Goal: Transaction & Acquisition: Purchase product/service

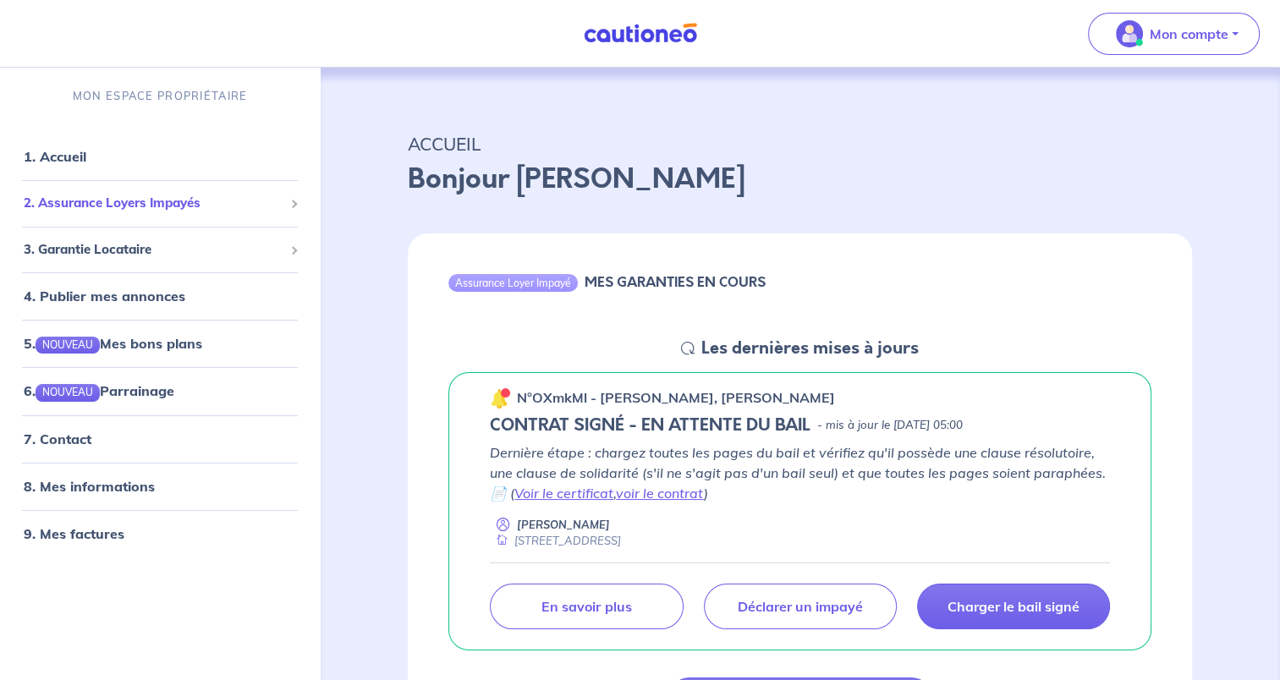
click at [146, 206] on span "2. Assurance Loyers Impayés" at bounding box center [154, 204] width 260 height 19
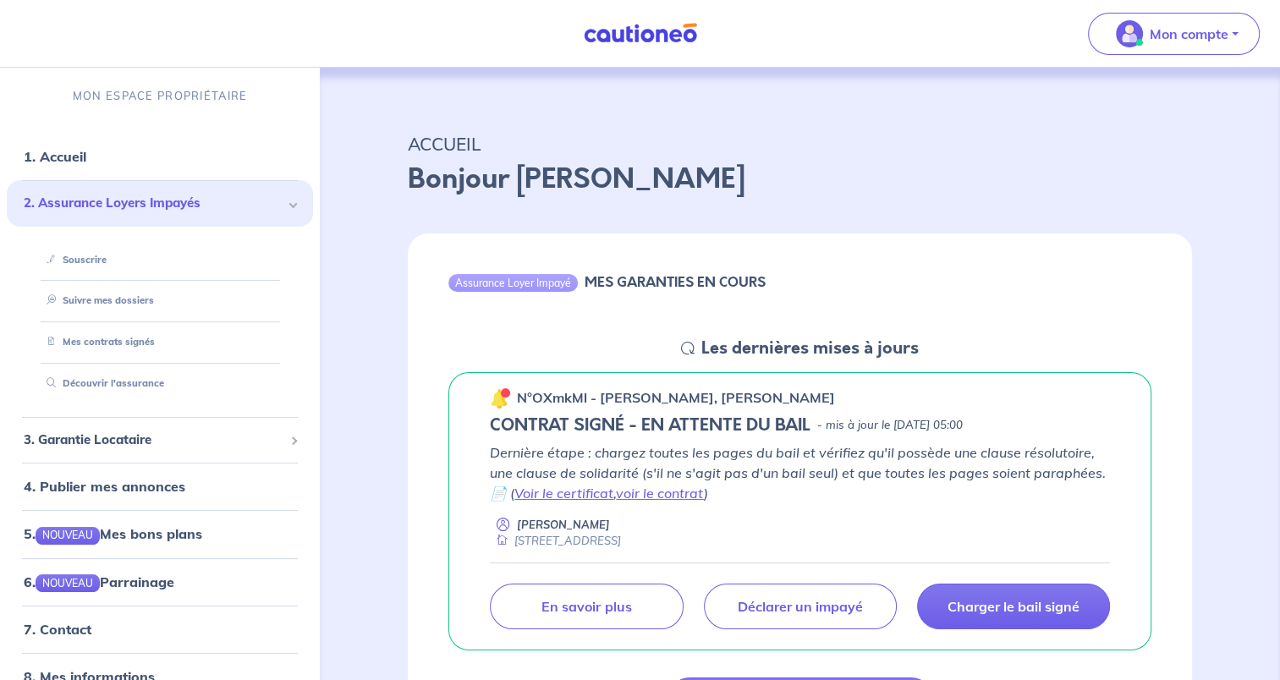
click at [101, 254] on link "Souscrire" at bounding box center [73, 260] width 67 height 12
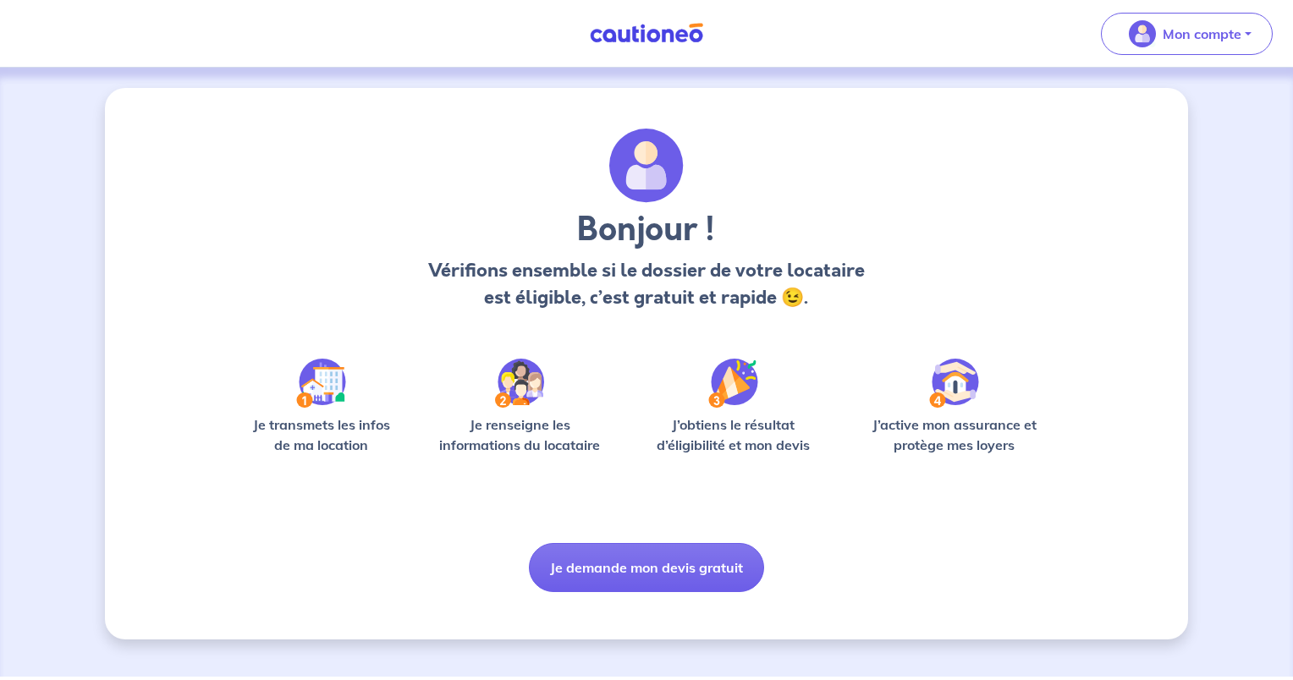
click at [669, 569] on button "Je demande mon devis gratuit" at bounding box center [646, 567] width 235 height 49
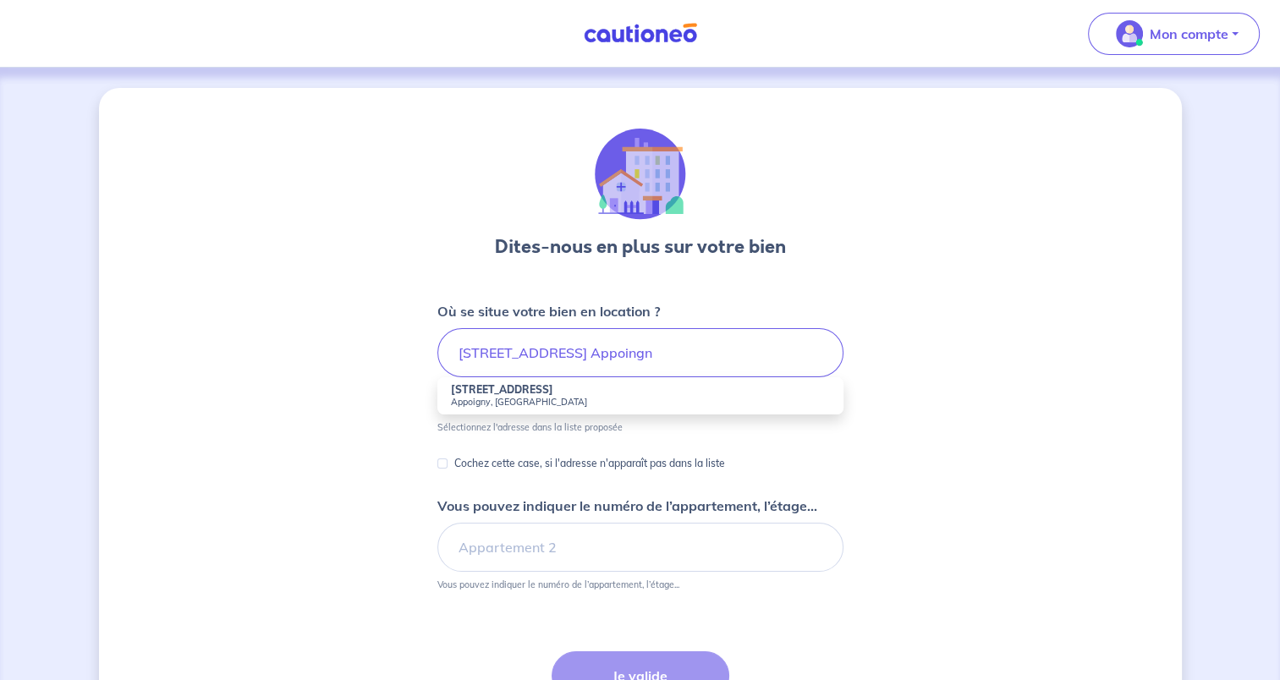
click at [650, 385] on li "3 Rue de l'École Appoigny, France" at bounding box center [640, 395] width 406 height 37
type input "3 Rue de l'École, Appoigny, France"
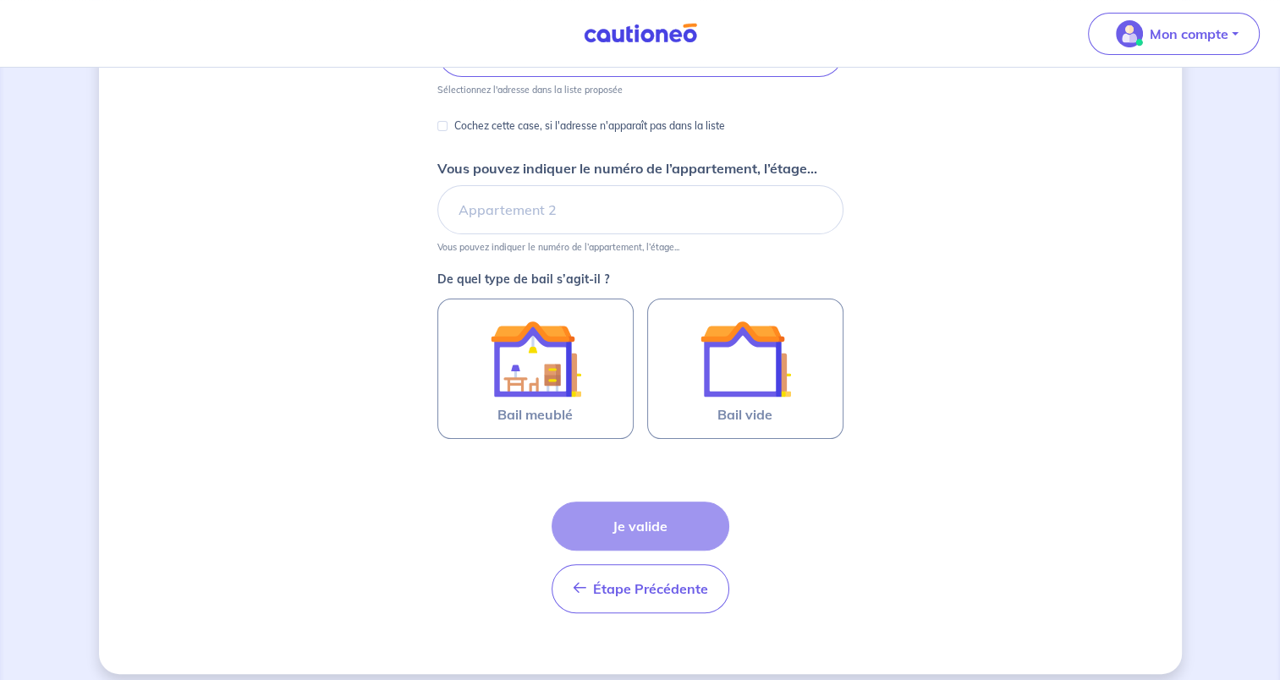
scroll to position [313, 0]
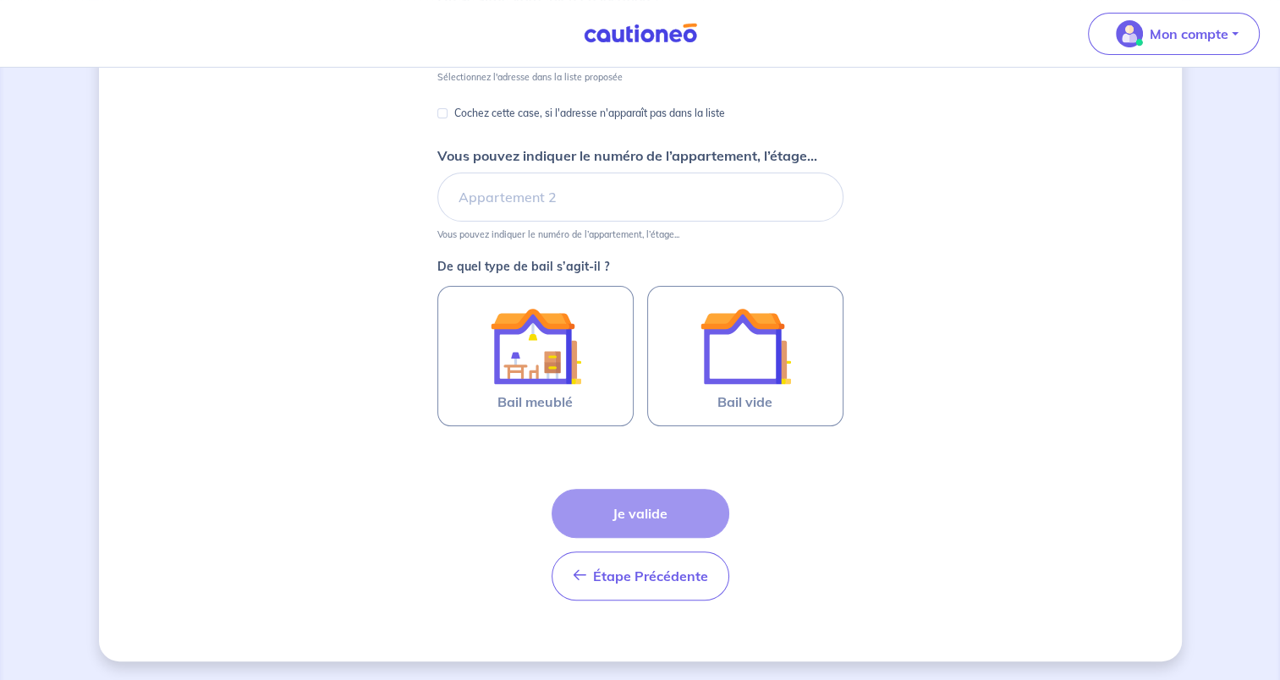
click at [742, 364] on img at bounding box center [745, 345] width 91 height 91
click at [0, 0] on input "Bail vide" at bounding box center [0, 0] width 0 height 0
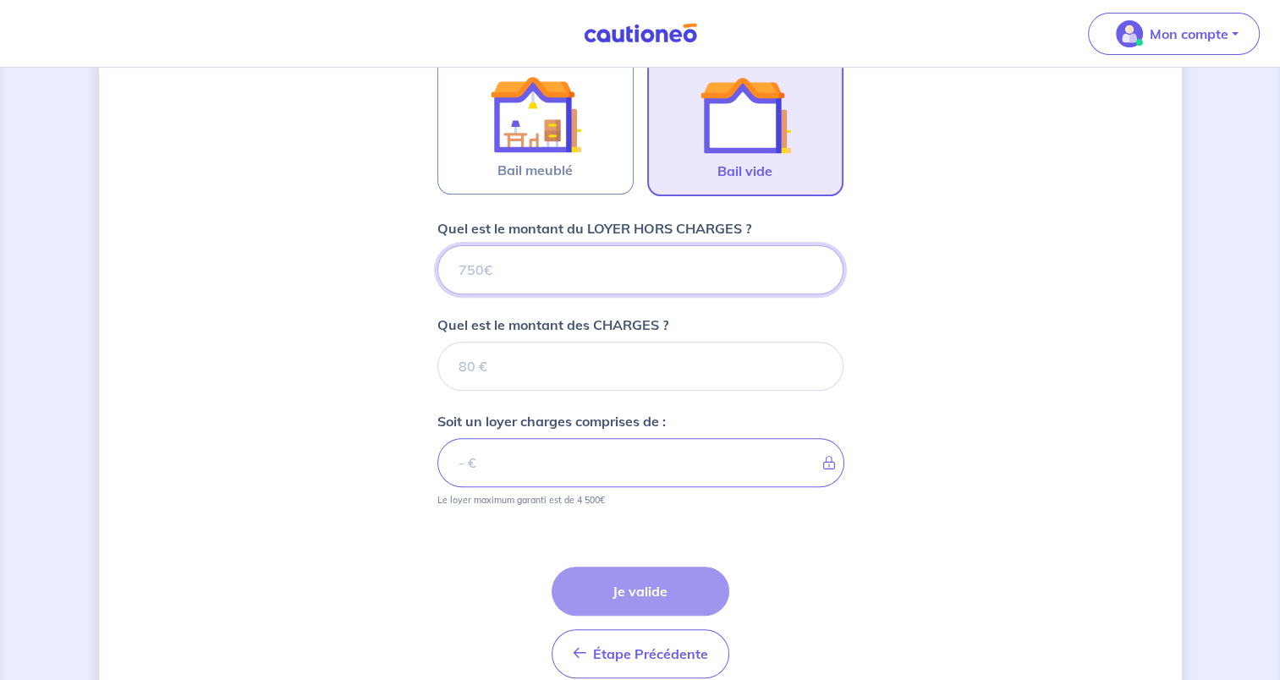
scroll to position [621, 0]
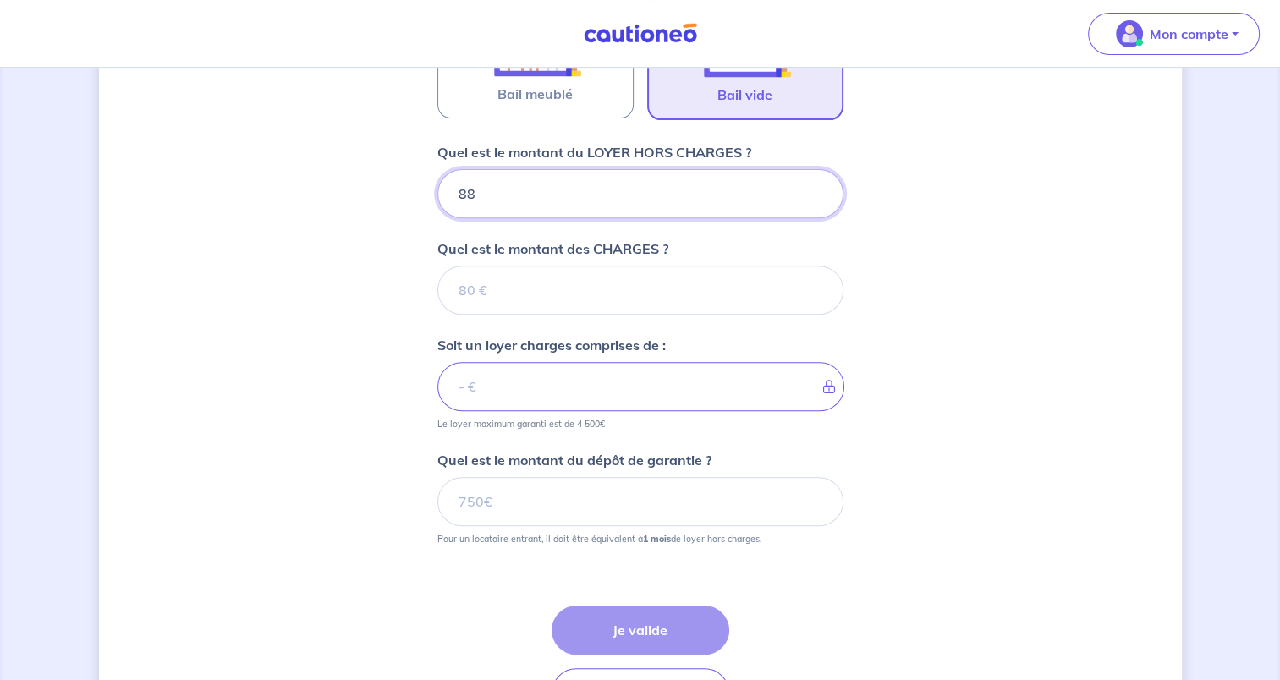
type input "880"
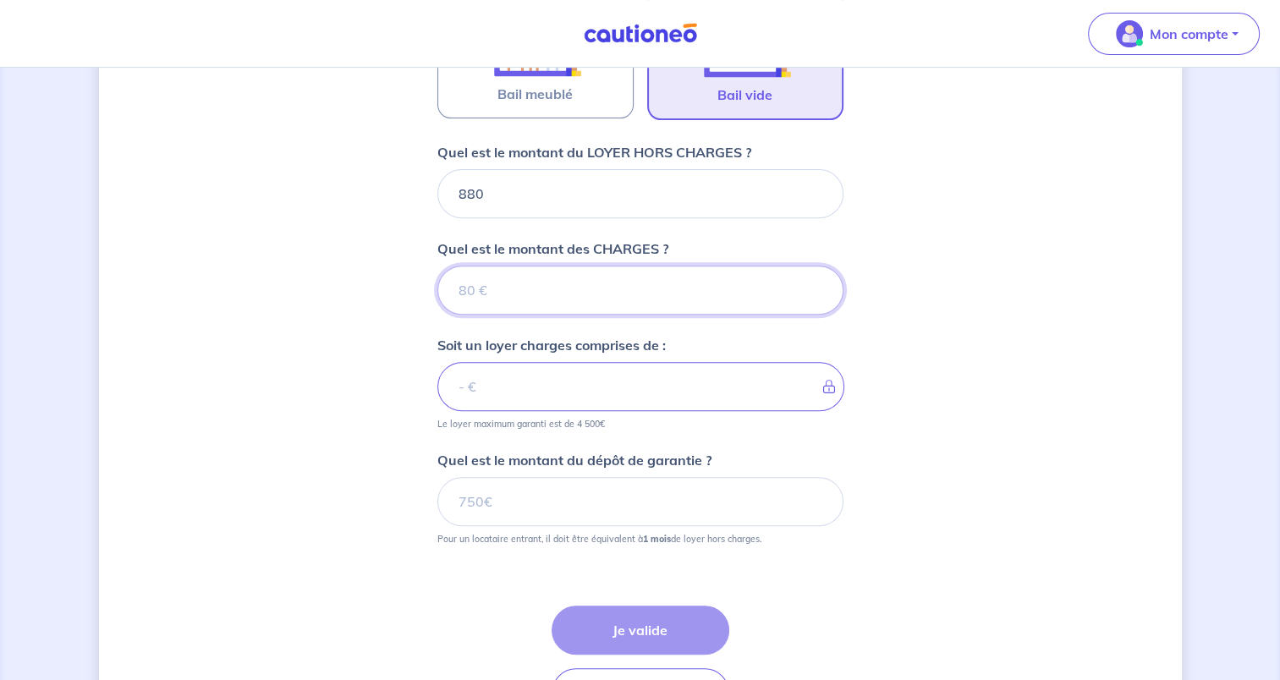
click at [680, 297] on input "Quel est le montant des CHARGES ?" at bounding box center [640, 290] width 406 height 49
type input "20"
type input "900"
type input "20"
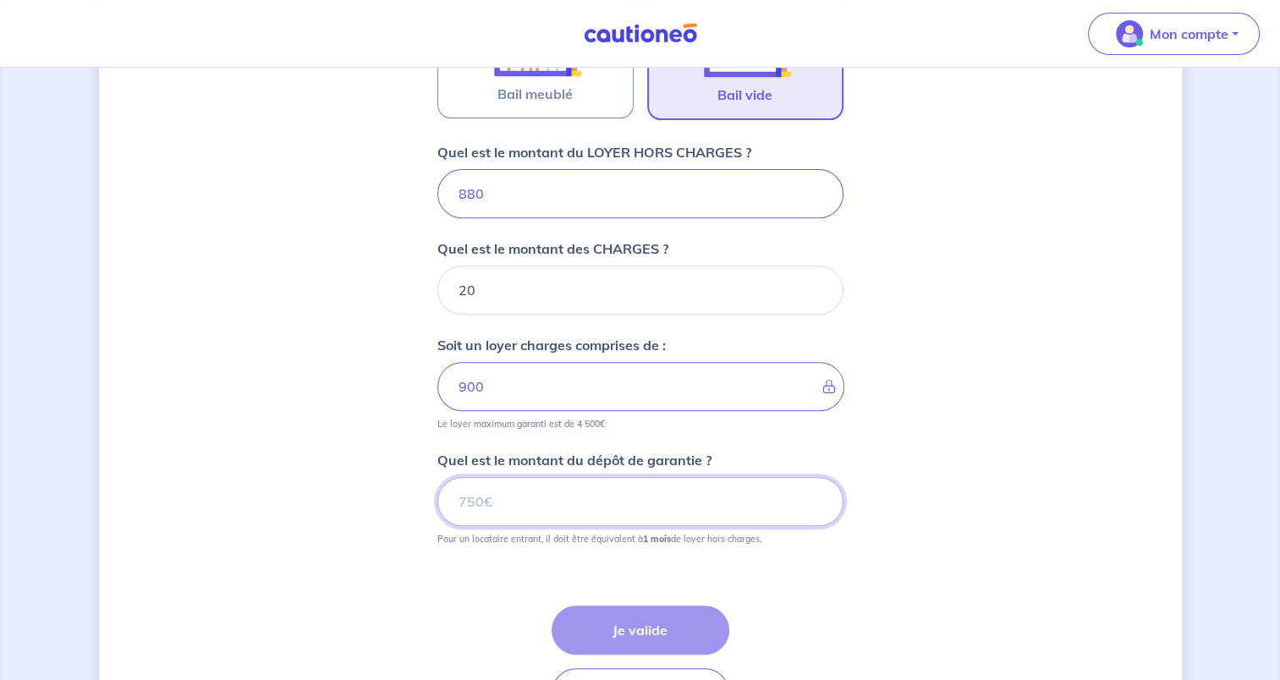
click at [538, 504] on input "Quel est le montant du dépôt de garantie ?" at bounding box center [640, 501] width 406 height 49
type input "880"
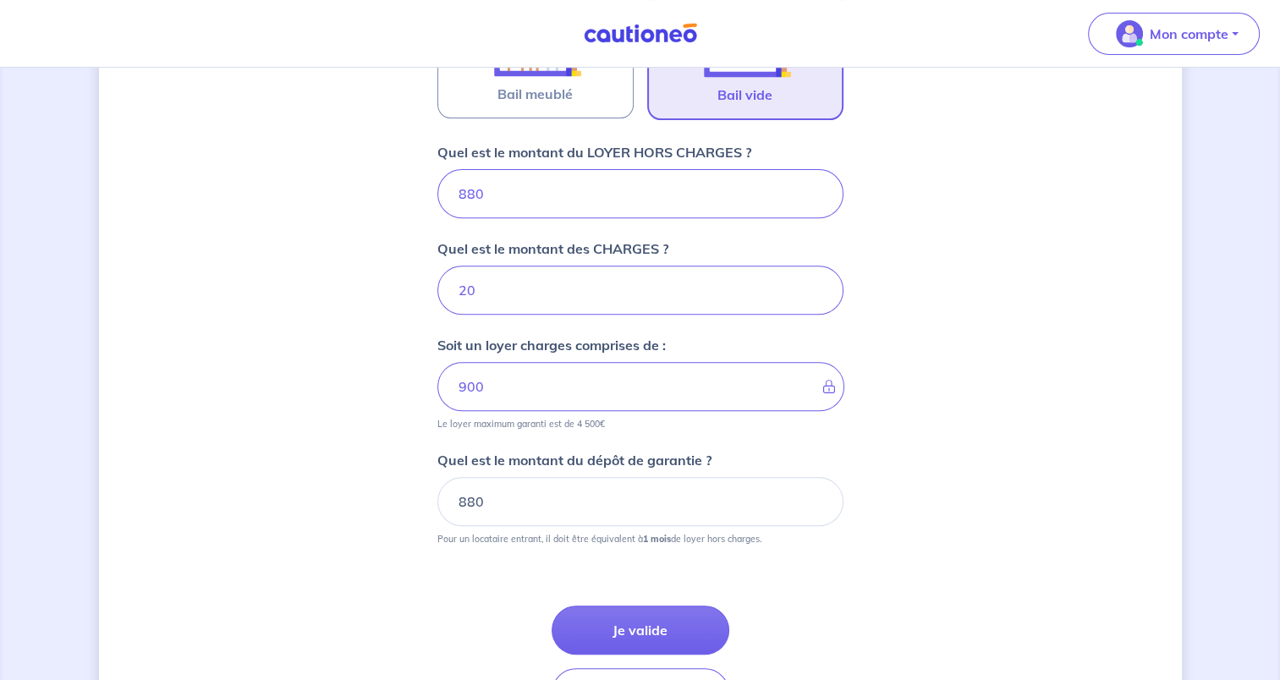
click at [656, 628] on button "Je valide" at bounding box center [641, 630] width 178 height 49
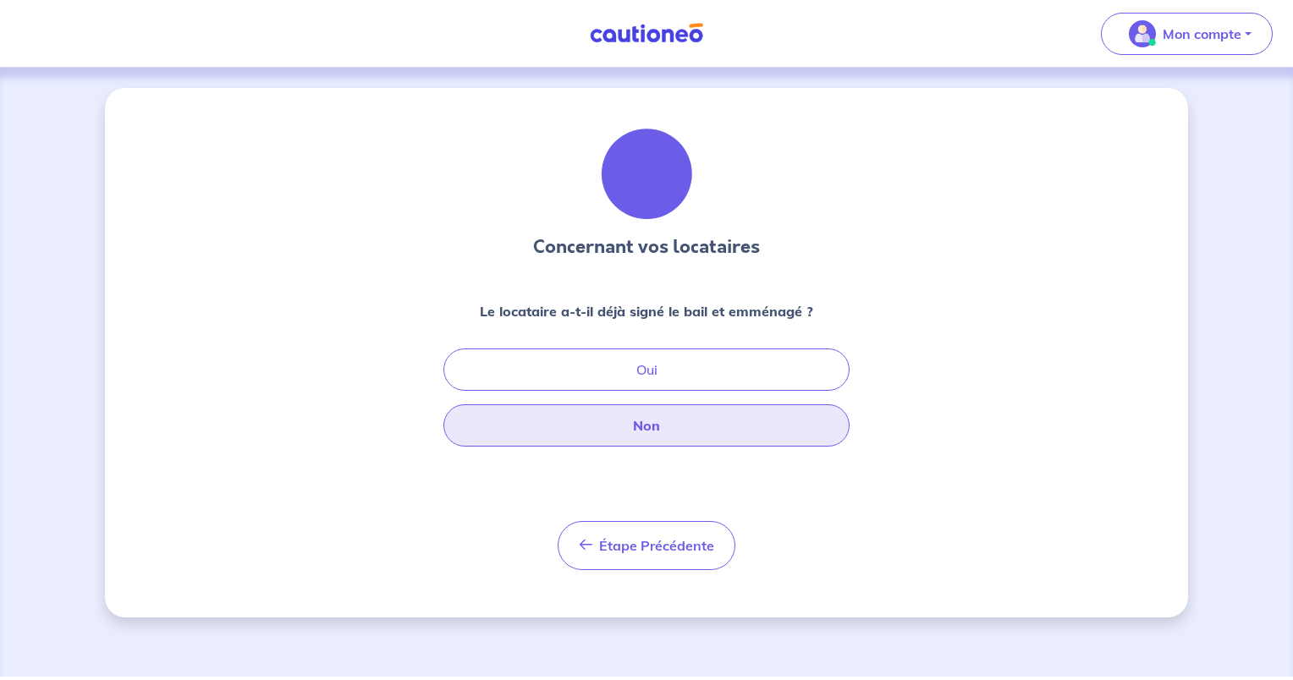
click at [630, 420] on button "Non" at bounding box center [646, 425] width 406 height 42
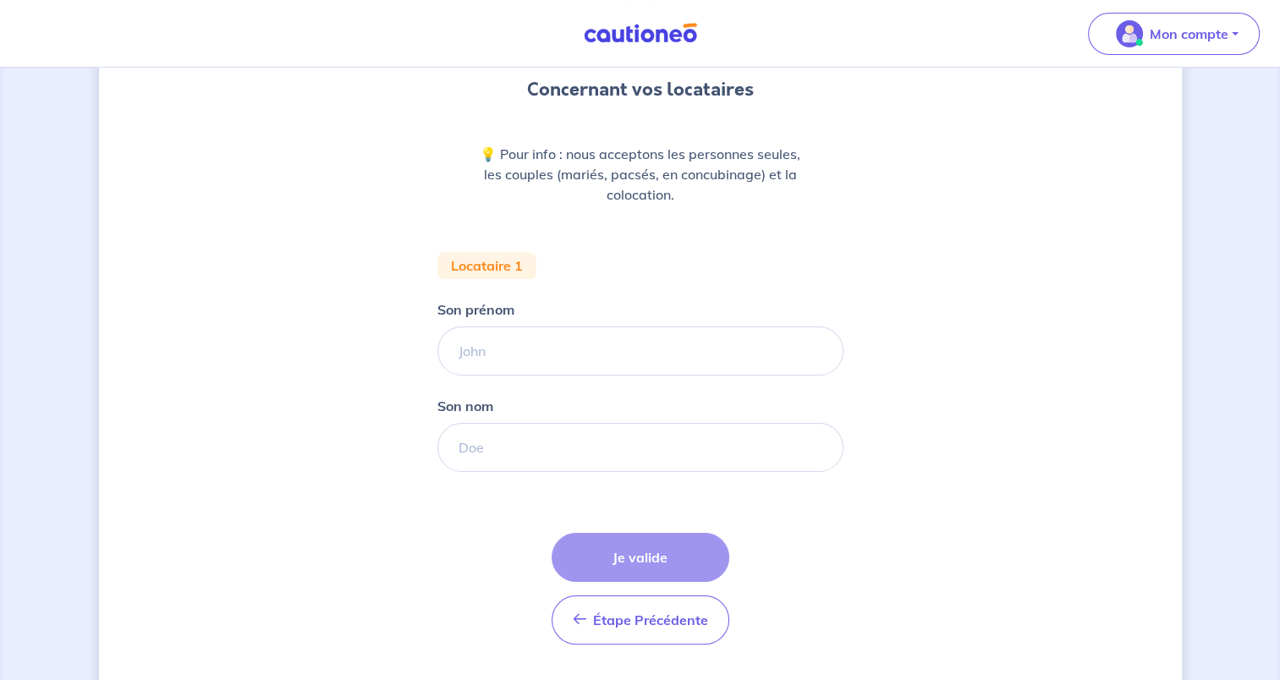
scroll to position [201, 0]
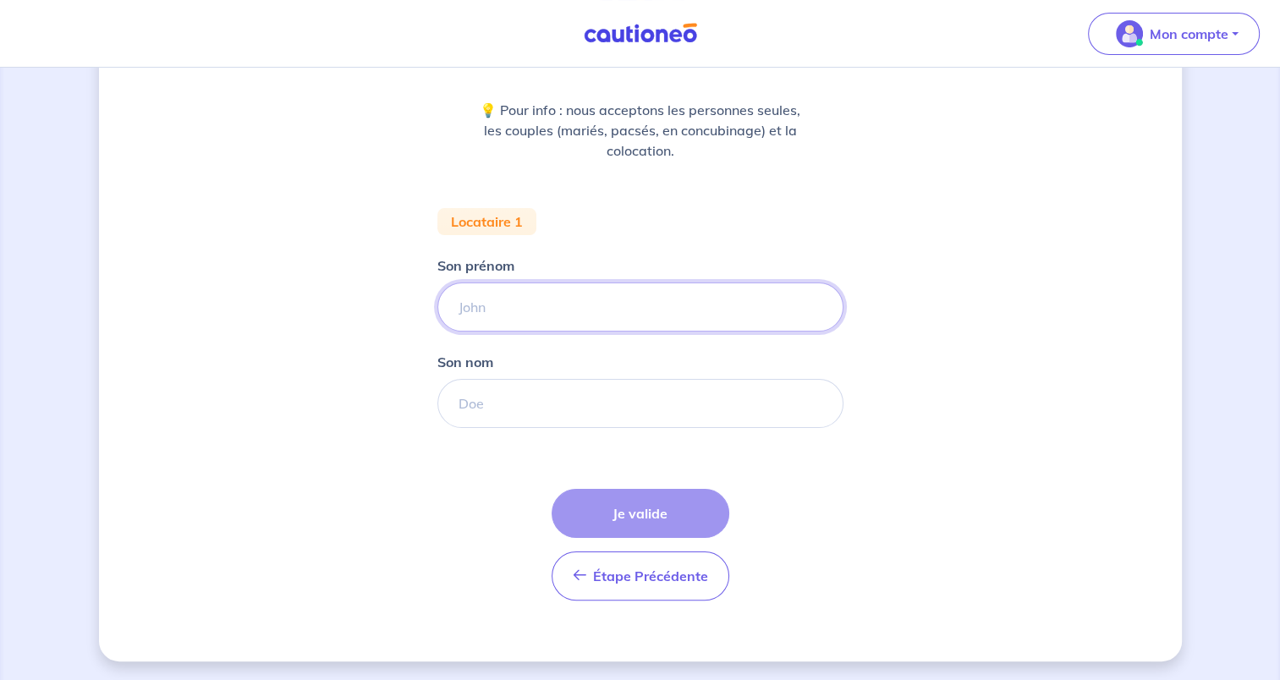
click at [540, 304] on input "Son prénom" at bounding box center [640, 307] width 406 height 49
type input "Mathieu"
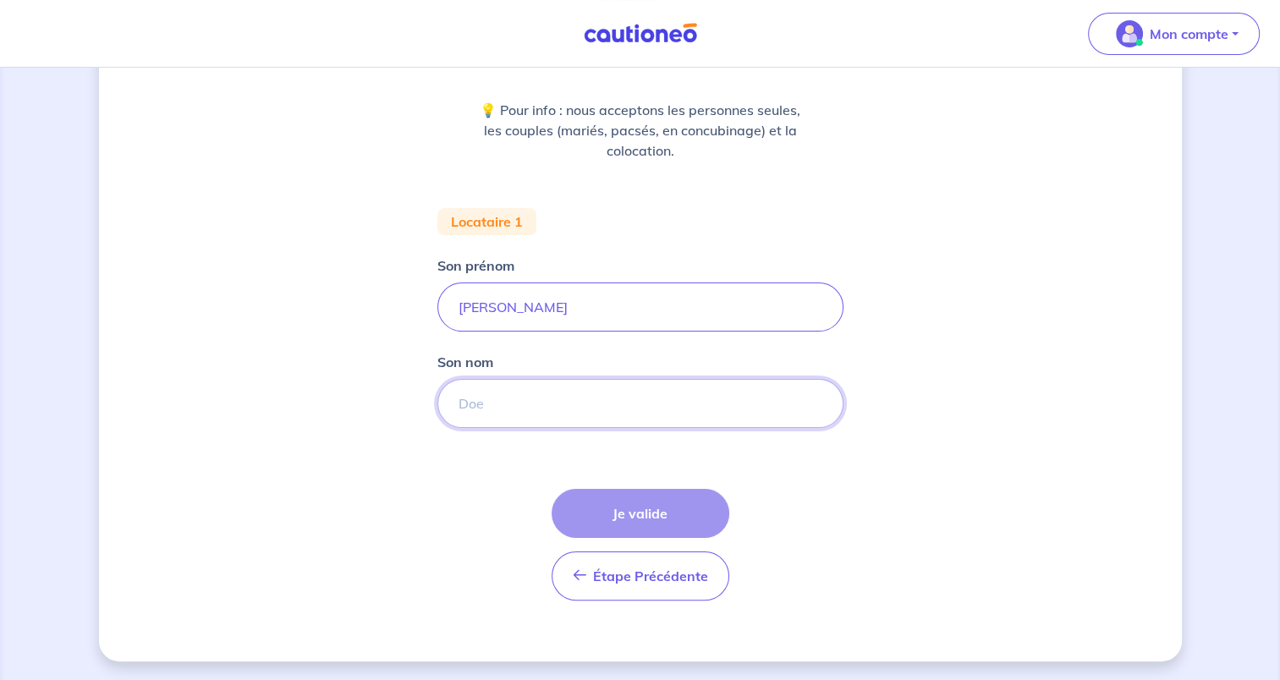
click at [738, 403] on input "Son nom" at bounding box center [640, 403] width 406 height 49
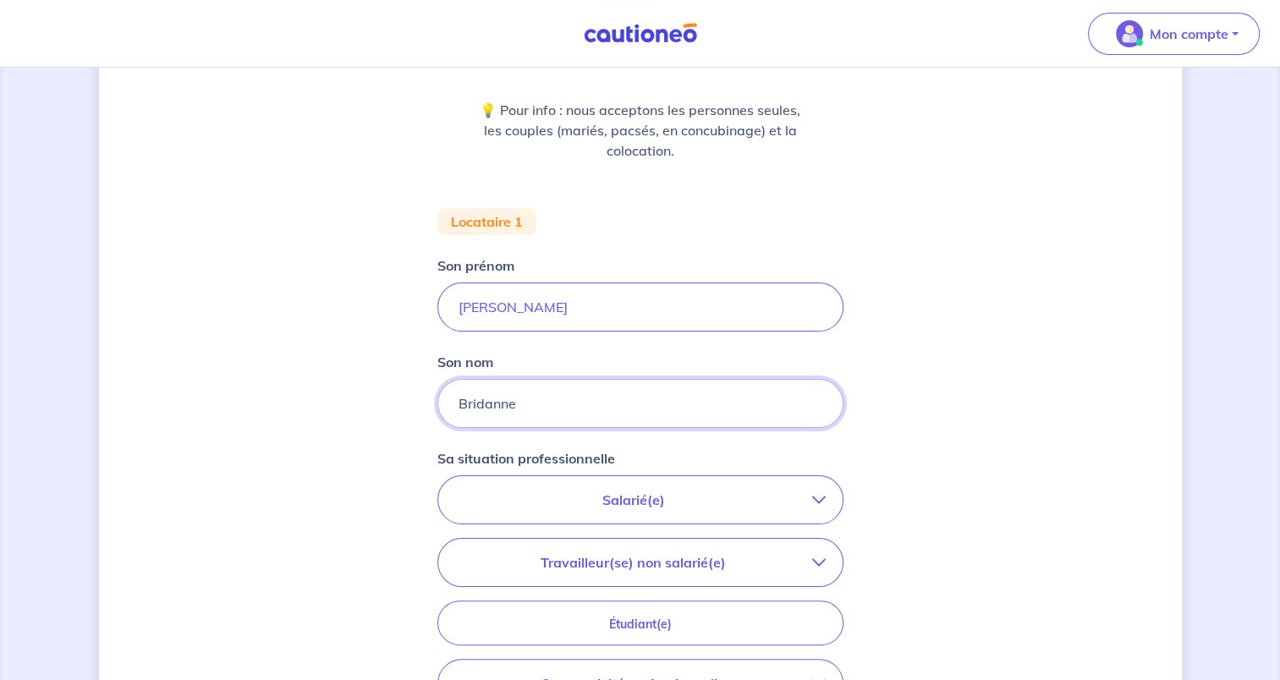
type input "Bridanne"
click at [594, 493] on p "Salarié(e)" at bounding box center [633, 500] width 357 height 20
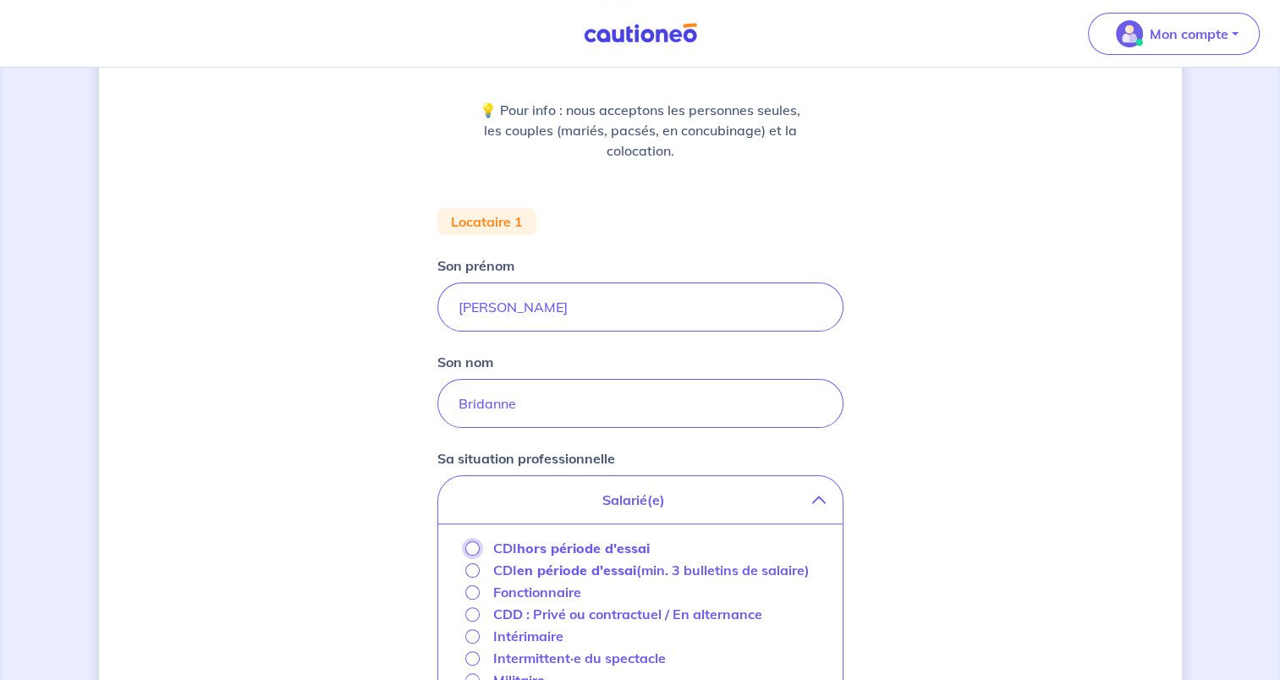
click at [474, 547] on input "CDI hors période d'essai" at bounding box center [472, 549] width 14 height 14
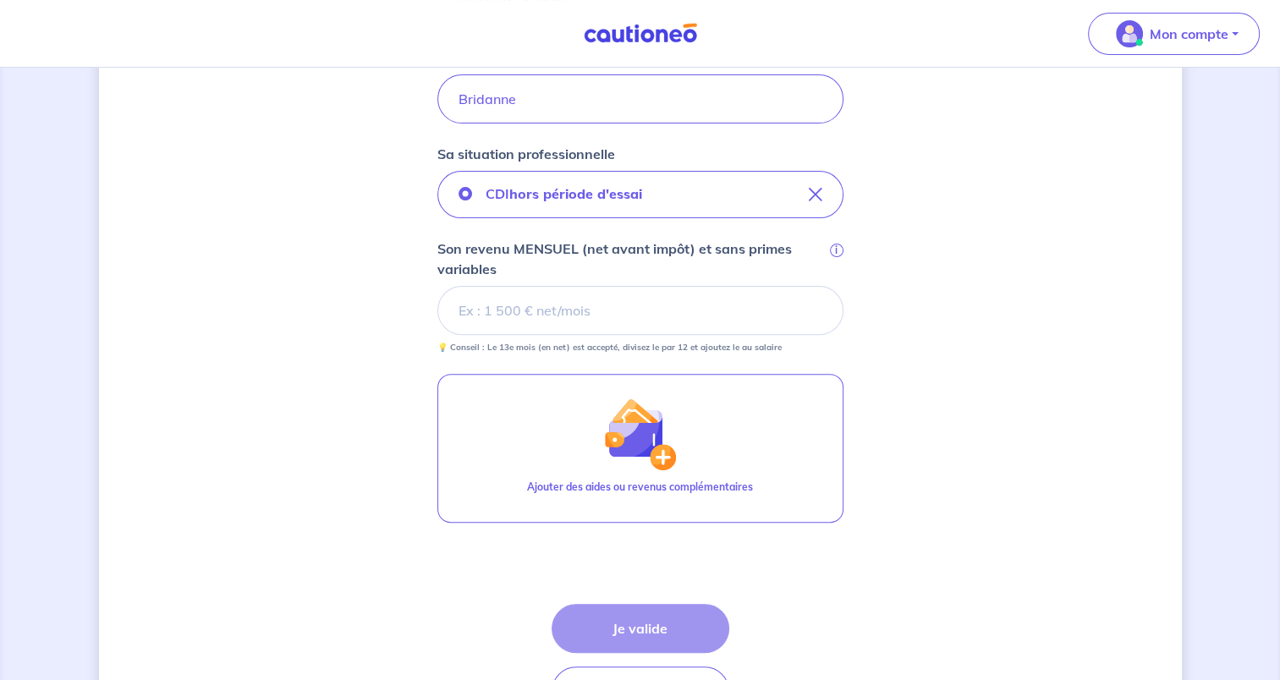
scroll to position [512, 0]
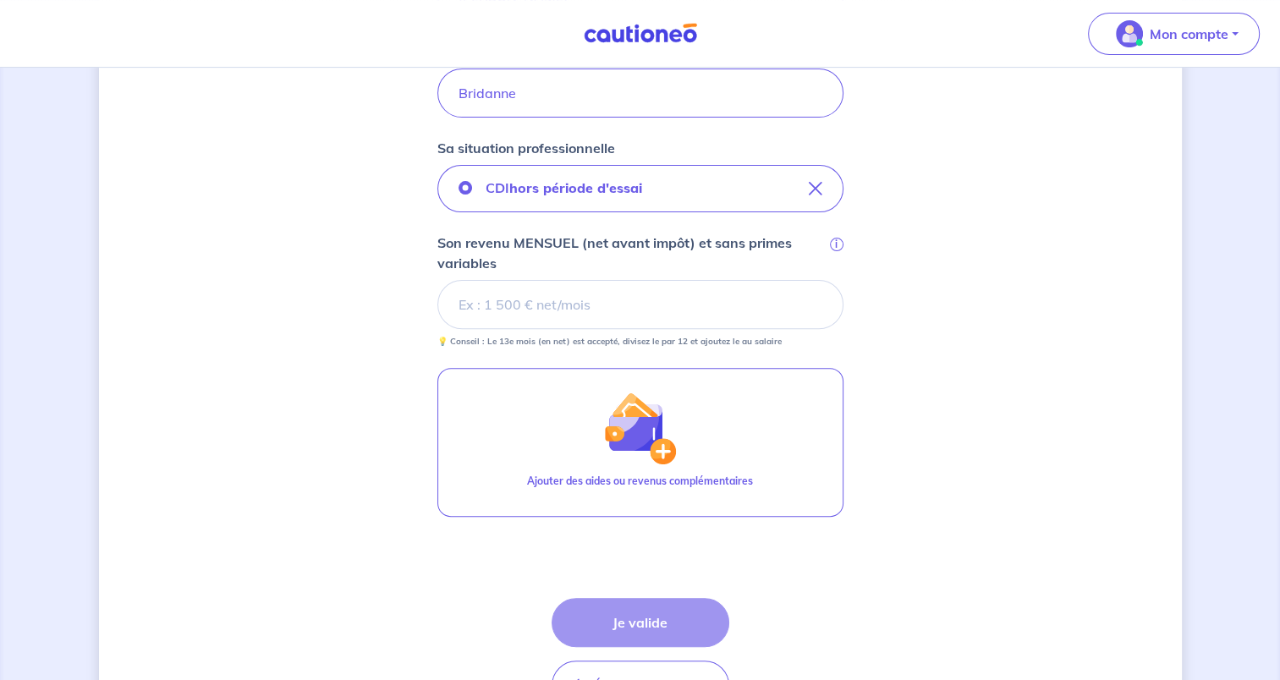
click at [877, 619] on div "Concernant vos locataires 💡 Pour info : nous acceptons les personnes seules, le…" at bounding box center [640, 173] width 1083 height 1195
click at [574, 305] on input "Son revenu MENSUEL (net avant impôt) et sans primes variables i" at bounding box center [640, 304] width 406 height 49
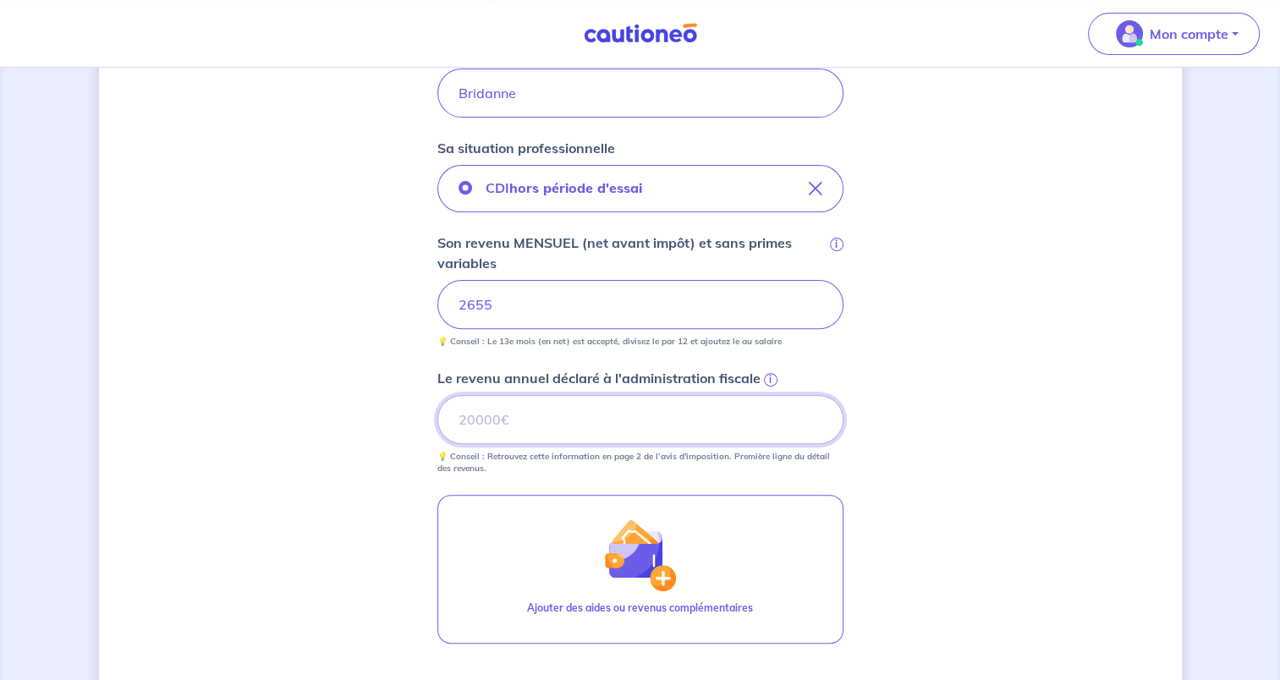
click at [595, 421] on input "Le revenu annuel déclaré à l'administration fiscale i" at bounding box center [640, 419] width 406 height 49
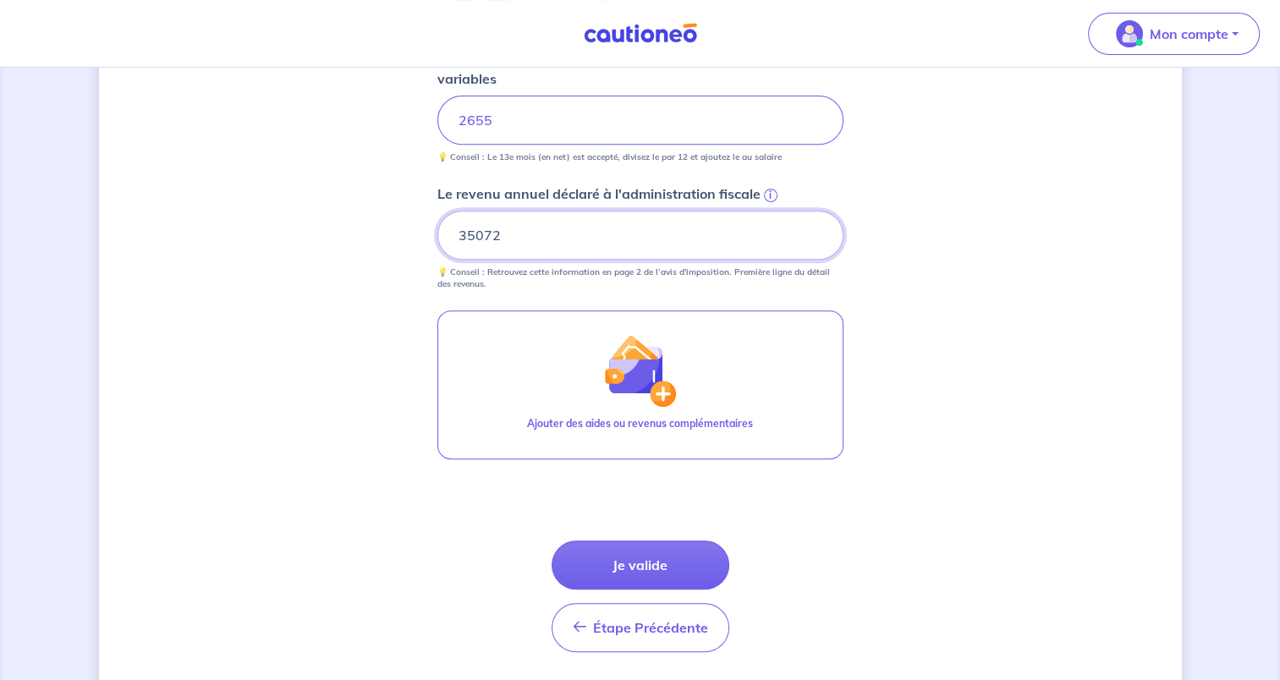
scroll to position [698, 0]
type input "35072"
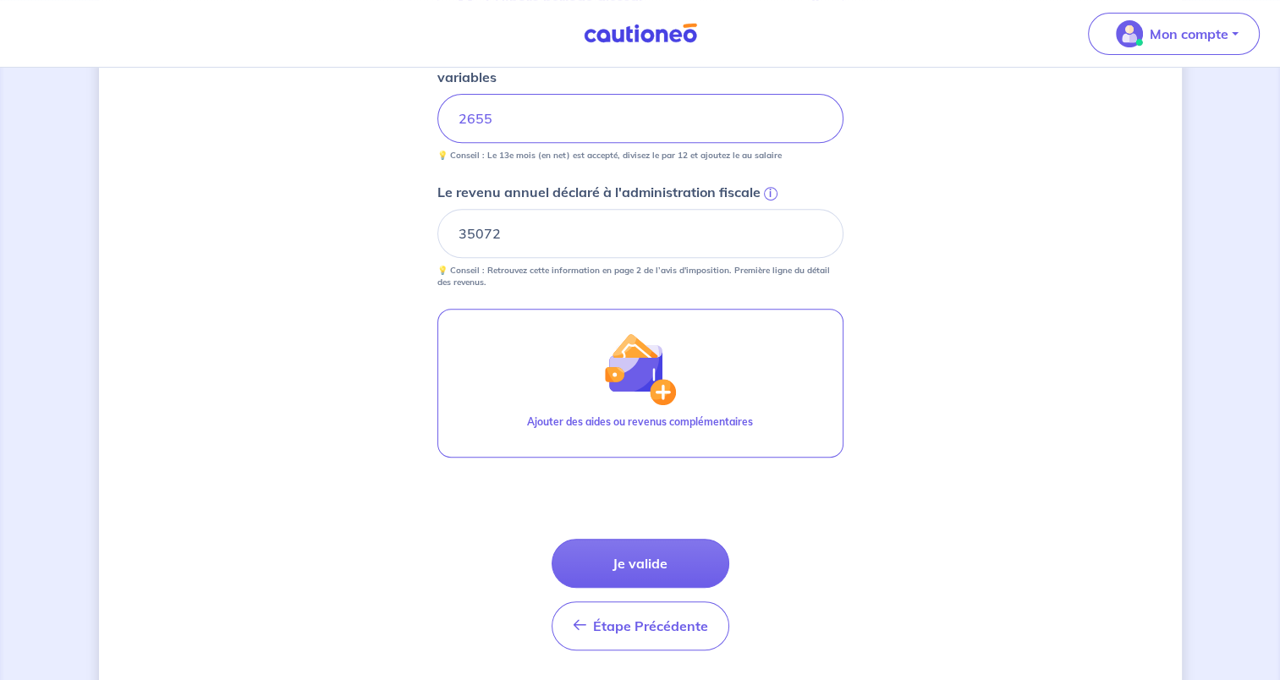
click at [687, 557] on button "Je valide" at bounding box center [641, 563] width 178 height 49
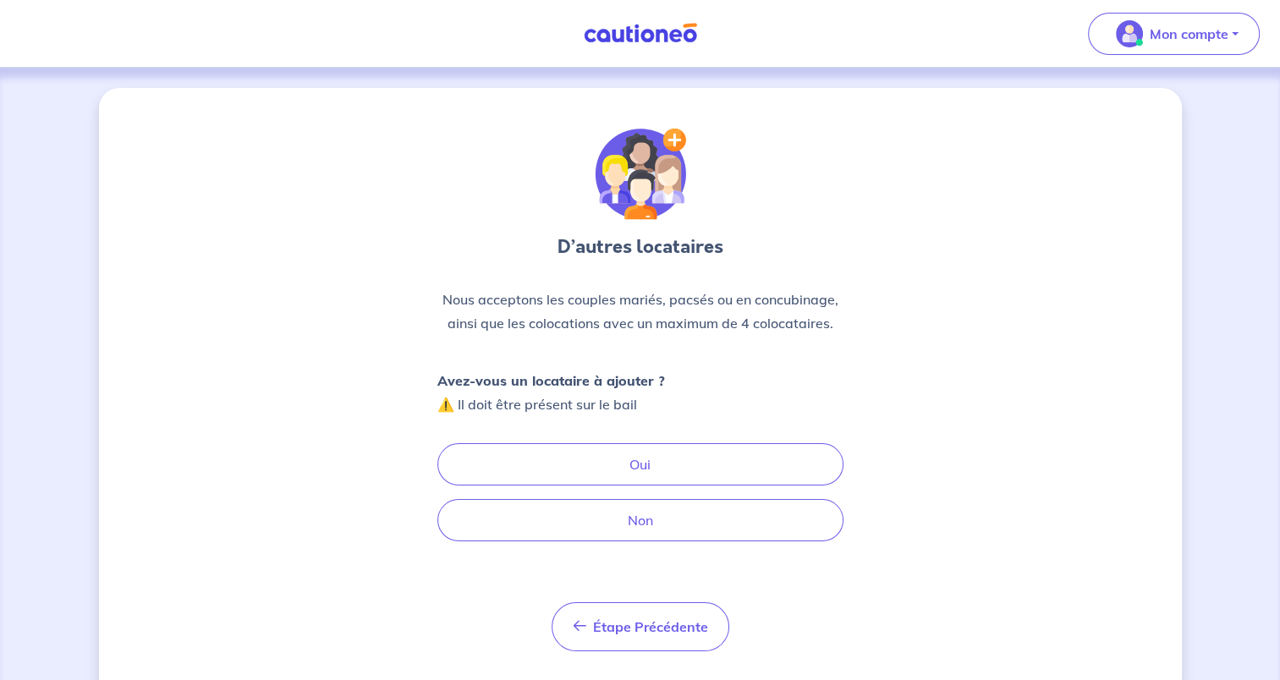
click at [734, 463] on button "Oui" at bounding box center [640, 464] width 406 height 42
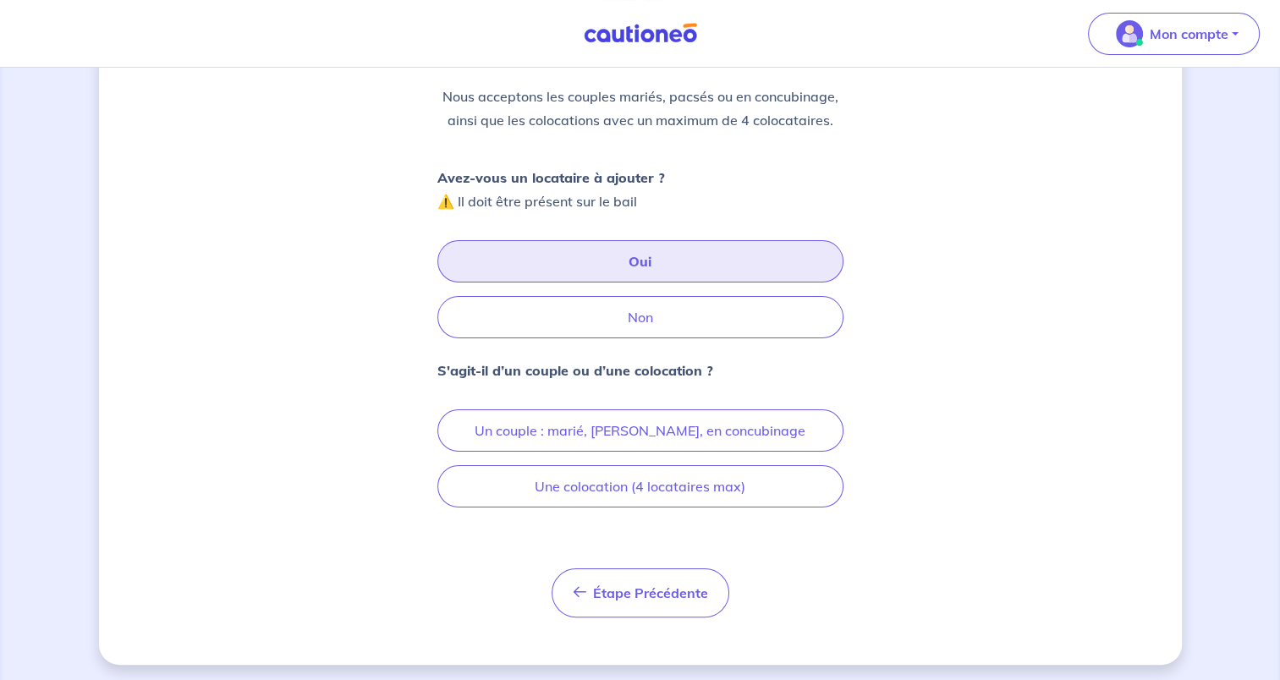
scroll to position [206, 0]
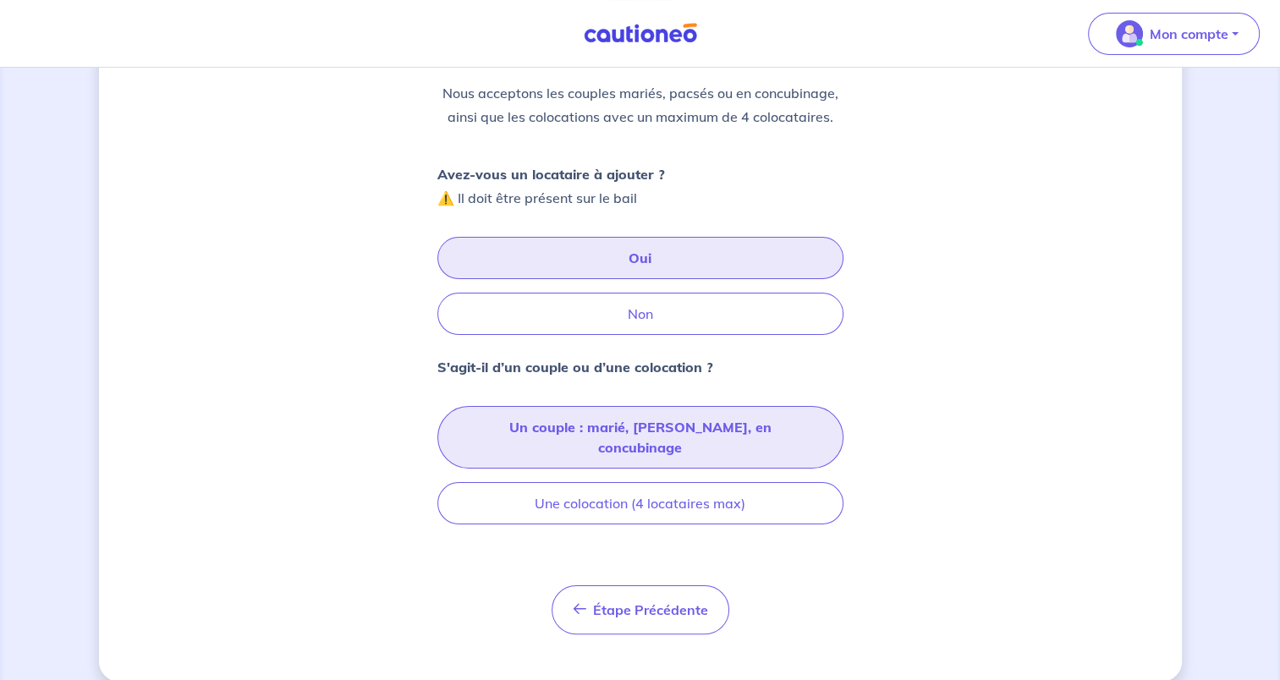
click at [748, 433] on button "Un couple : marié, pacsé, en concubinage" at bounding box center [640, 437] width 406 height 63
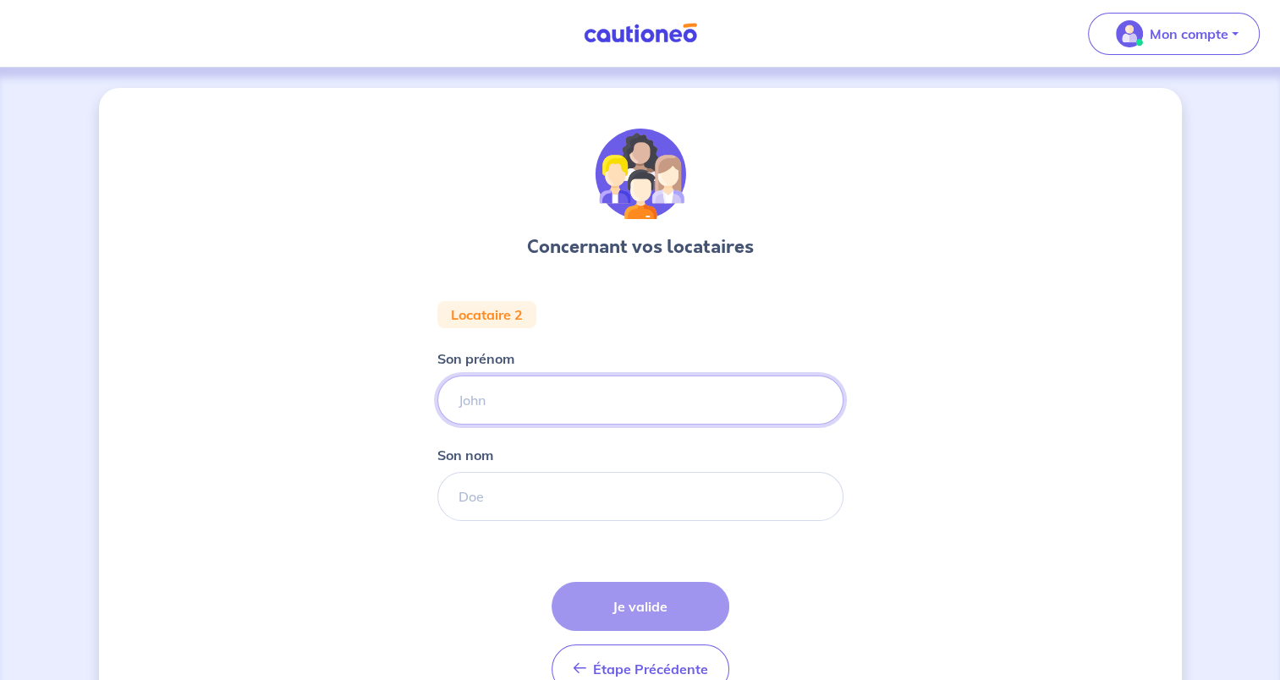
click at [629, 399] on input "Son prénom" at bounding box center [640, 400] width 406 height 49
type input "Capucine"
click at [619, 492] on input "Son nom" at bounding box center [640, 496] width 406 height 49
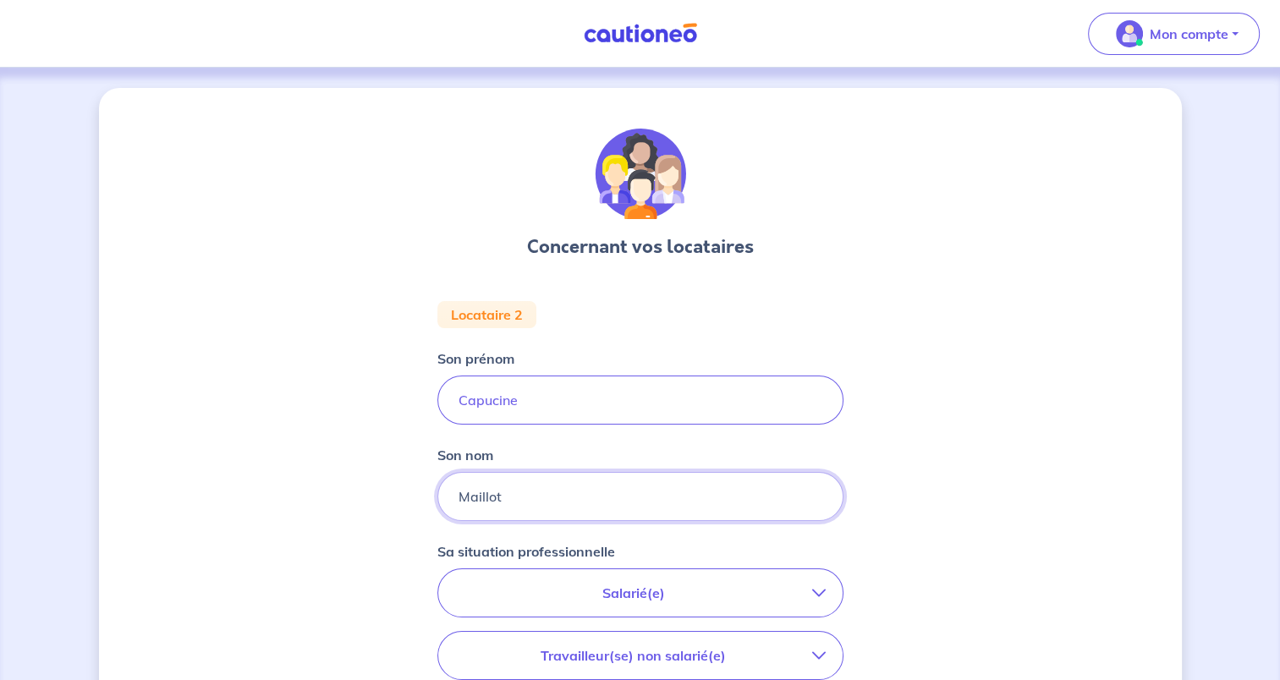
type input "Maillot"
click at [782, 589] on p "Salarié(e)" at bounding box center [633, 593] width 357 height 20
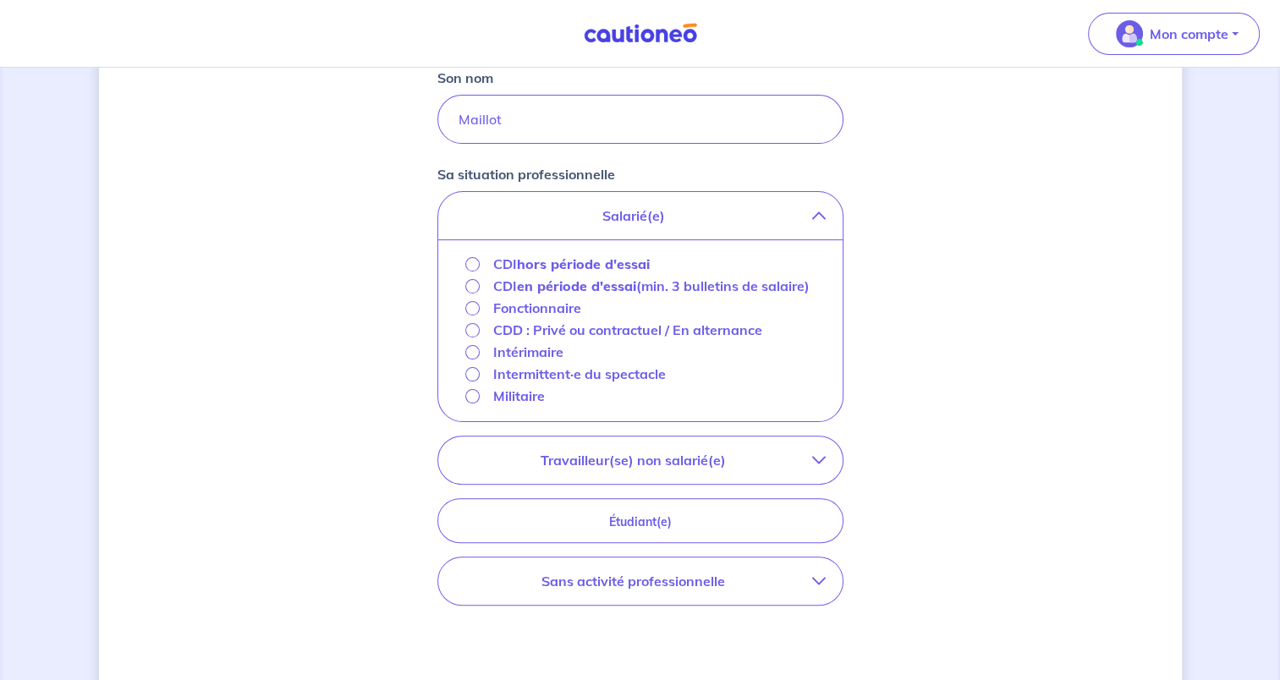
scroll to position [409, 0]
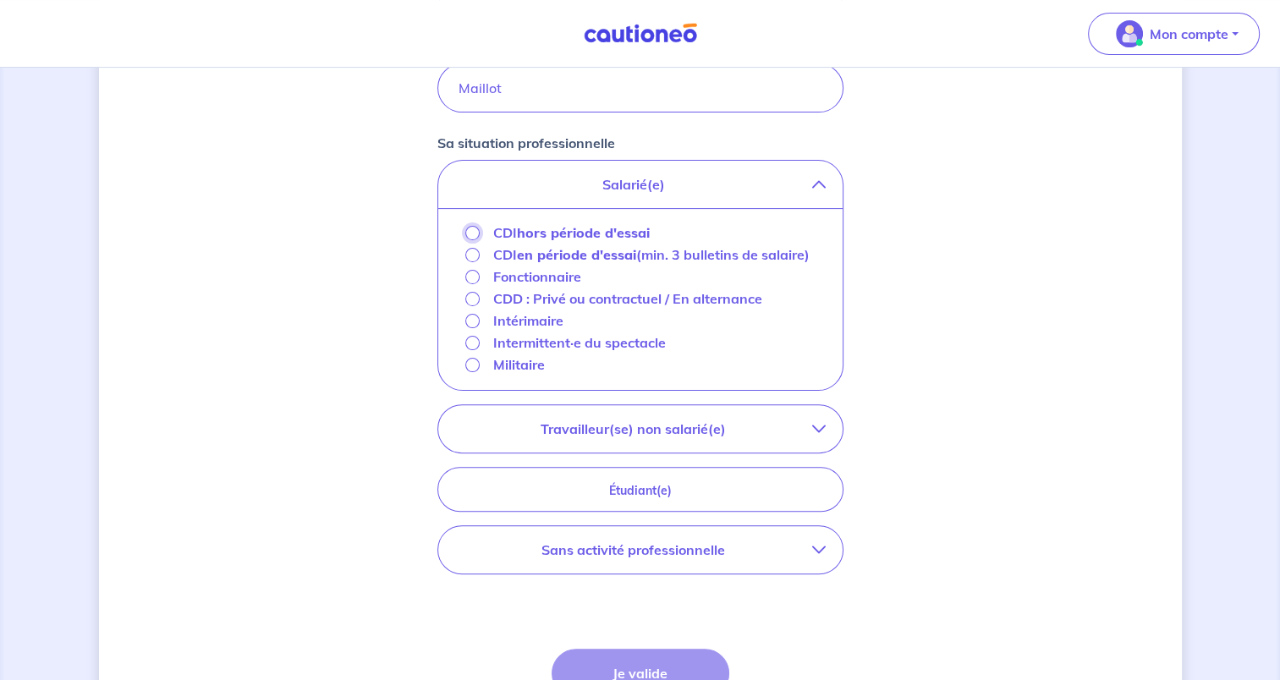
click at [476, 232] on input "CDI hors période d'essai" at bounding box center [472, 233] width 14 height 14
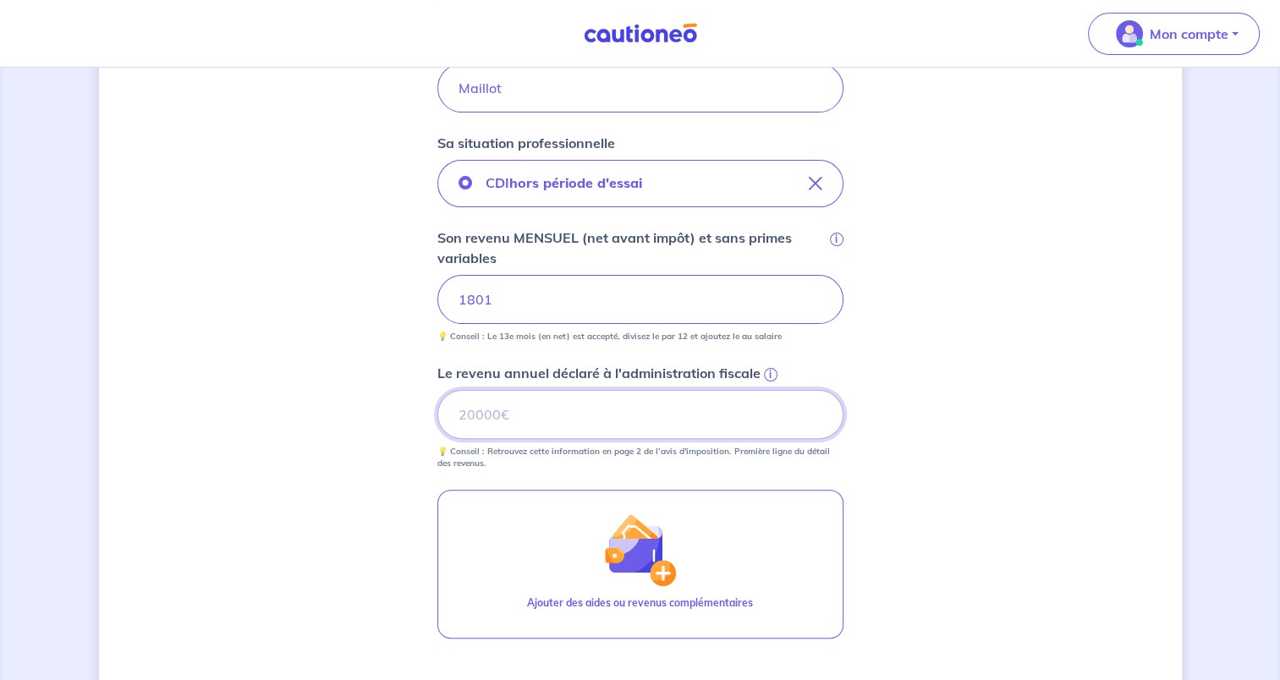
click at [616, 407] on input "Le revenu annuel déclaré à l'administration fiscale i" at bounding box center [640, 414] width 406 height 49
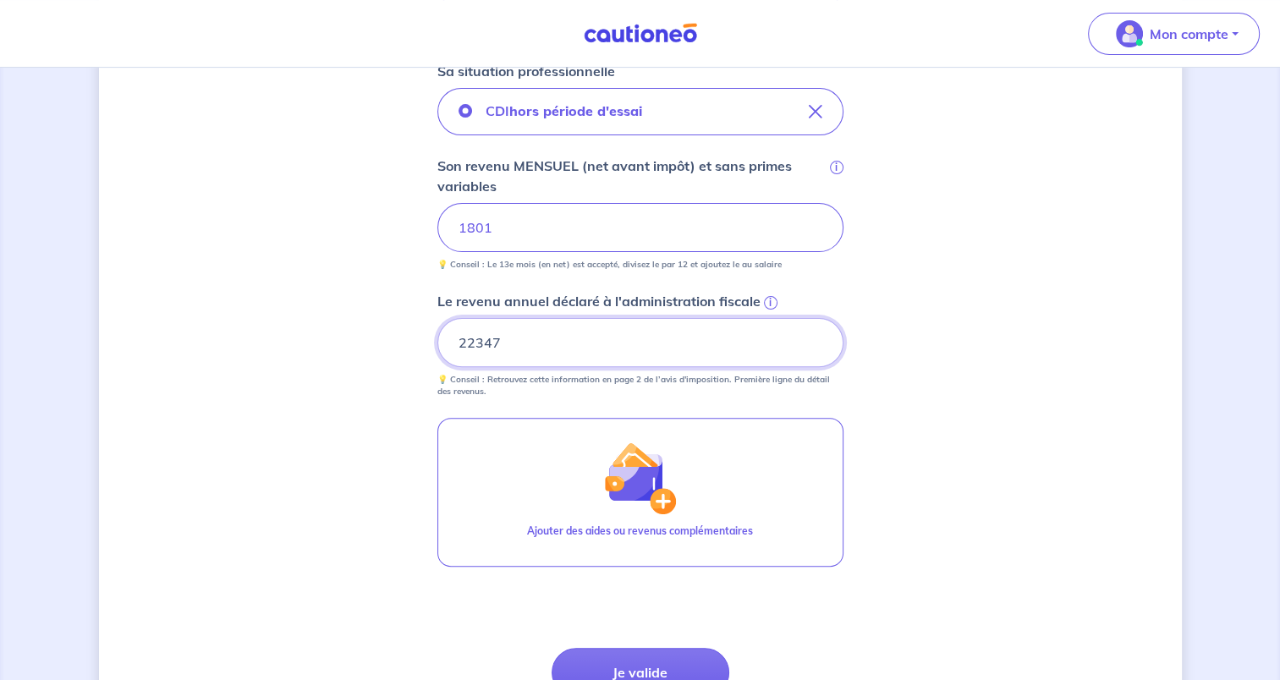
scroll to position [639, 0]
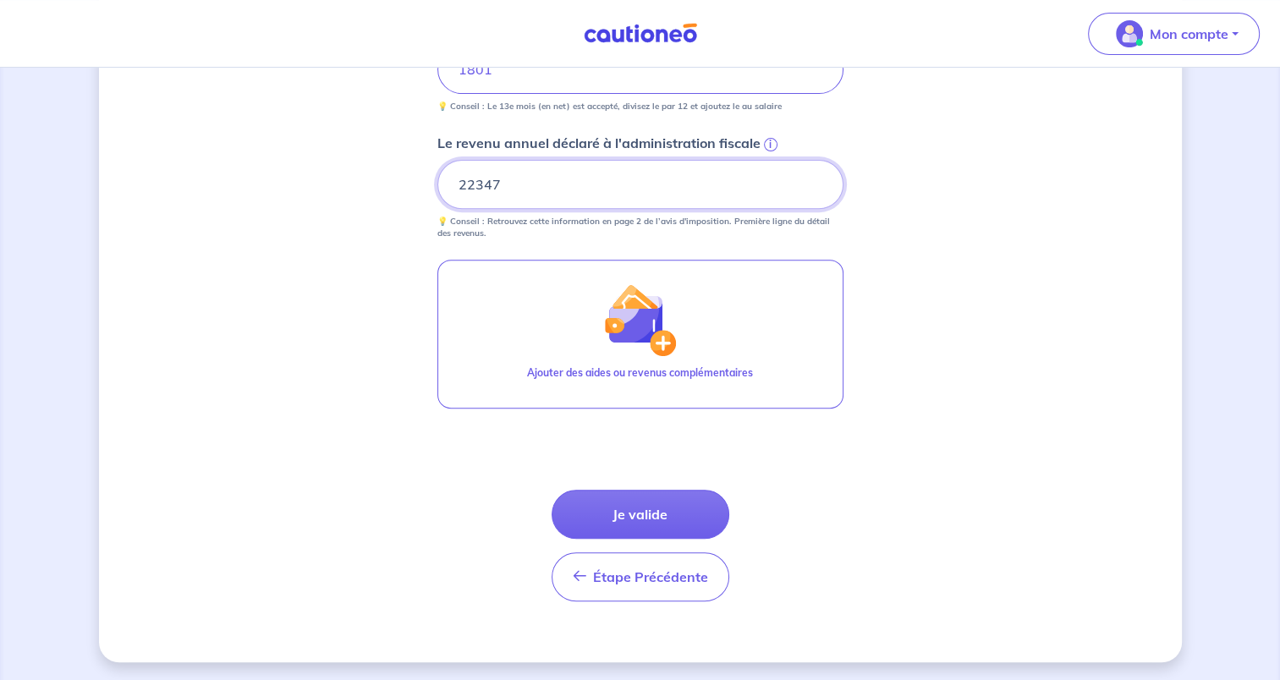
type input "22347"
click at [673, 516] on button "Je valide" at bounding box center [641, 514] width 178 height 49
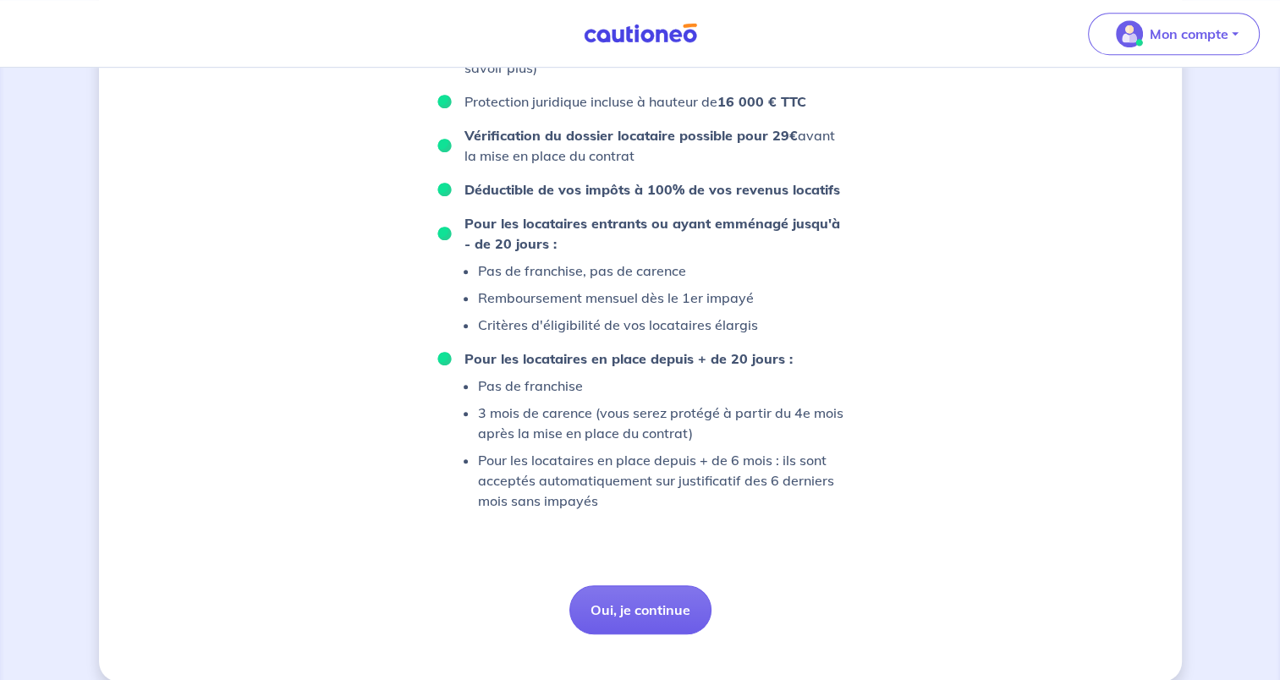
scroll to position [1090, 0]
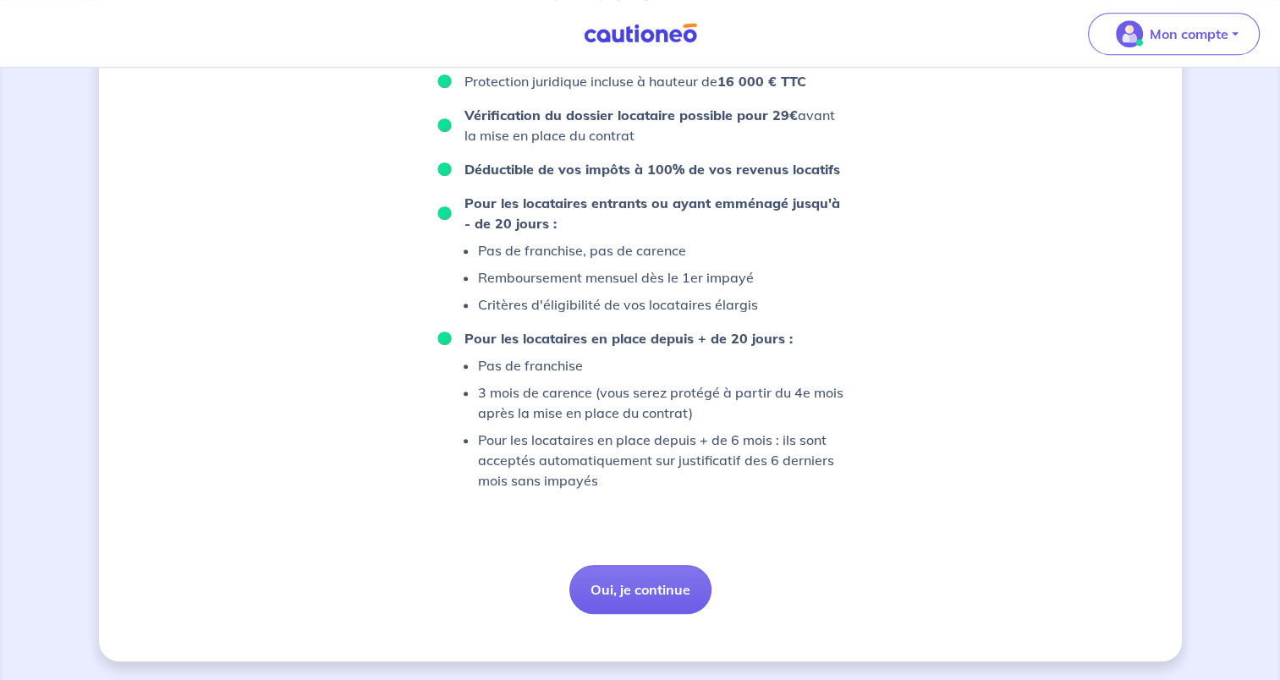
click at [657, 592] on button "Oui, je continue" at bounding box center [640, 589] width 142 height 49
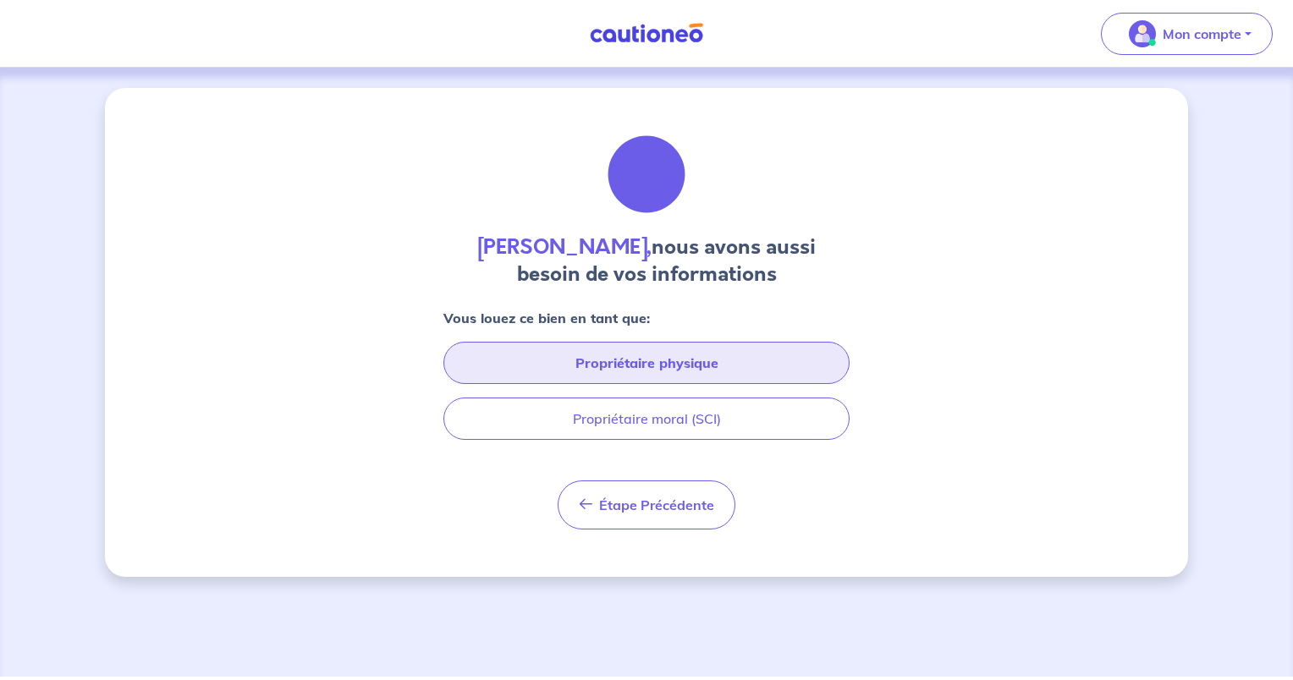
click at [763, 370] on button "Propriétaire physique" at bounding box center [646, 363] width 406 height 42
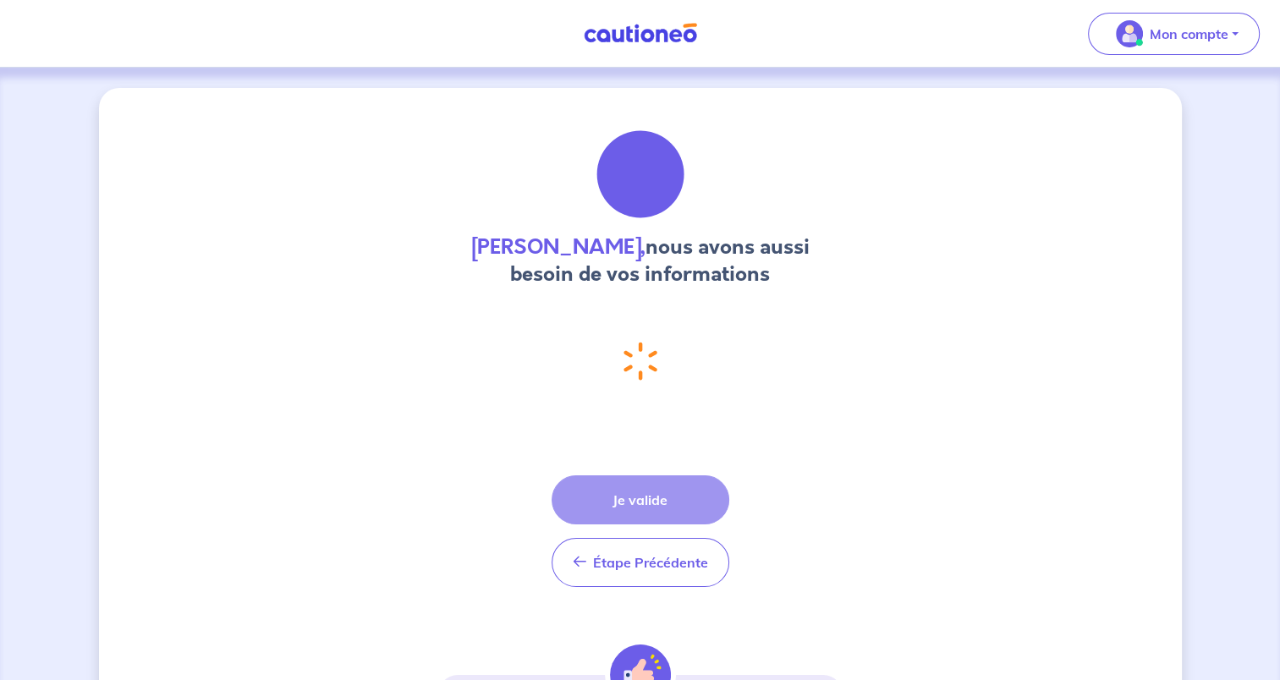
select select "FR"
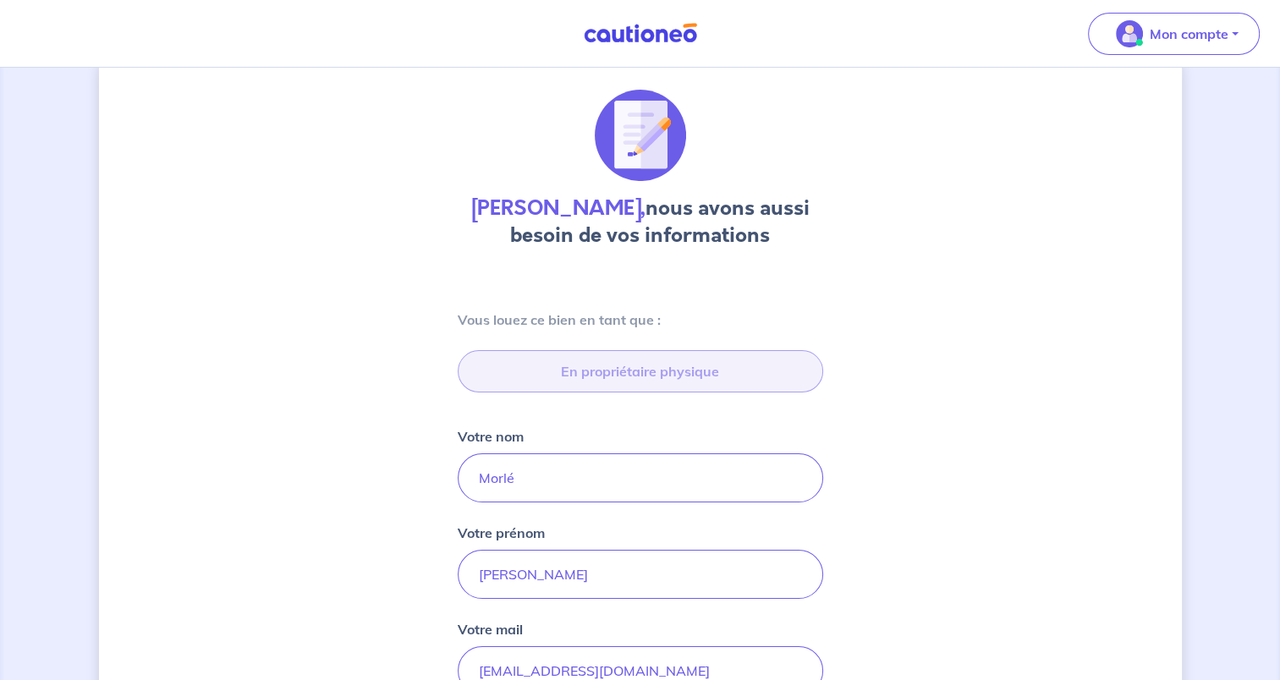
scroll to position [41, 0]
click at [719, 478] on input "Morlé" at bounding box center [641, 476] width 366 height 49
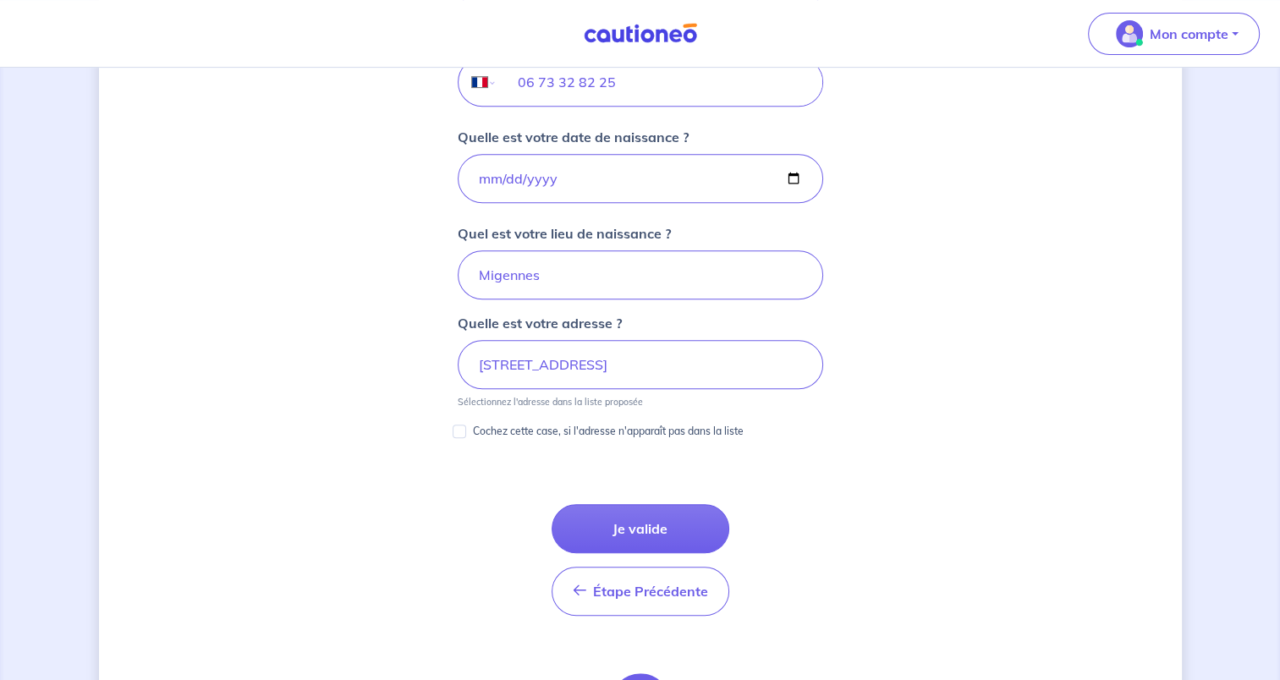
scroll to position [727, 0]
click at [727, 361] on input "3 Rue de l'École, 89380 Appoigny" at bounding box center [641, 362] width 366 height 49
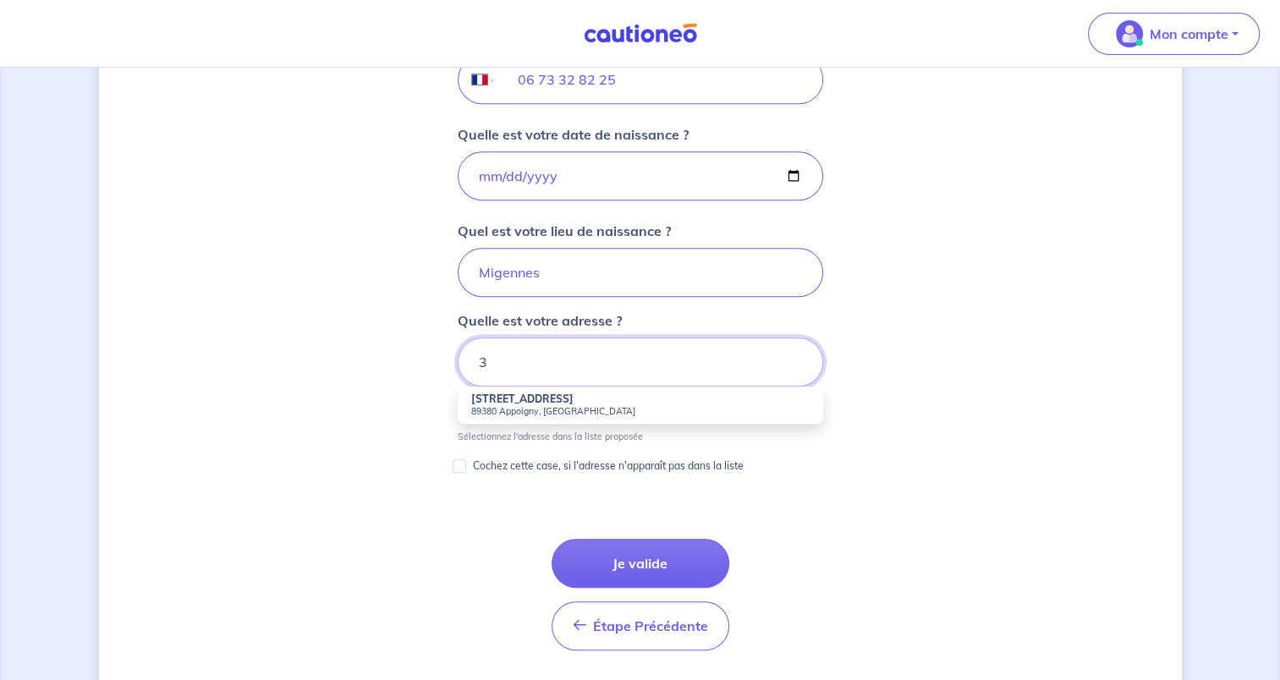
type input "3"
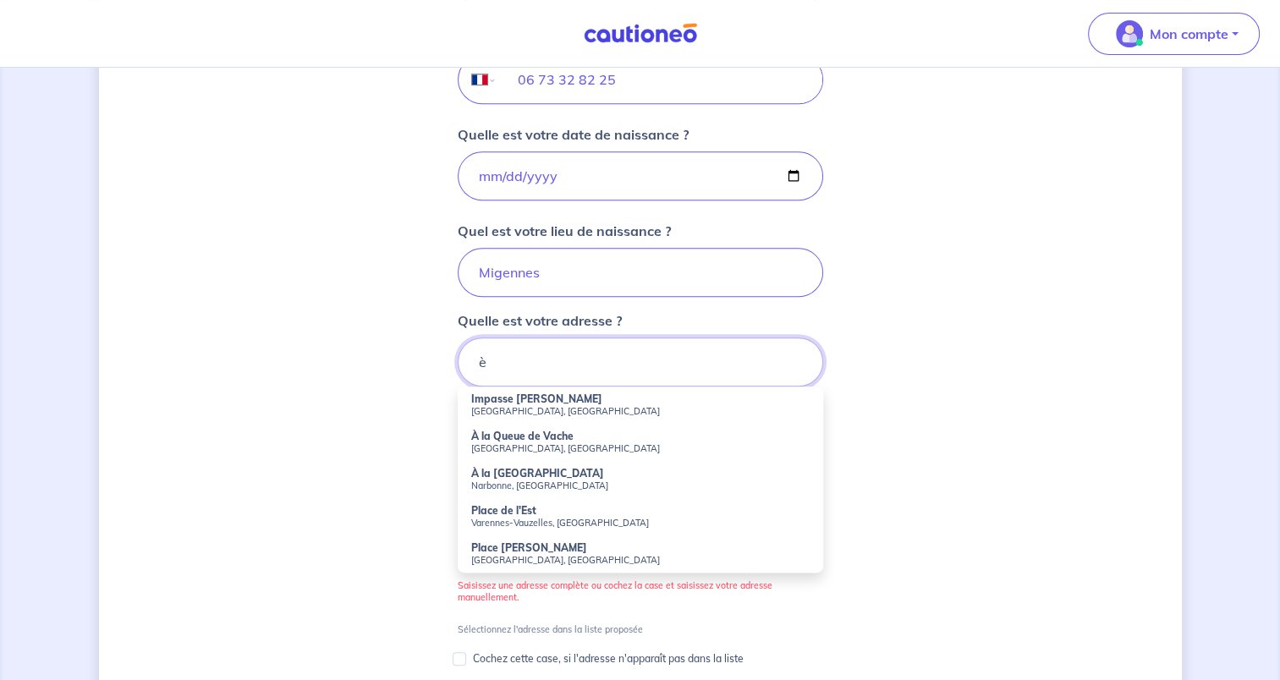
type input "è"
click at [579, 481] on small "Voisins-le-Bretonneux, France" at bounding box center [640, 486] width 338 height 12
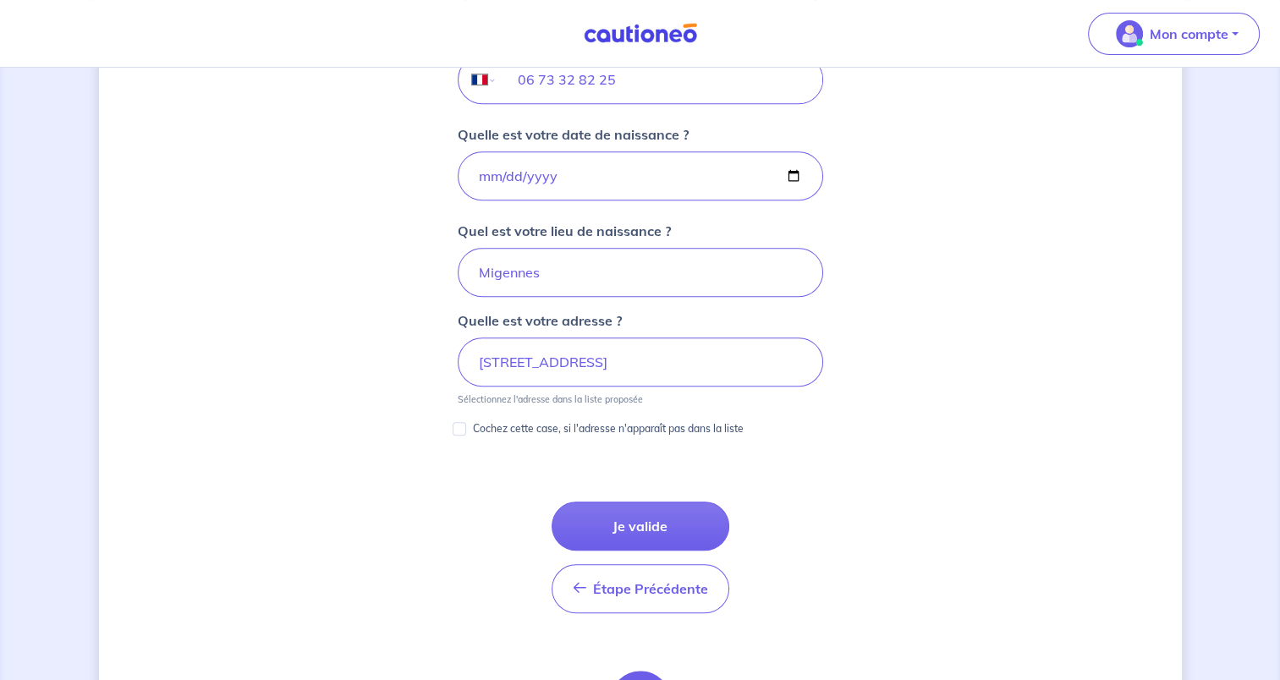
click at [685, 521] on button "Je valide" at bounding box center [641, 526] width 178 height 49
type input "3 Rue de l'École, 89380 Appoigny"
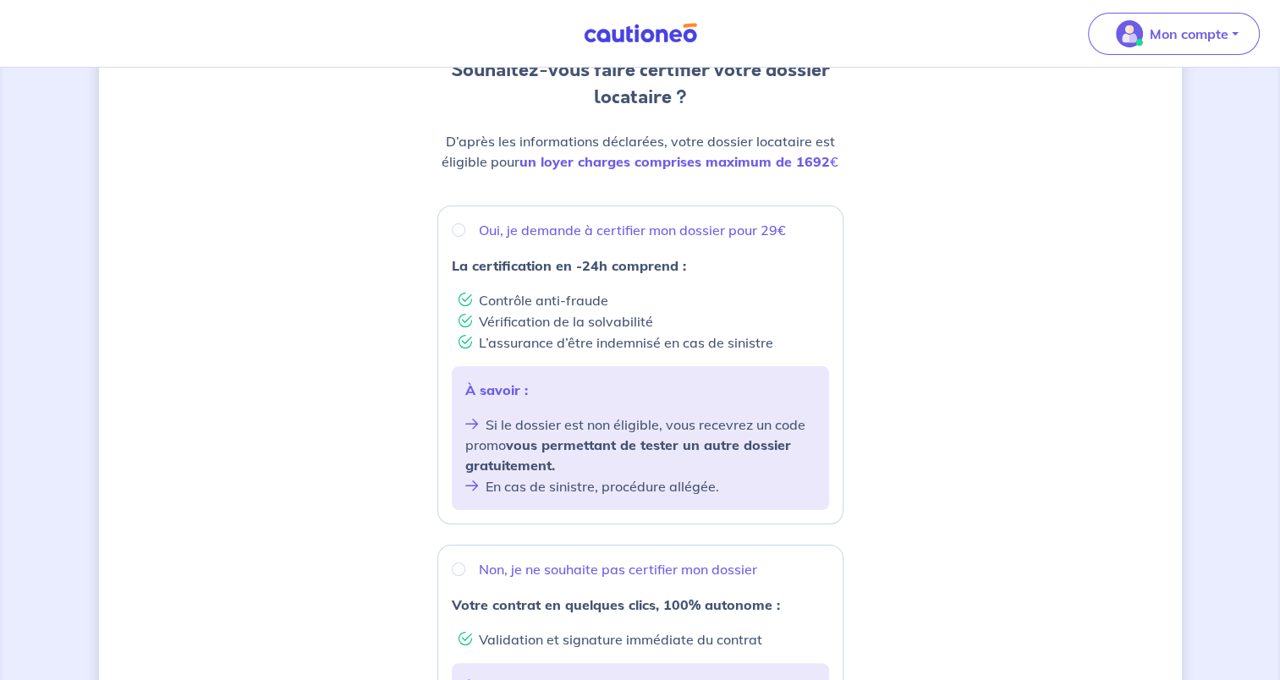
scroll to position [194, 0]
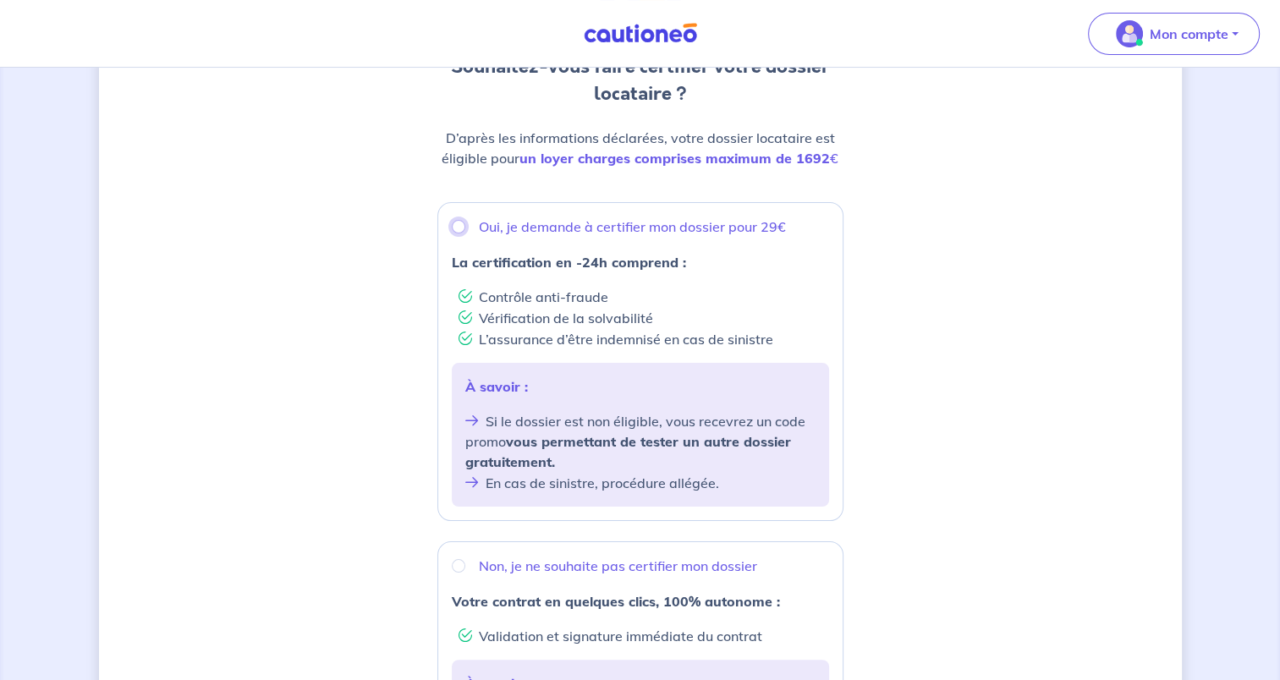
click at [459, 231] on input "Oui, je demande à certifier mon dossier pour 29€" at bounding box center [459, 227] width 14 height 14
radio input "true"
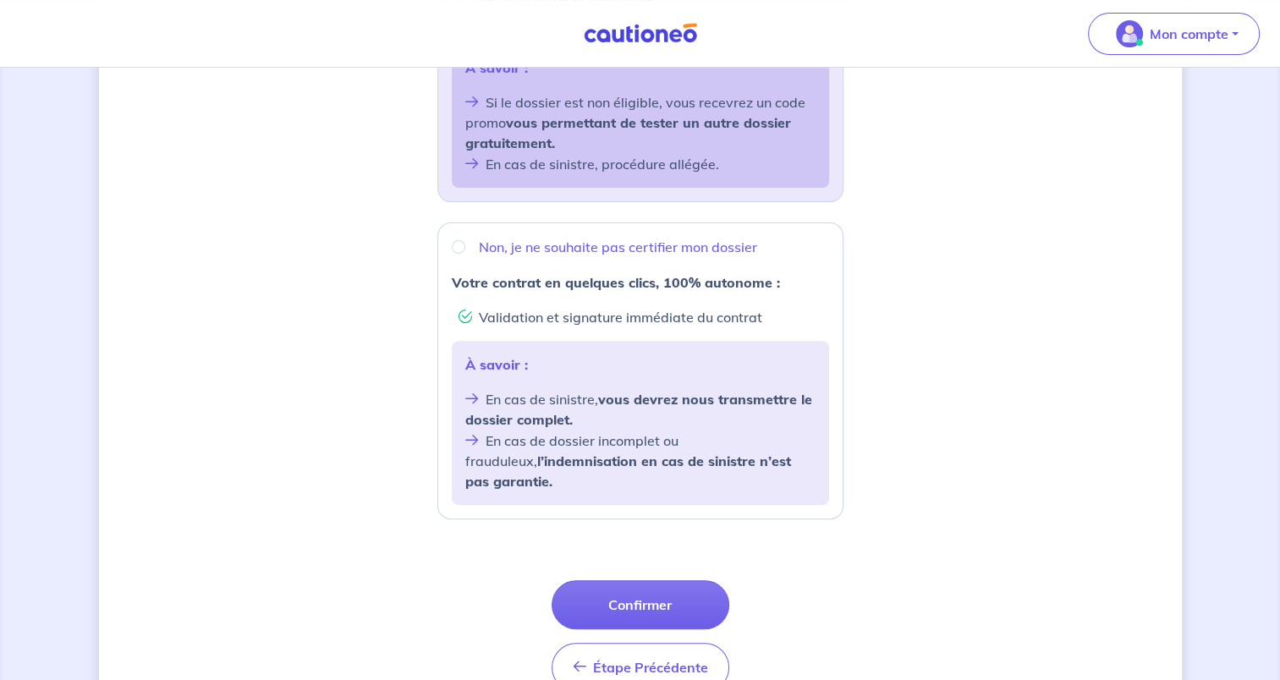
scroll to position [588, 0]
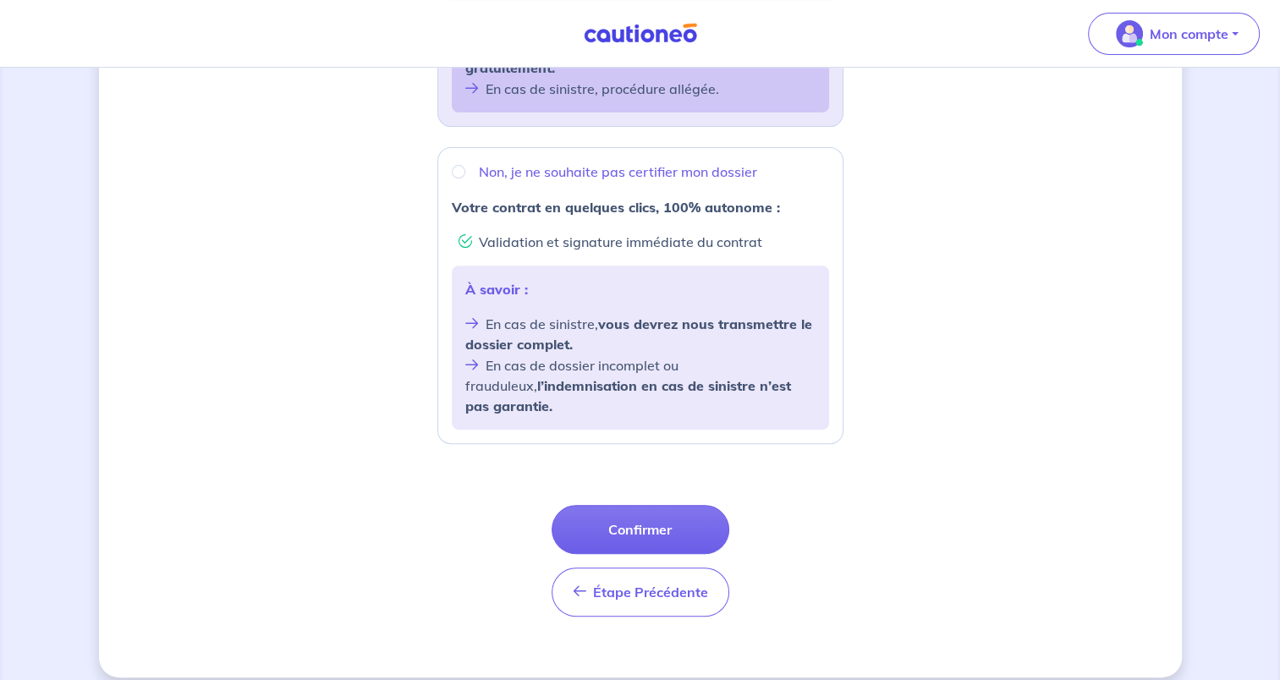
click at [674, 513] on button "Confirmer" at bounding box center [641, 529] width 178 height 49
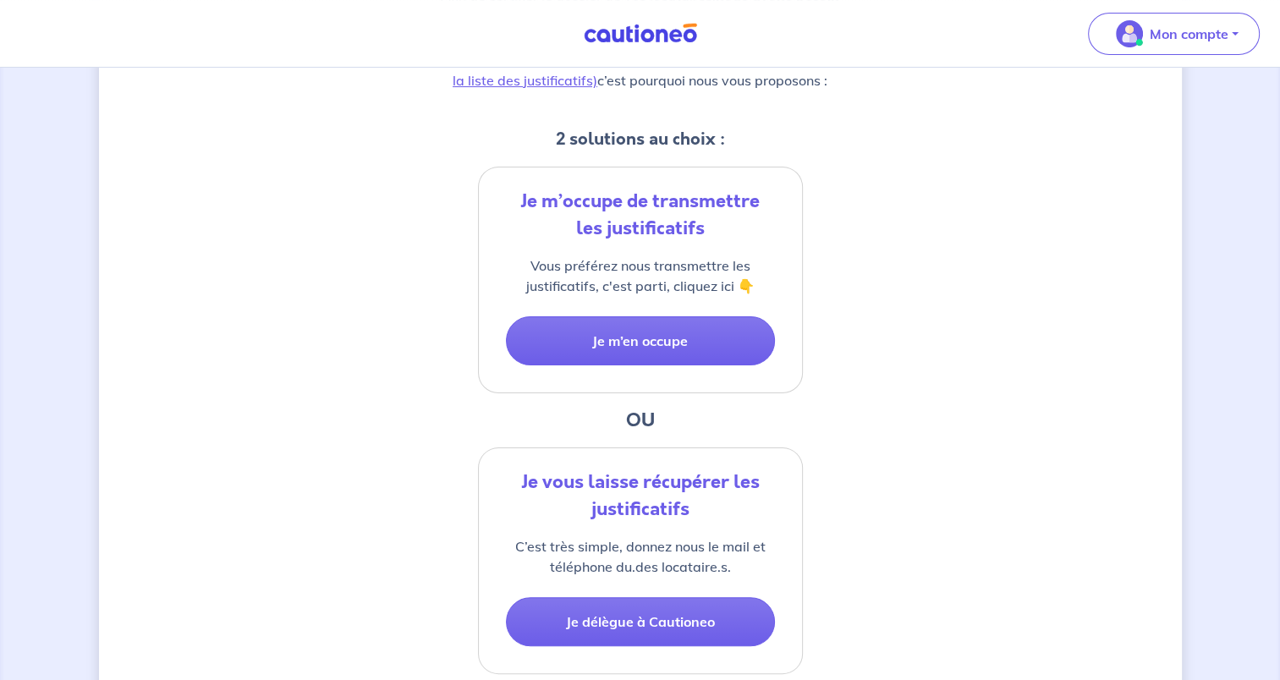
scroll to position [309, 0]
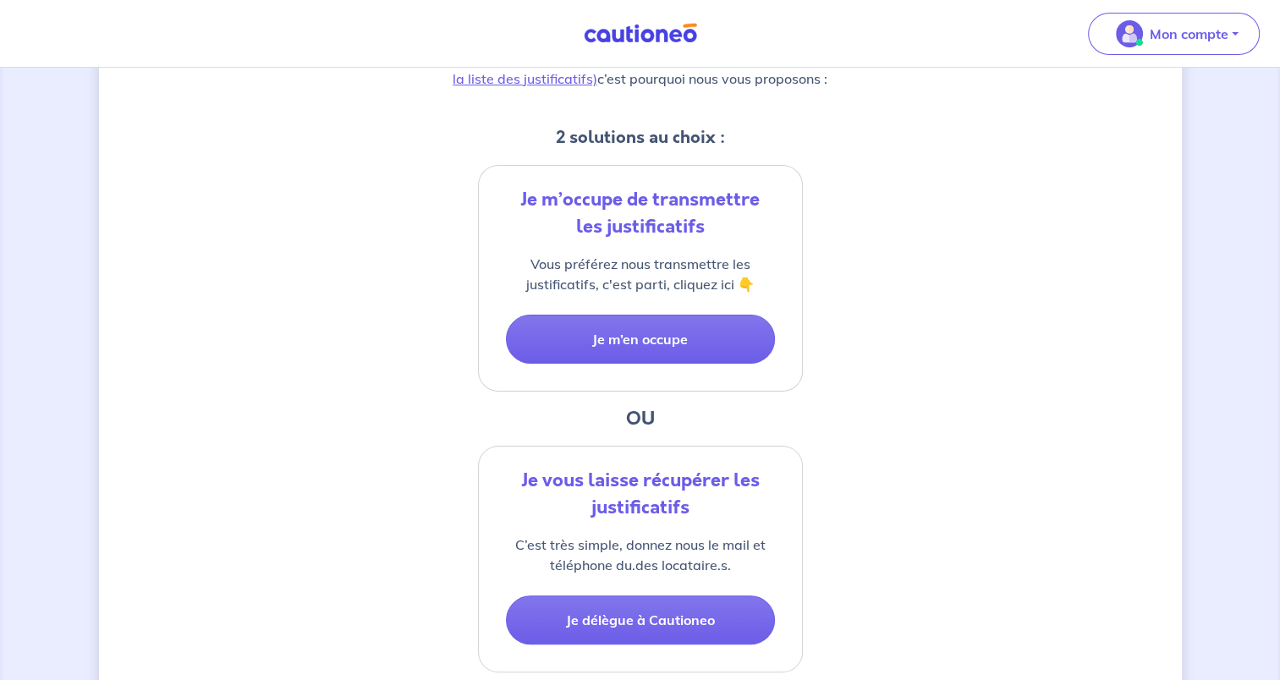
click at [701, 338] on button "Je m’en occupe" at bounding box center [640, 339] width 269 height 49
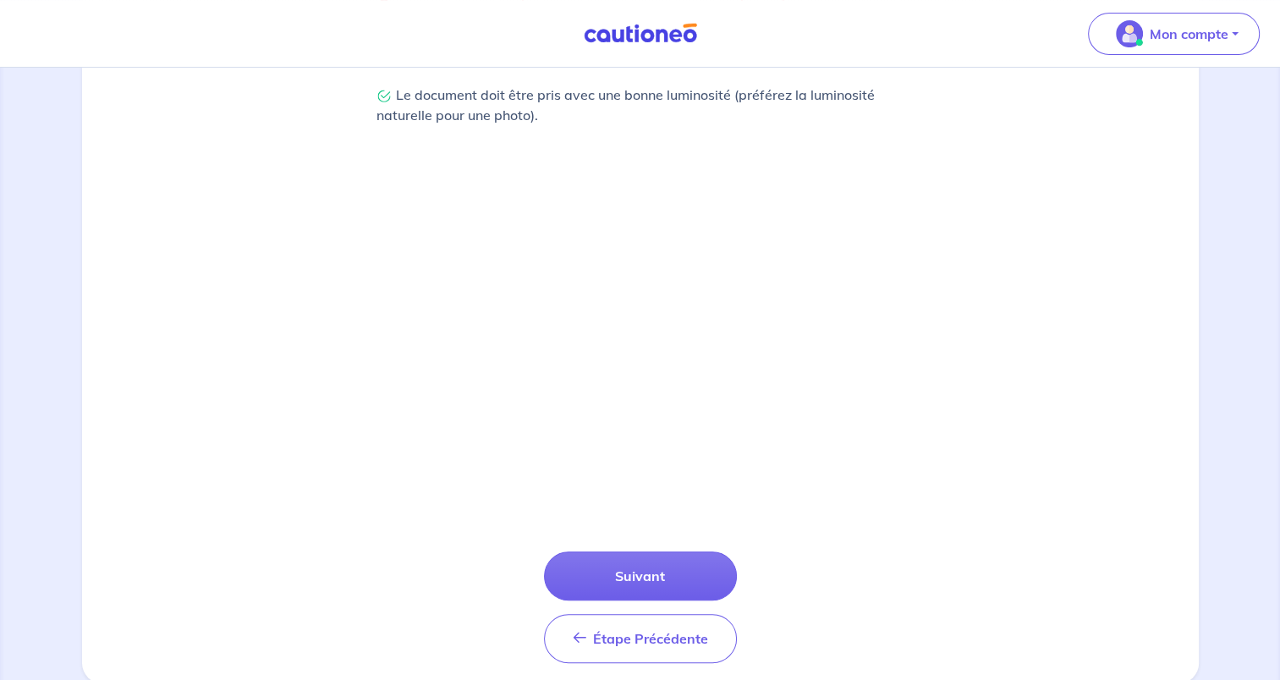
scroll to position [531, 0]
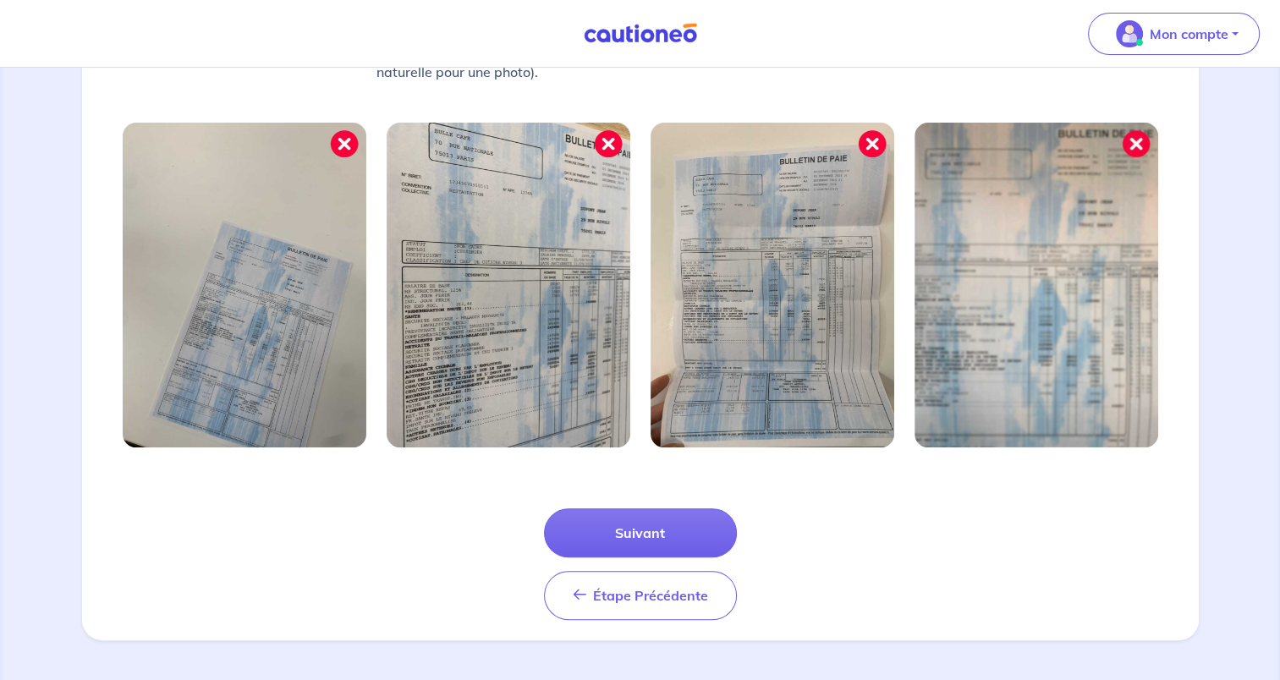
click at [687, 530] on button "Suivant" at bounding box center [640, 533] width 193 height 49
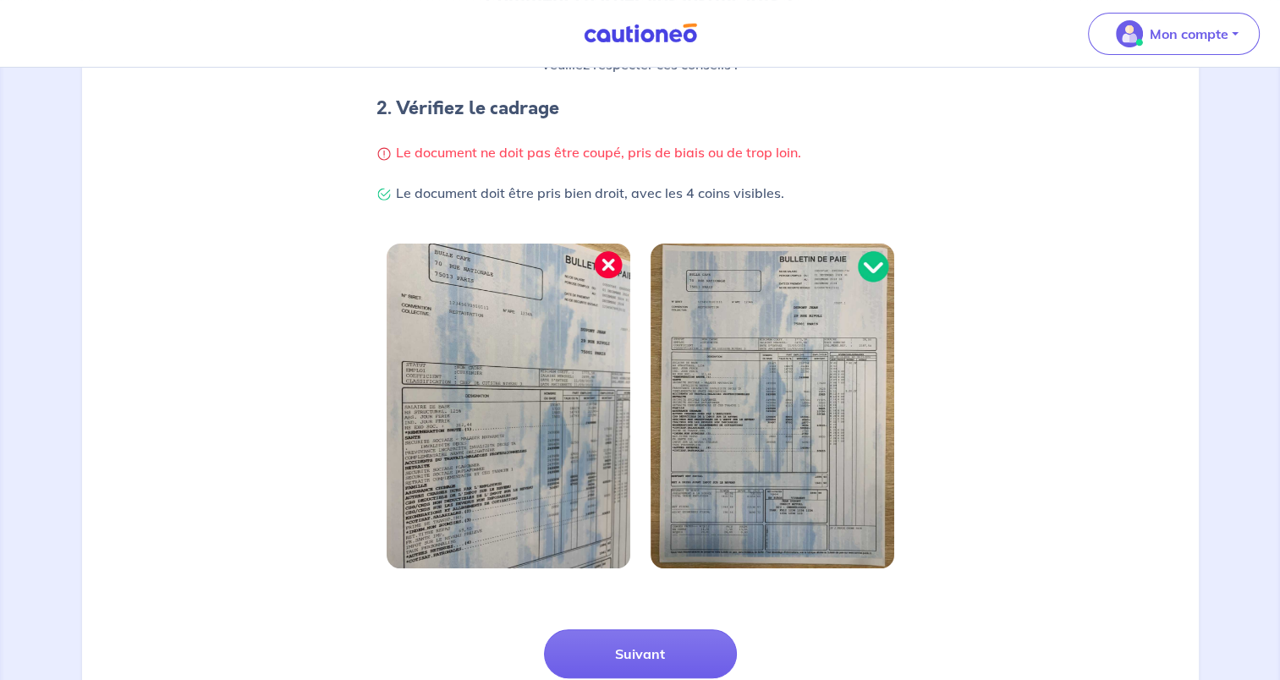
scroll to position [337, 0]
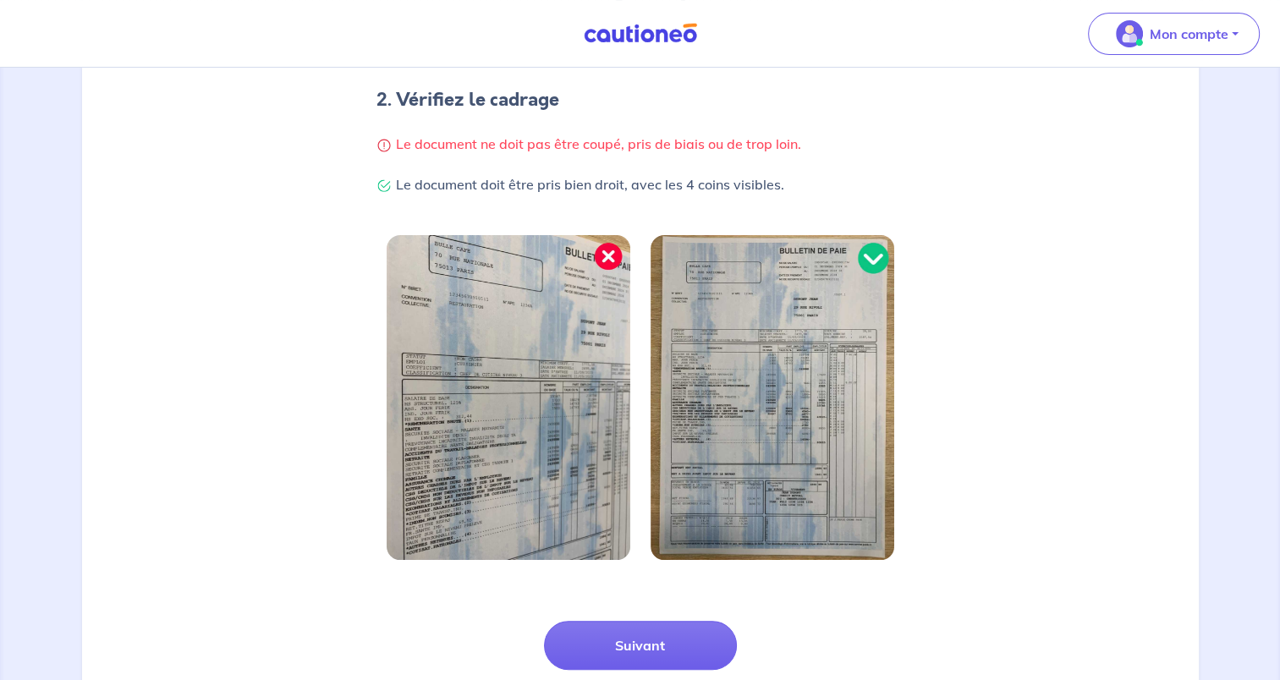
click at [690, 635] on button "Suivant" at bounding box center [640, 645] width 193 height 49
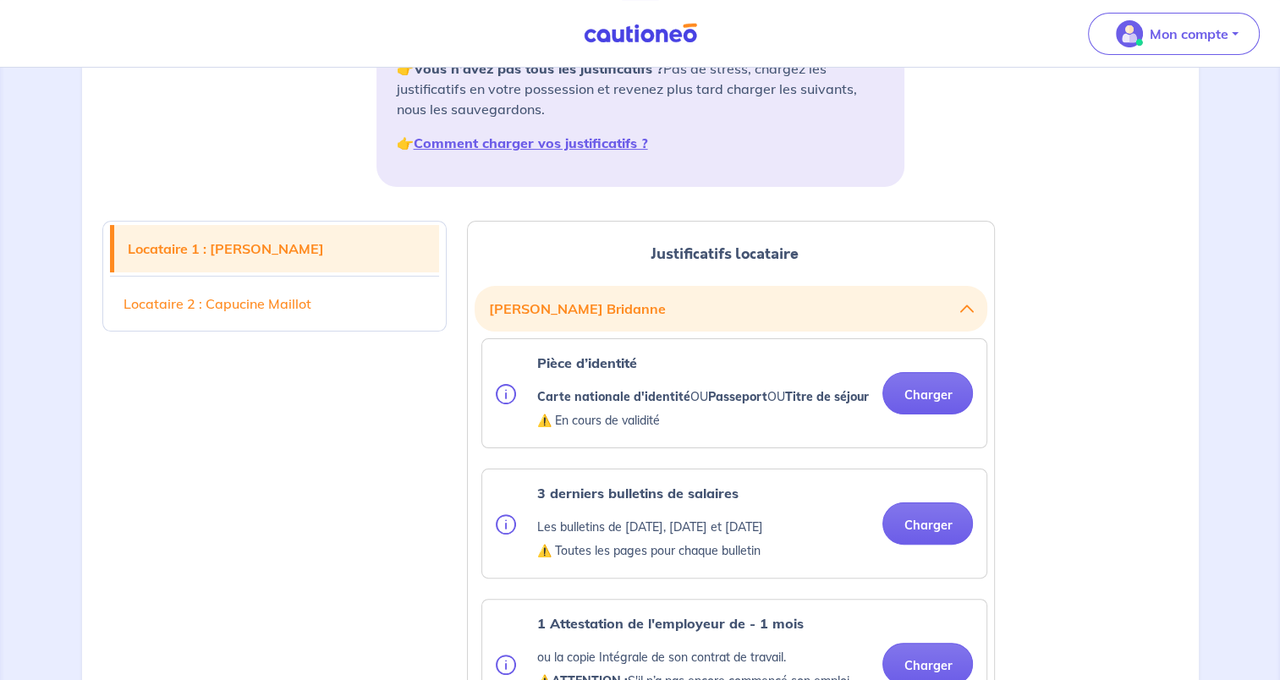
scroll to position [272, 0]
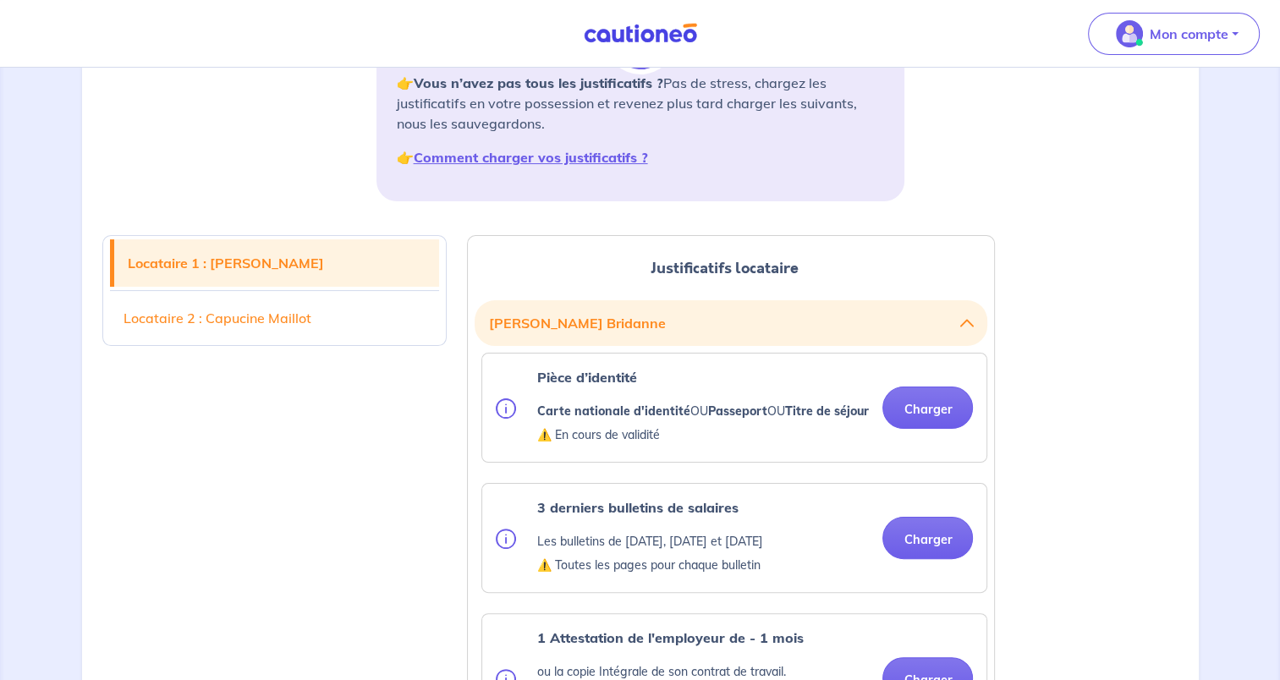
click at [927, 410] on button "Charger" at bounding box center [927, 408] width 91 height 42
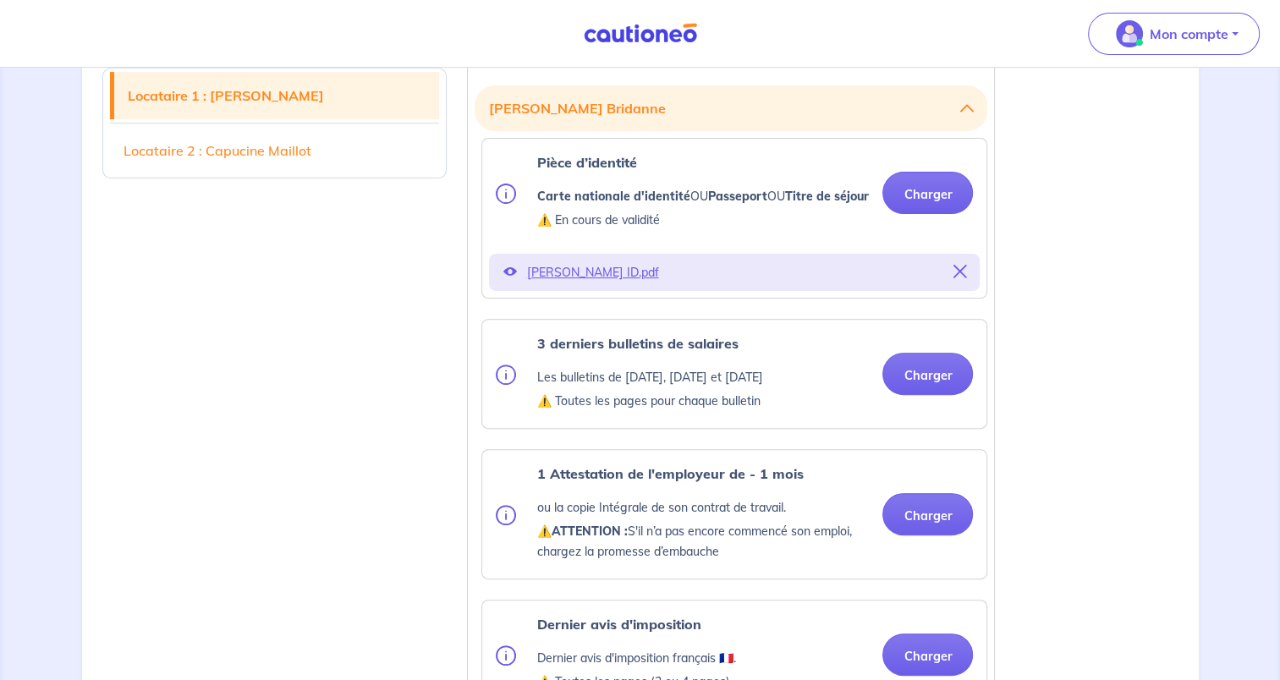
scroll to position [521, 0]
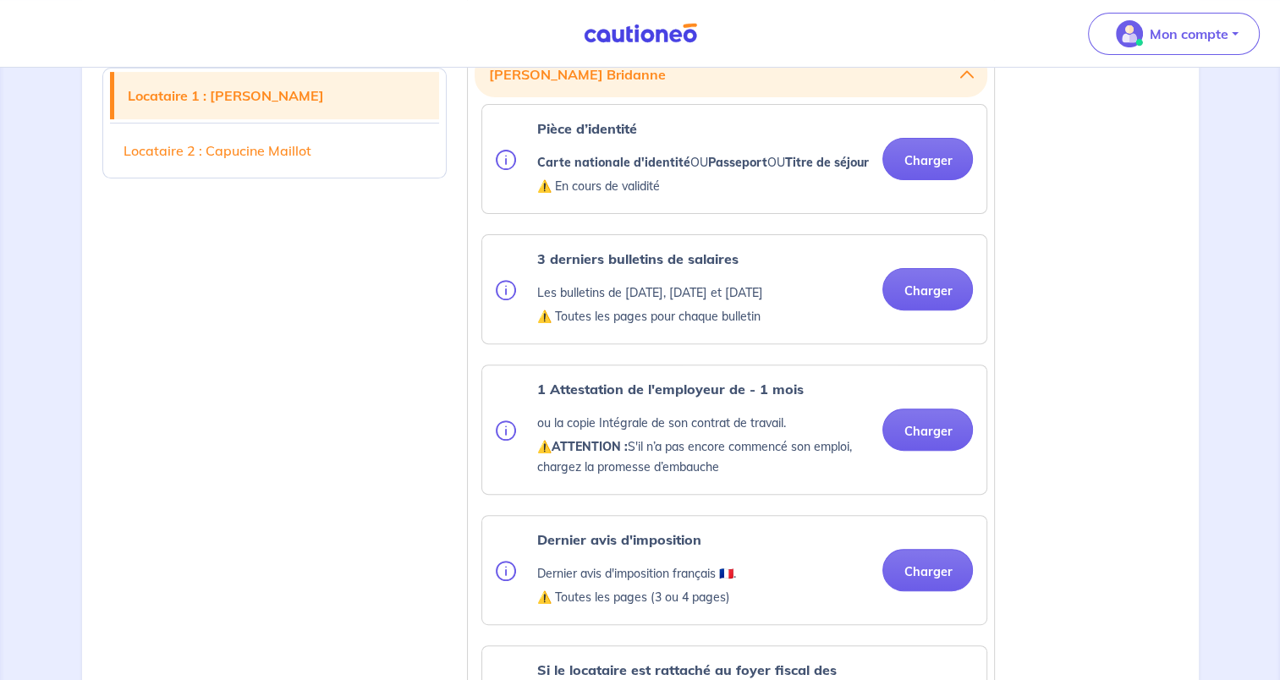
click at [937, 344] on div "3 derniers bulletins de salaires Les bulletins de mai 2025, juin 2025 et juille…" at bounding box center [734, 289] width 504 height 108
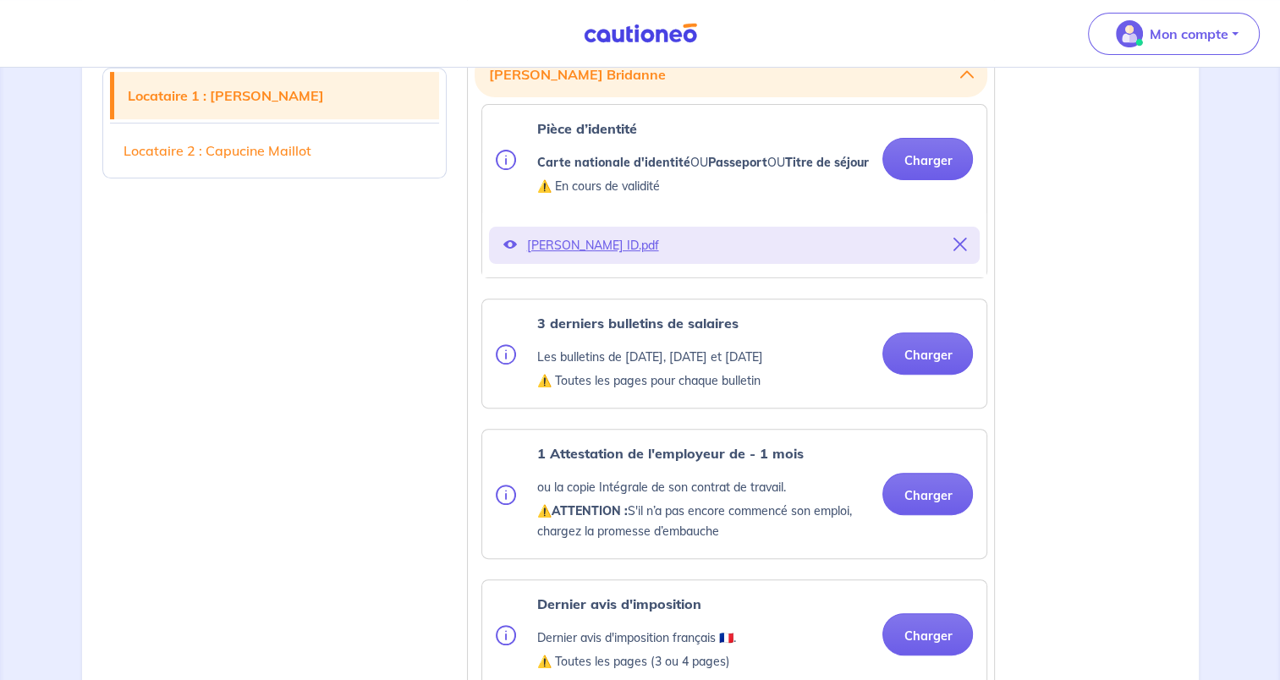
click at [931, 375] on button "Charger" at bounding box center [927, 354] width 91 height 42
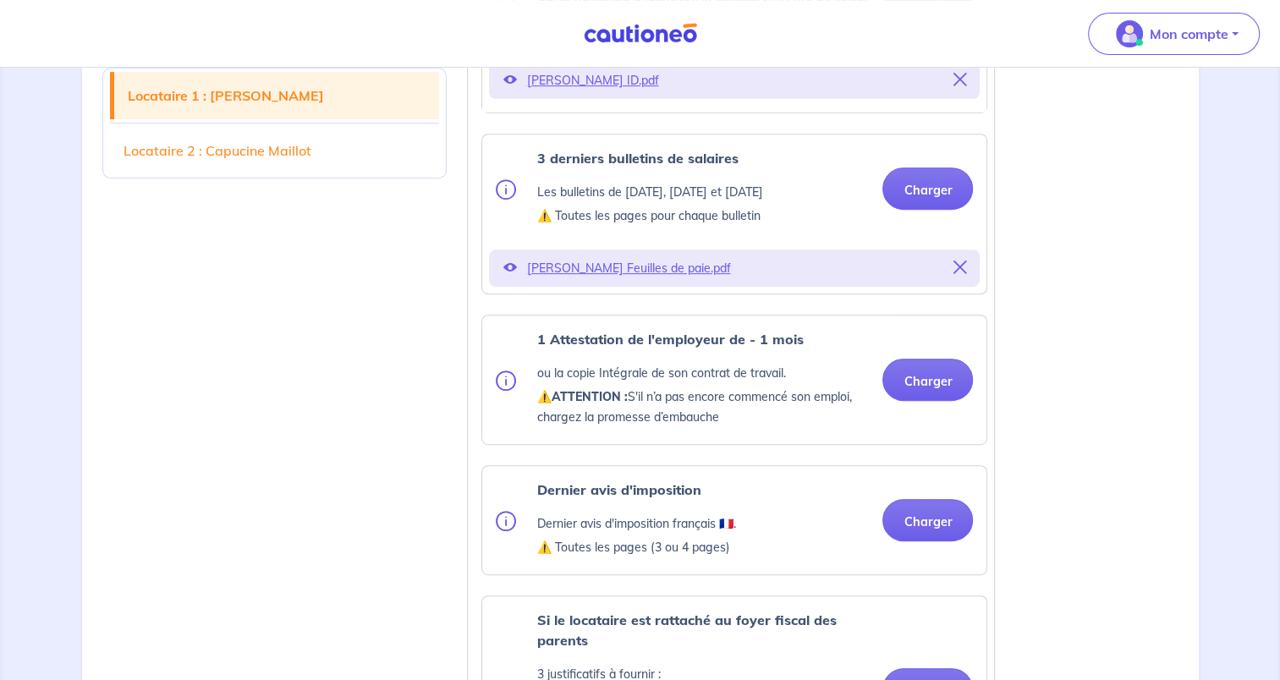
scroll to position [701, 0]
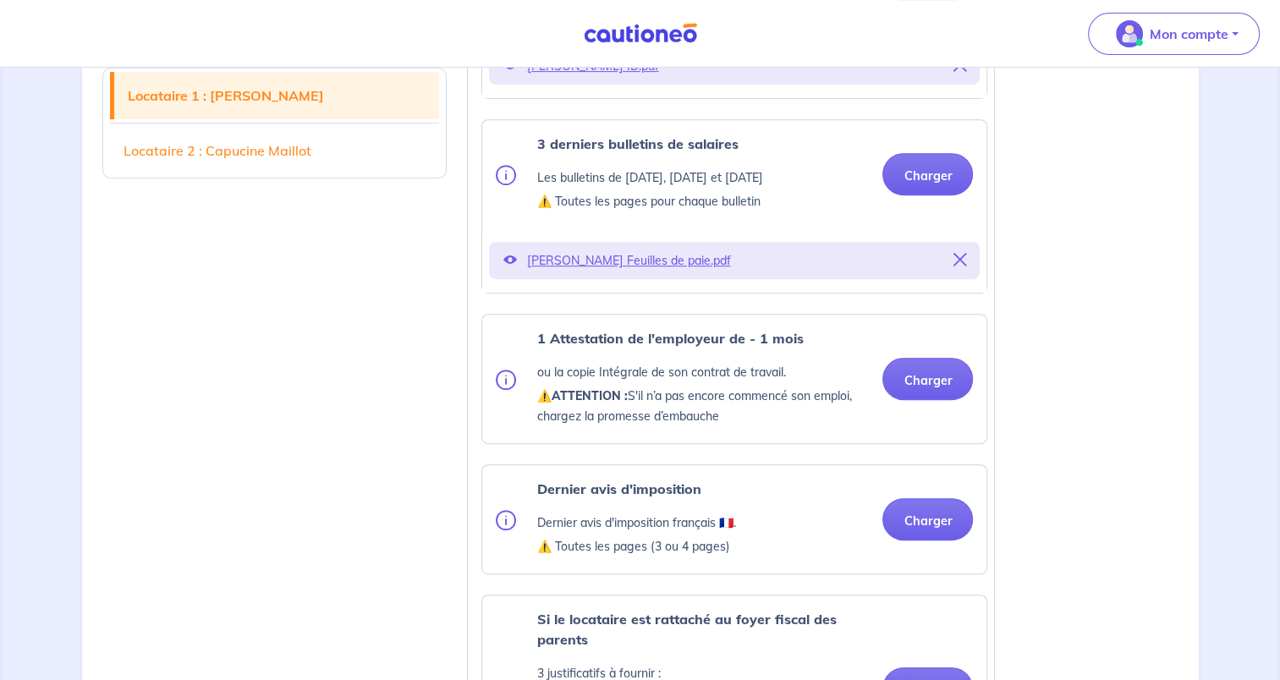
click at [939, 400] on button "Charger" at bounding box center [927, 379] width 91 height 42
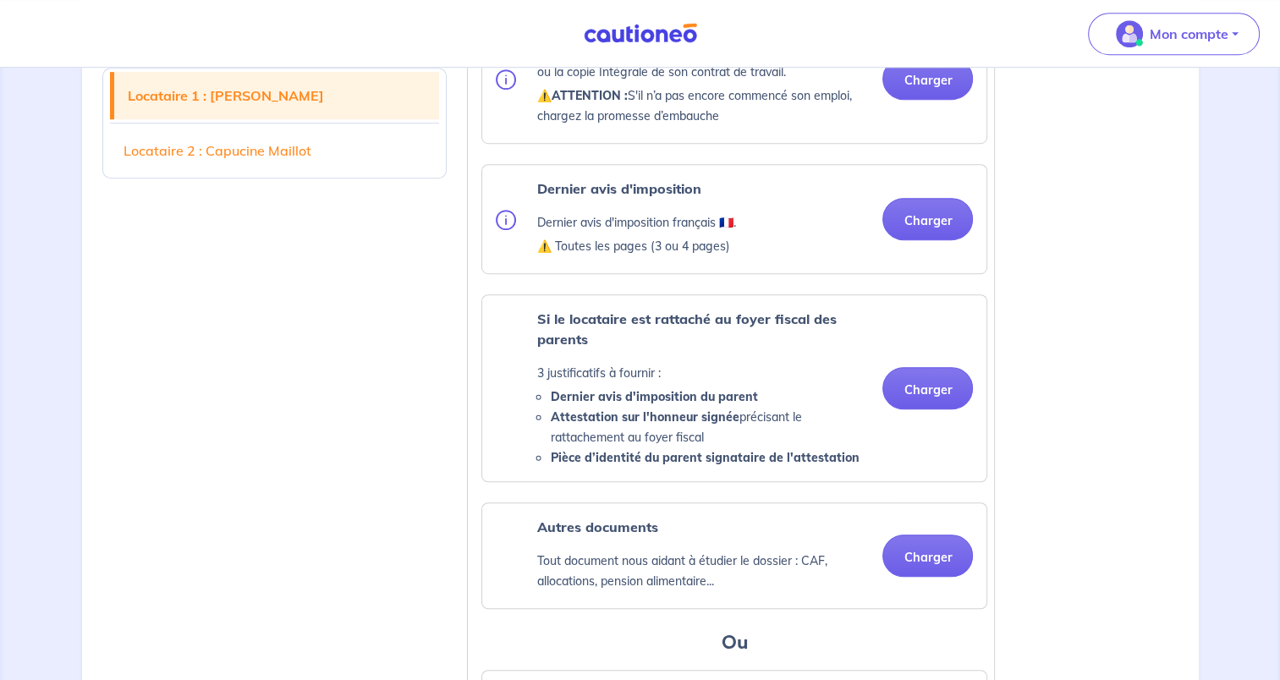
scroll to position [1011, 0]
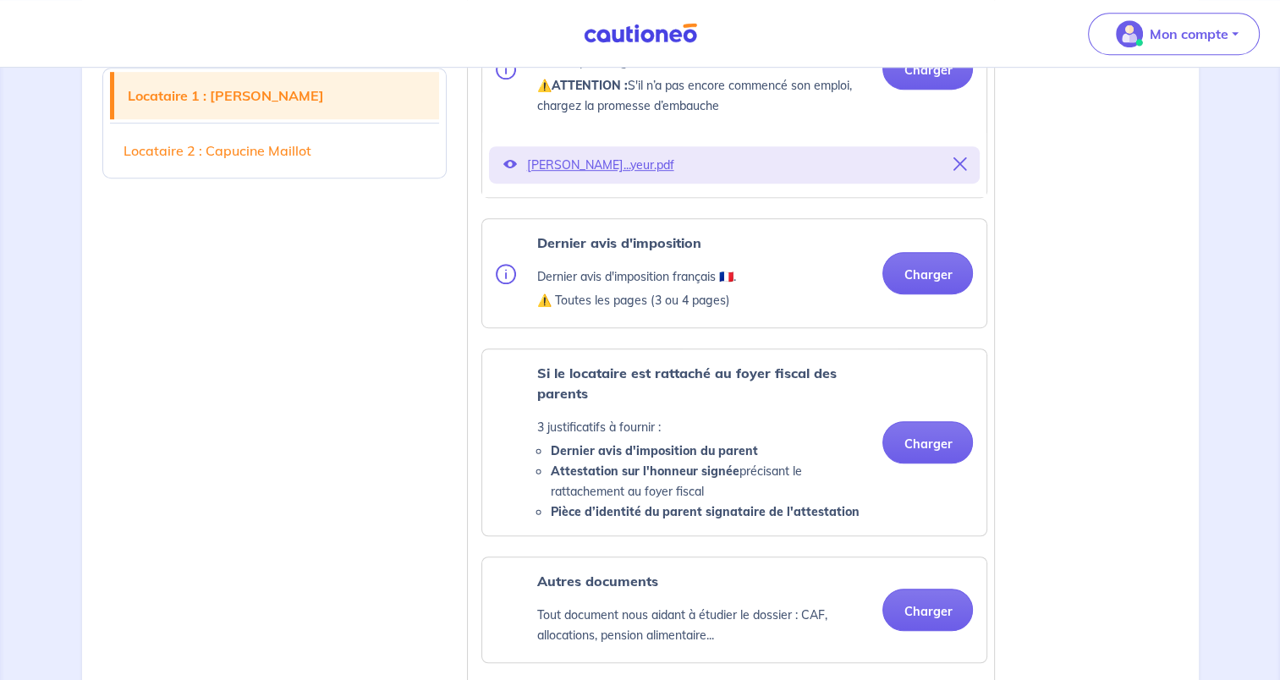
click at [939, 228] on ul "Pièce d’identité Carte nationale d'identité OU Passeport OU Titre de séjour ⚠️ …" at bounding box center [731, 253] width 513 height 1278
click at [949, 281] on button "Charger" at bounding box center [927, 273] width 91 height 42
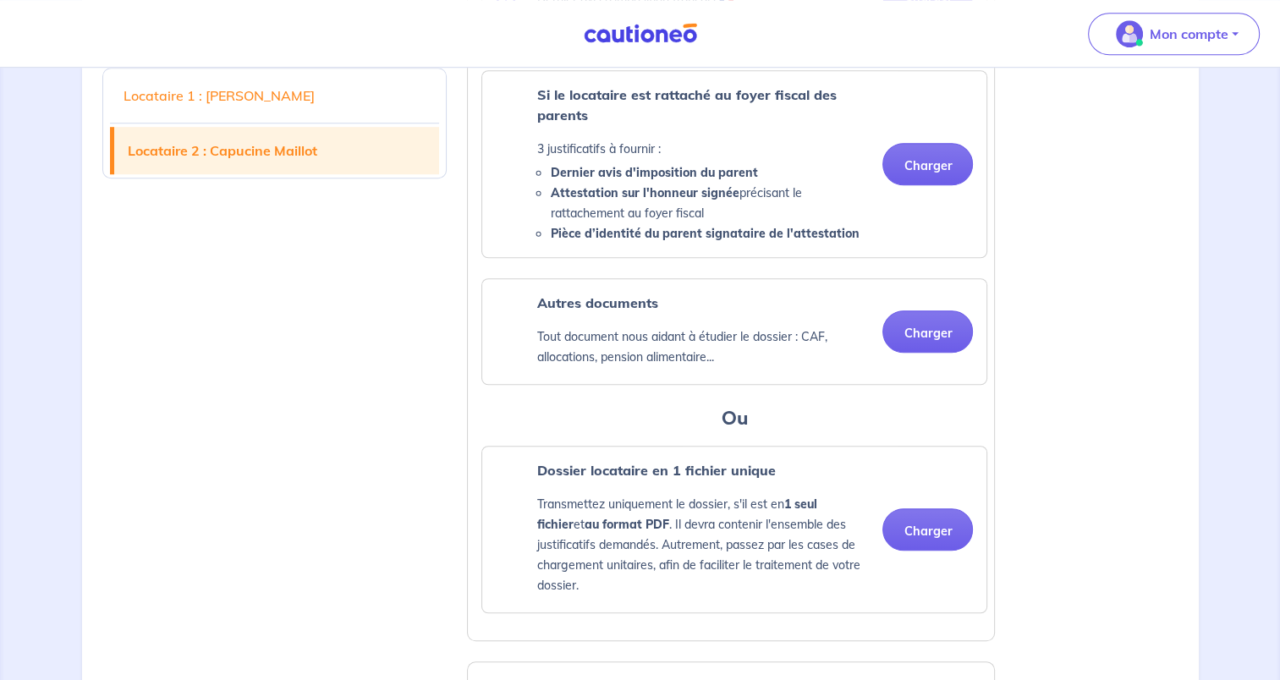
scroll to position [1294, 0]
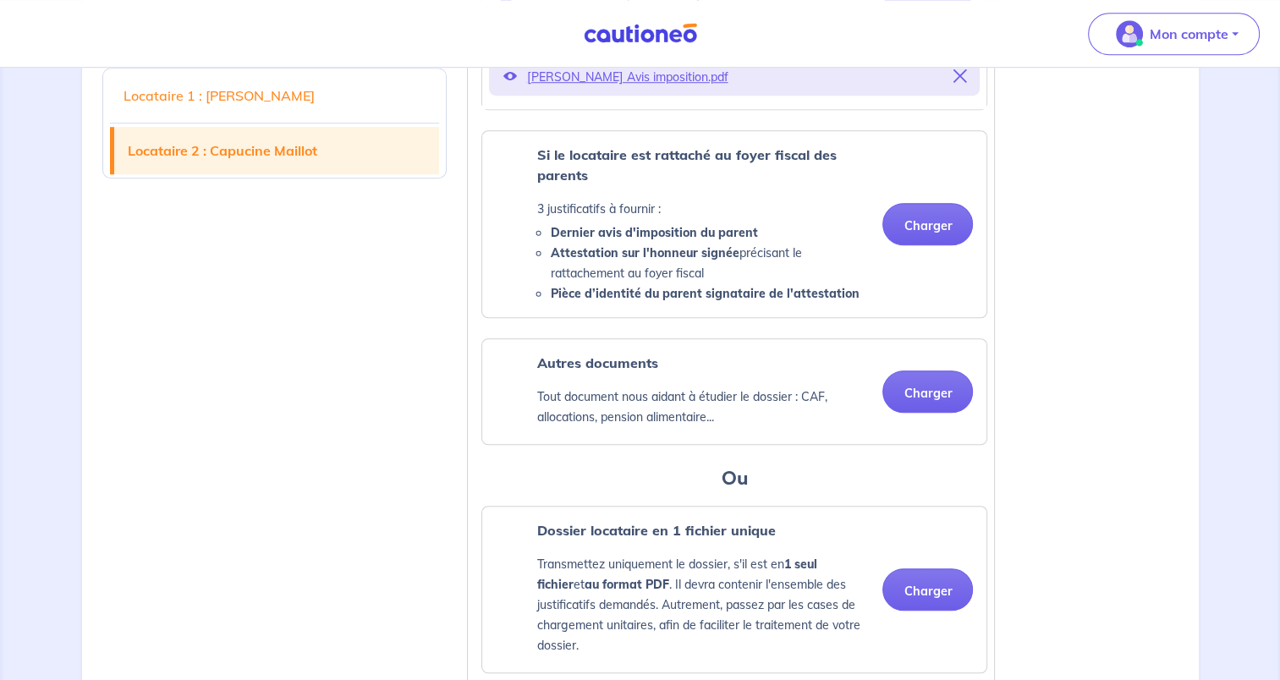
click at [934, 413] on button "Charger" at bounding box center [927, 392] width 91 height 42
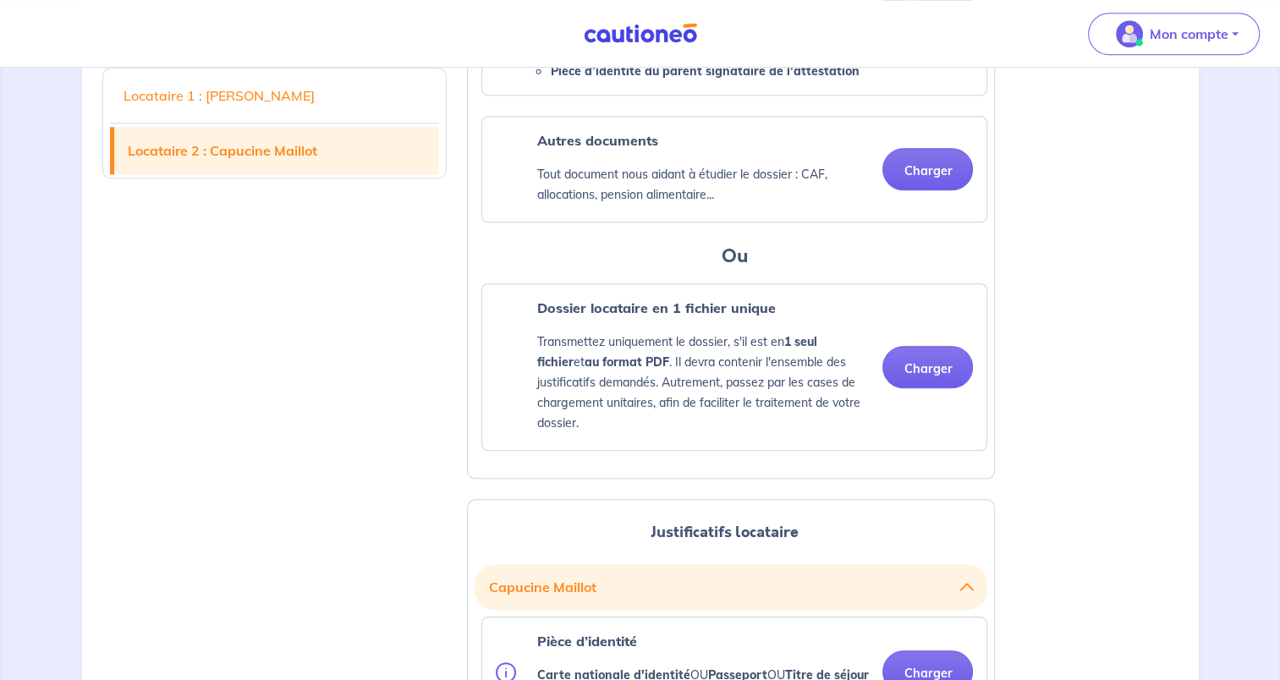
scroll to position [1520, 0]
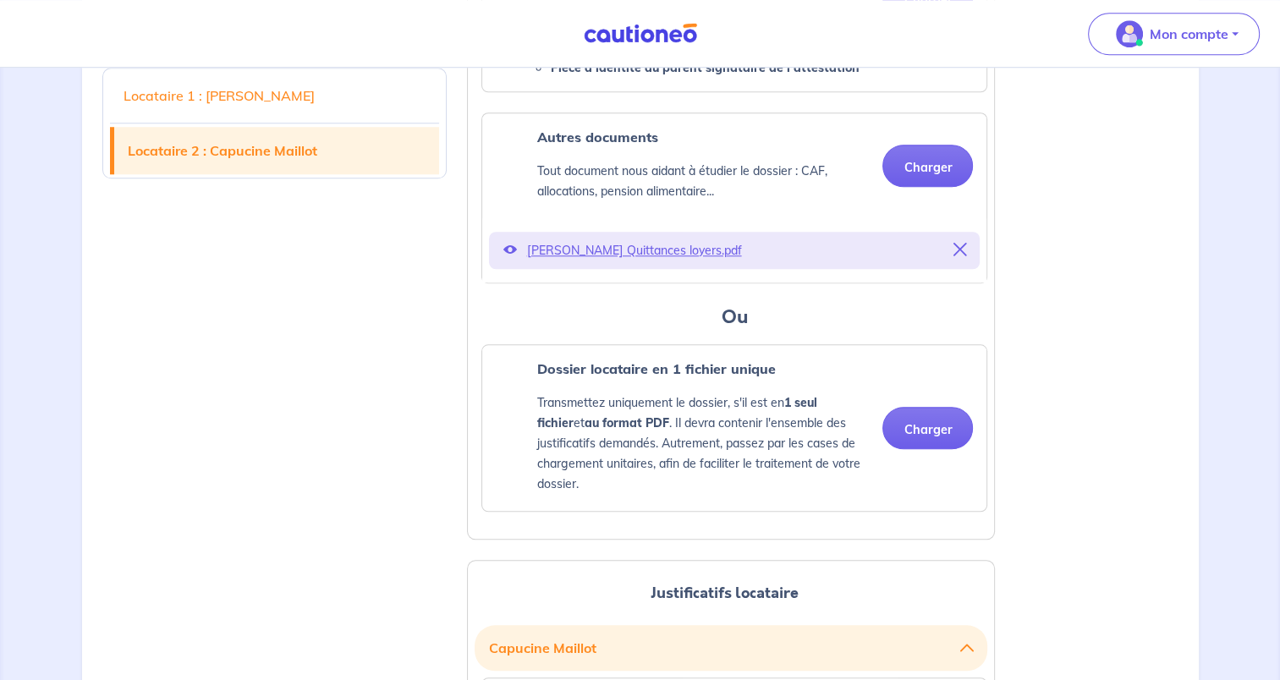
click at [935, 181] on button "Charger" at bounding box center [927, 166] width 91 height 42
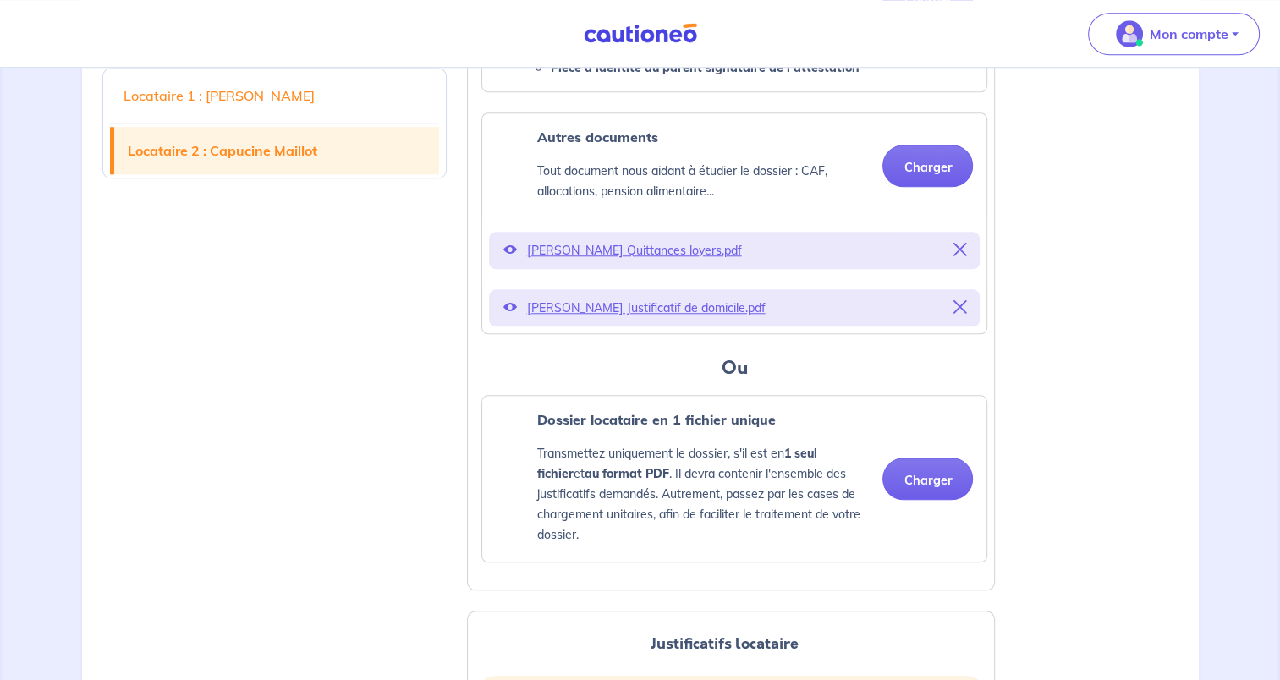
click at [938, 187] on button "Charger" at bounding box center [927, 166] width 91 height 42
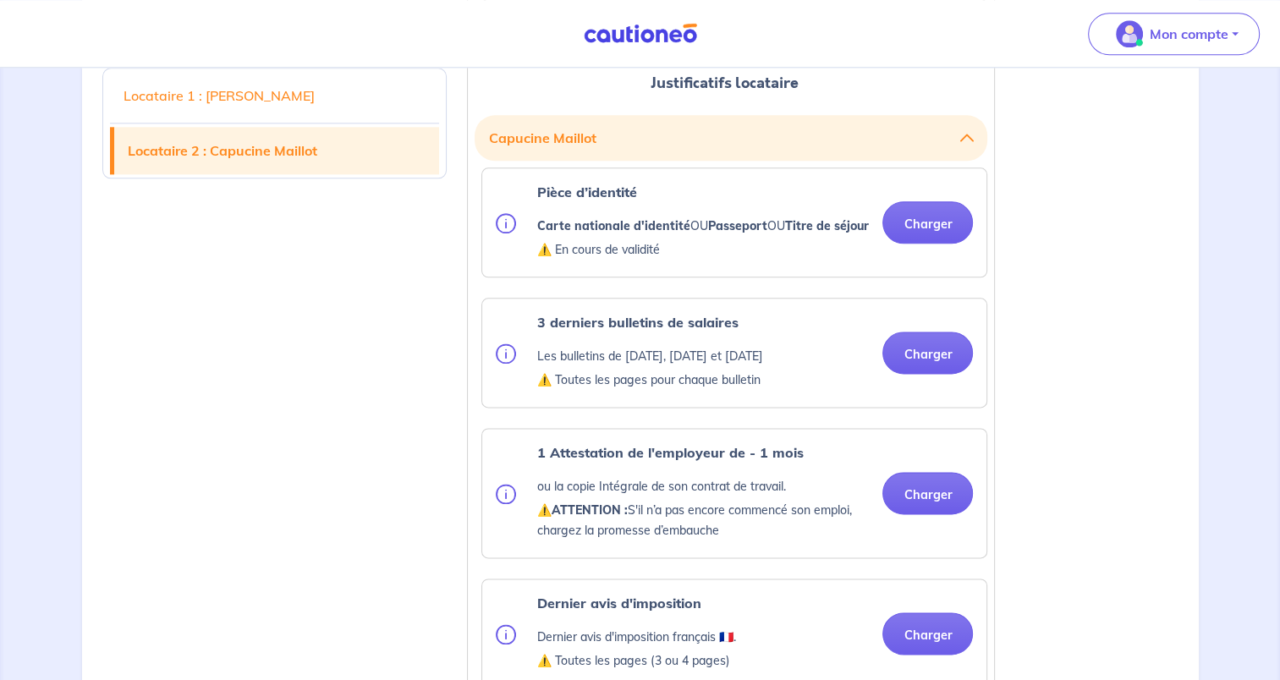
scroll to position [2077, 0]
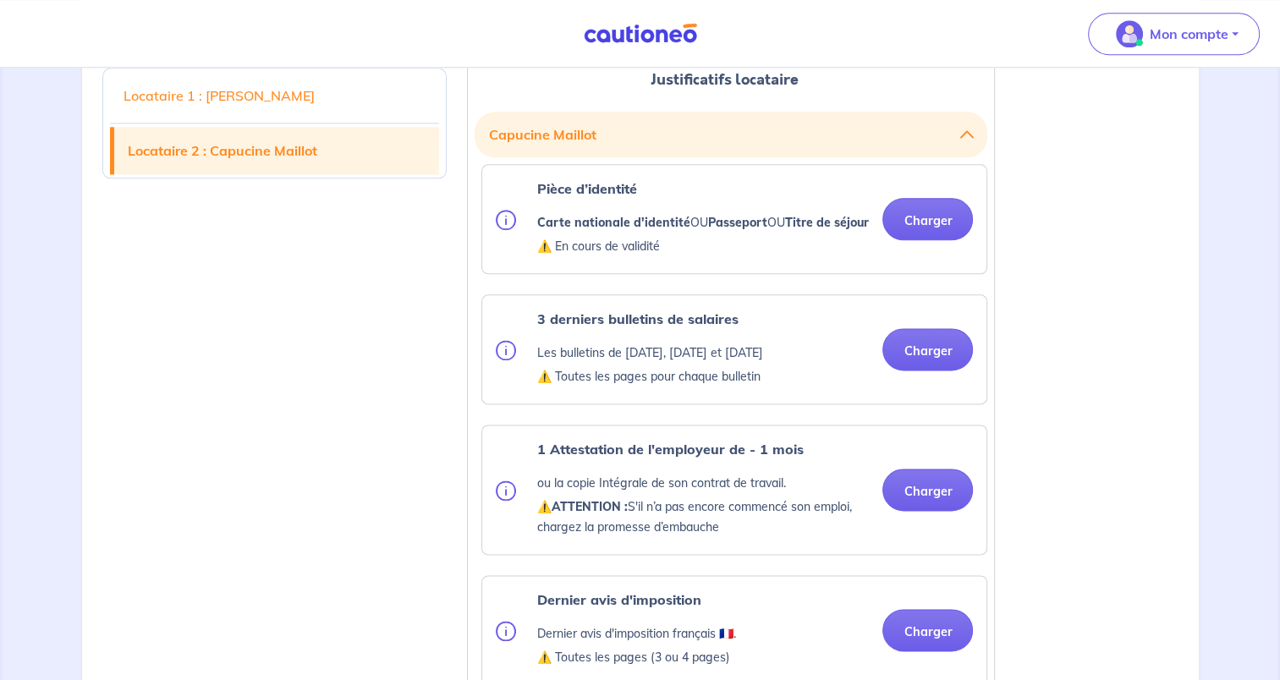
click at [932, 240] on button "Charger" at bounding box center [927, 219] width 91 height 42
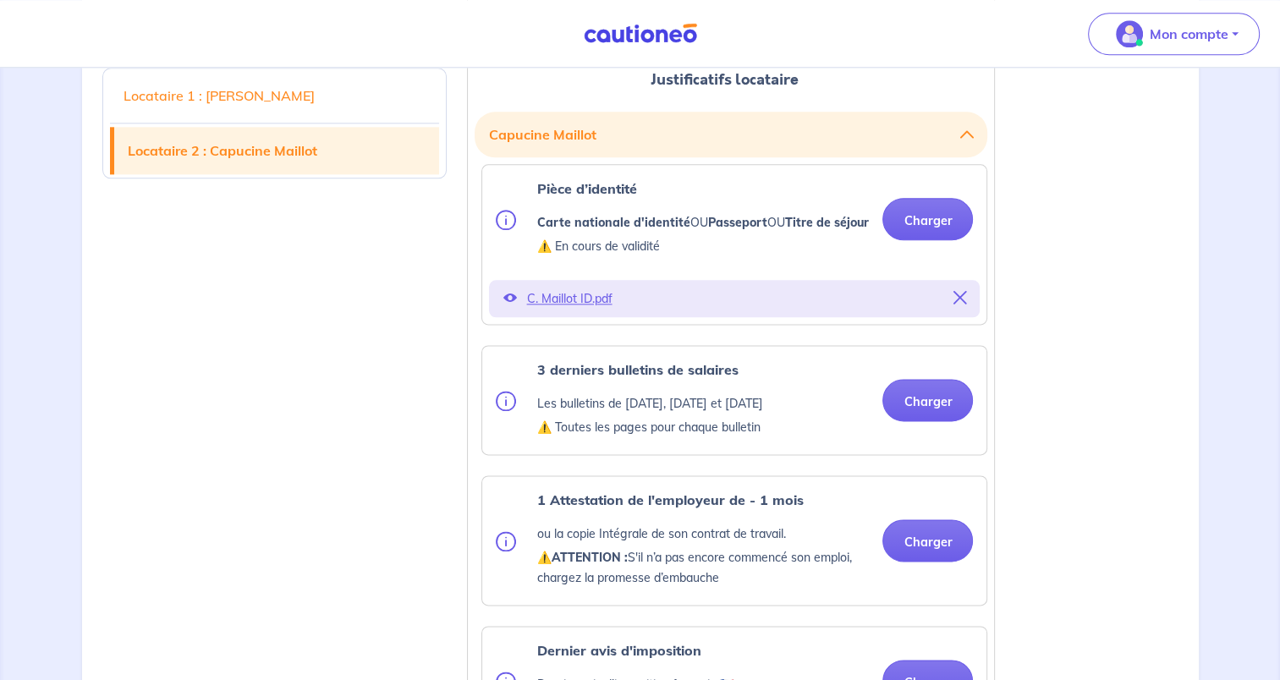
click at [935, 421] on button "Charger" at bounding box center [927, 400] width 91 height 42
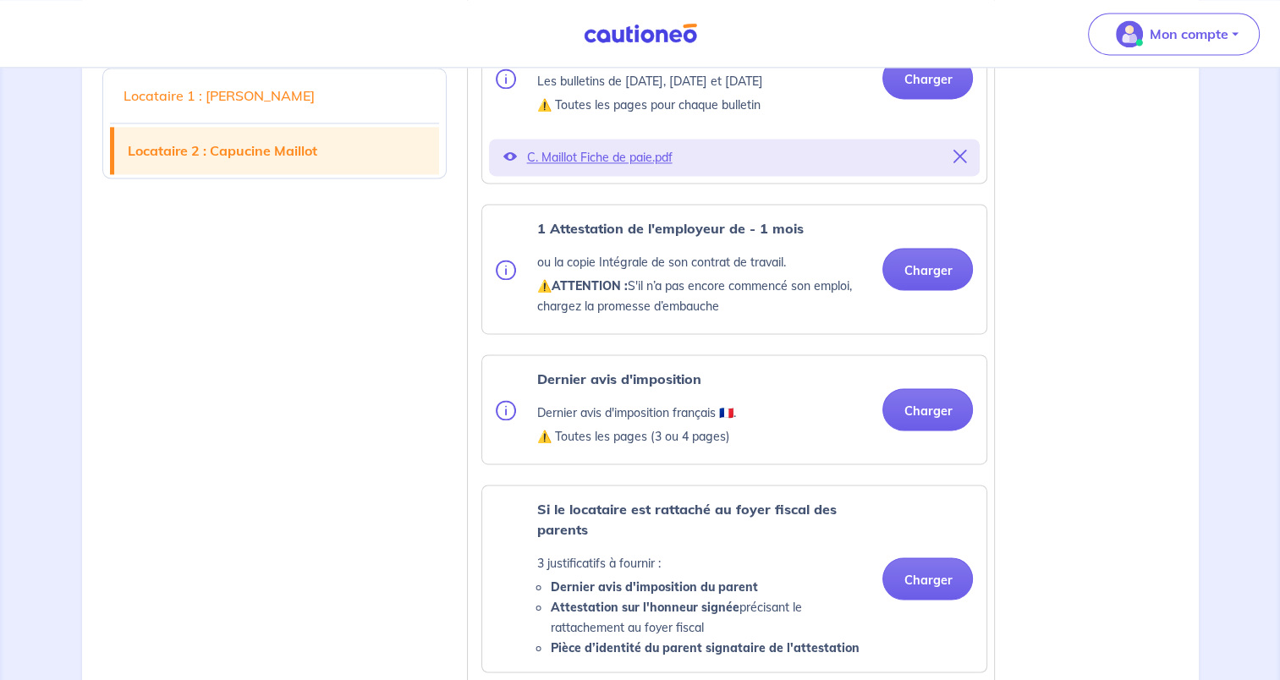
scroll to position [2416, 0]
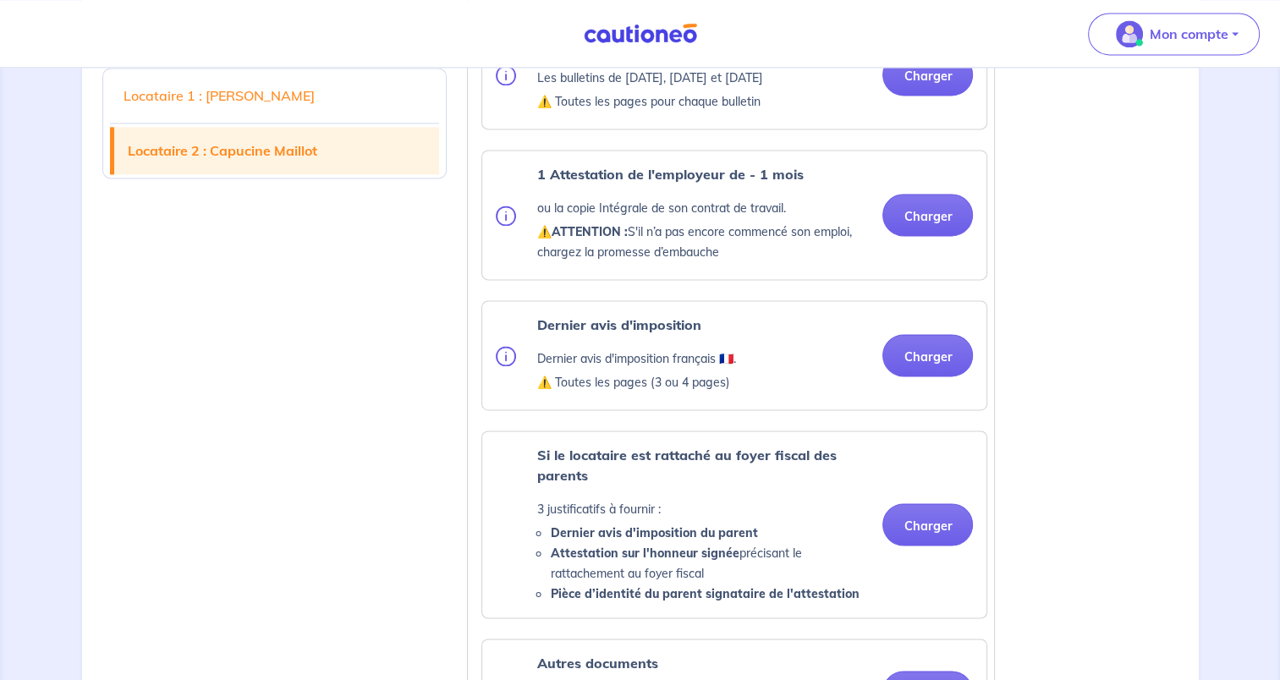
click at [932, 377] on button "Charger" at bounding box center [927, 355] width 91 height 42
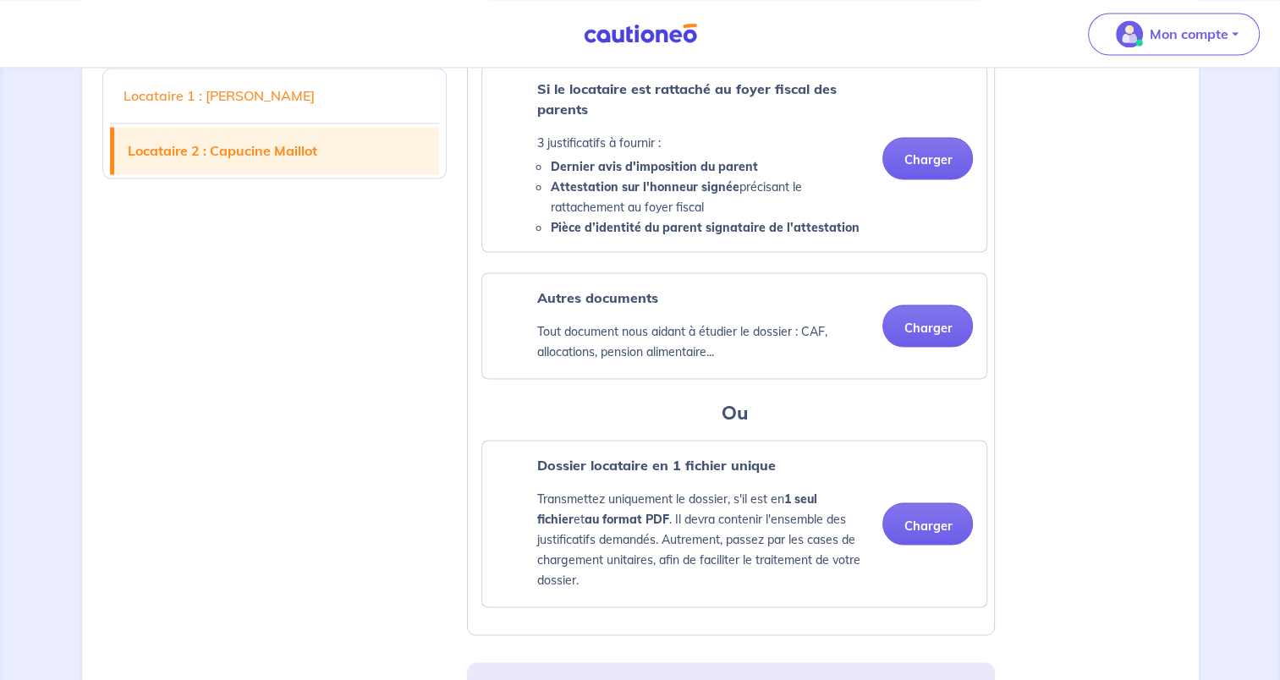
scroll to position [2926, 0]
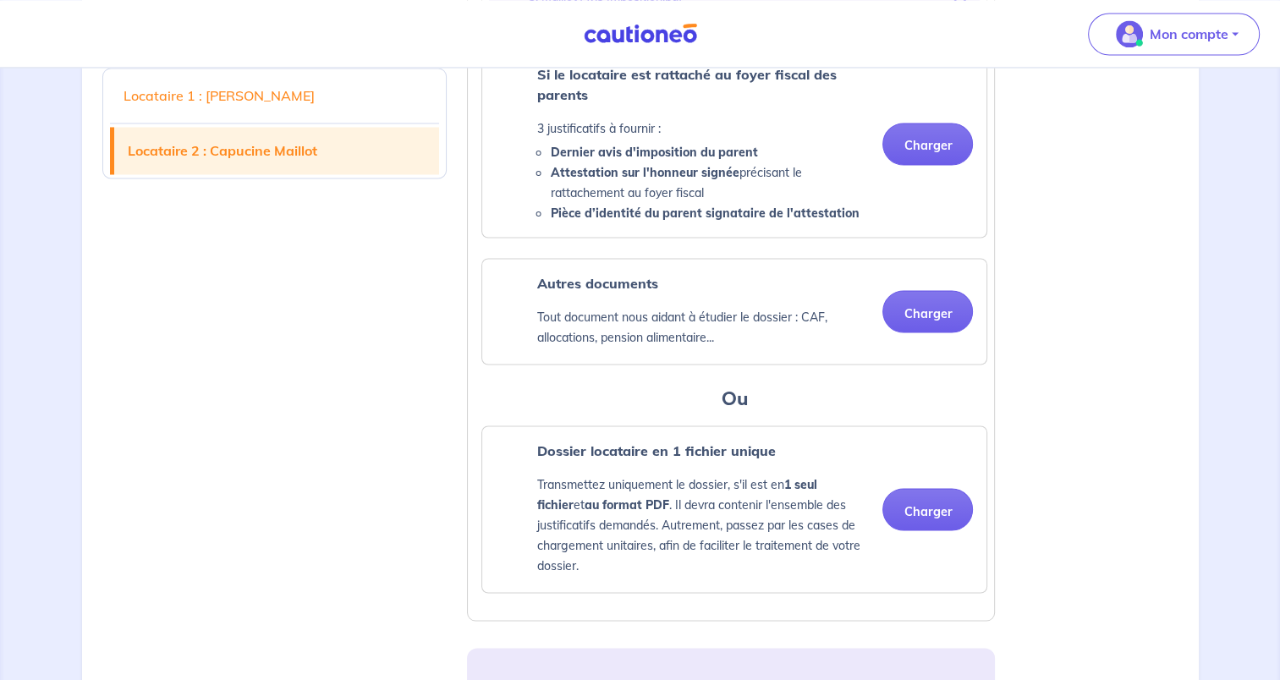
click at [929, 333] on button "Charger" at bounding box center [927, 311] width 91 height 42
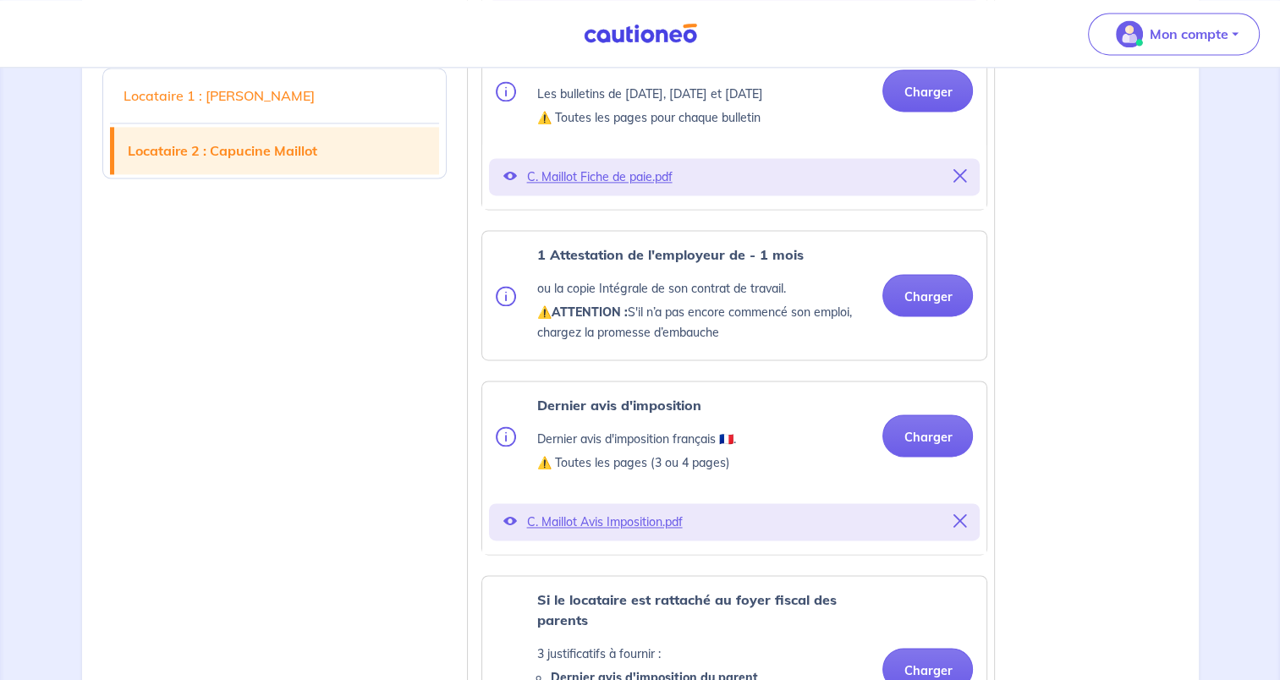
scroll to position [2410, 0]
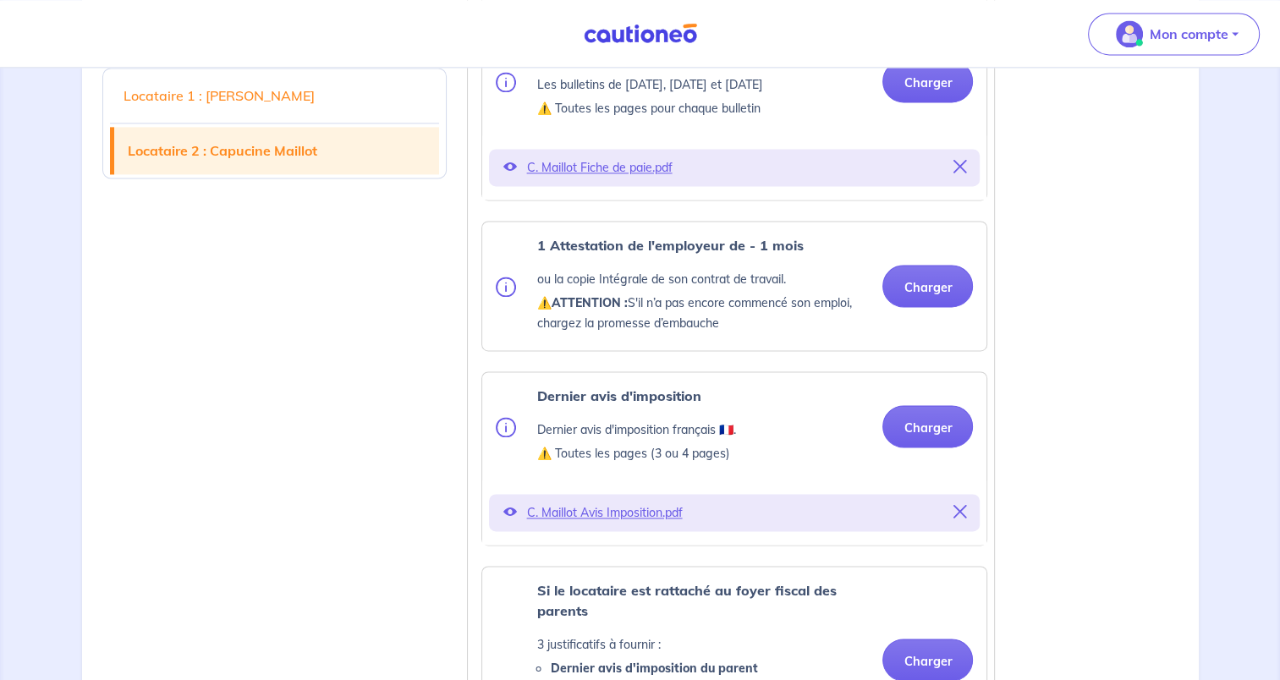
click at [931, 307] on button "Charger" at bounding box center [927, 286] width 91 height 42
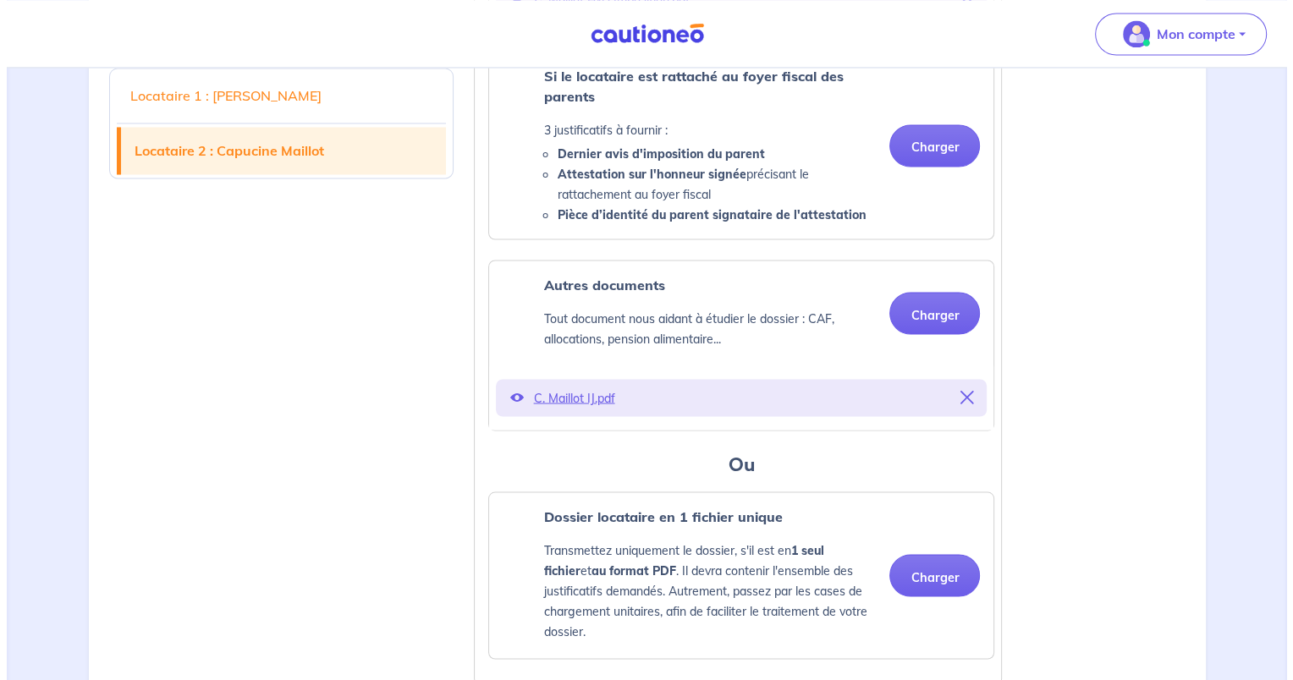
scroll to position [2925, 0]
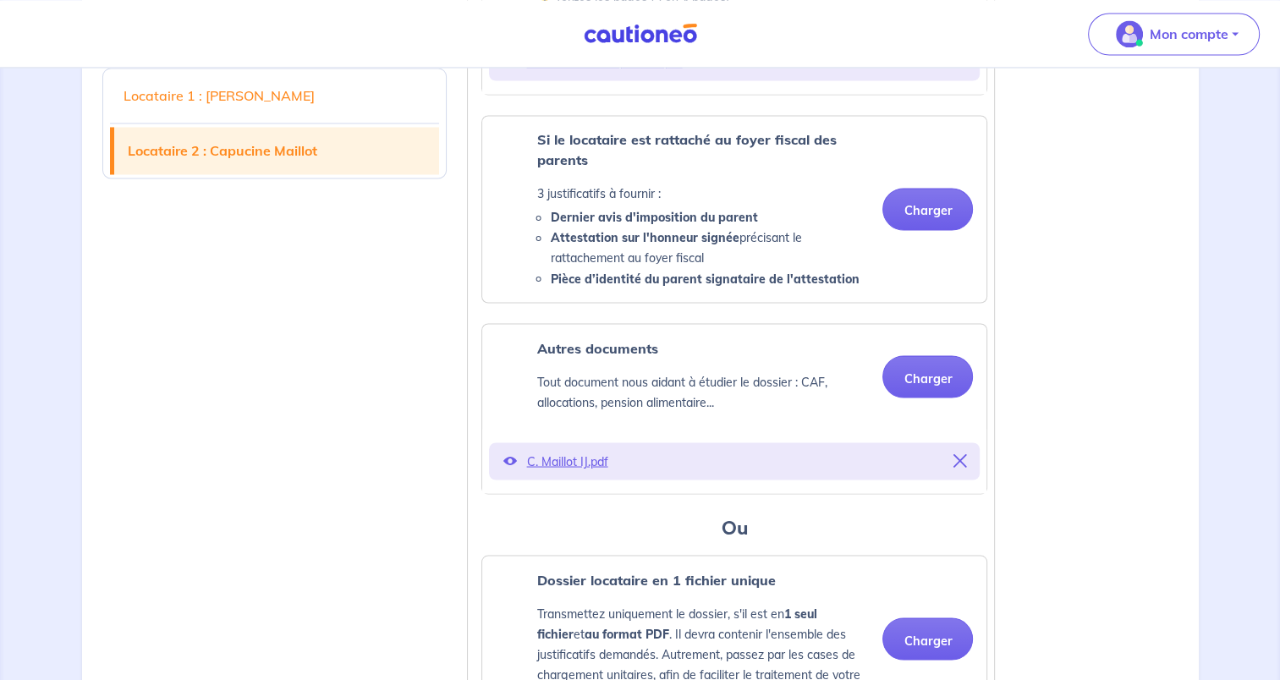
click at [937, 398] on button "Charger" at bounding box center [927, 376] width 91 height 42
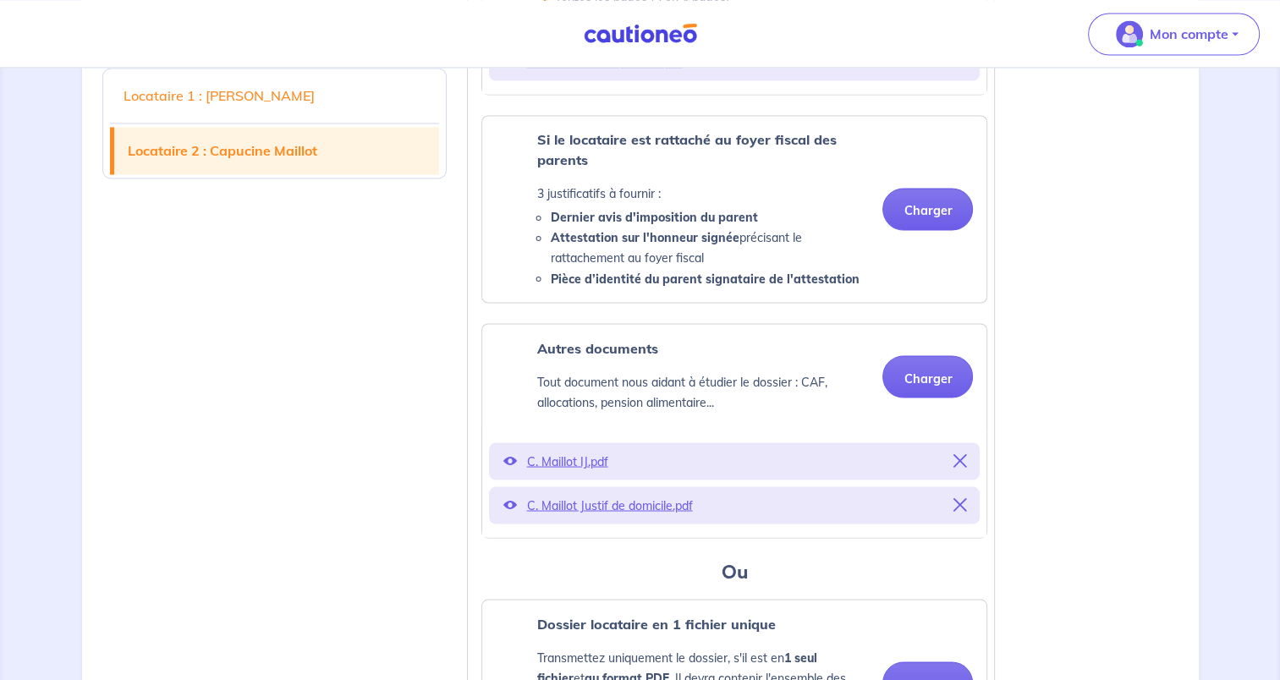
click at [633, 517] on p "C. Maillot Justif de domicile.pdf" at bounding box center [734, 505] width 416 height 24
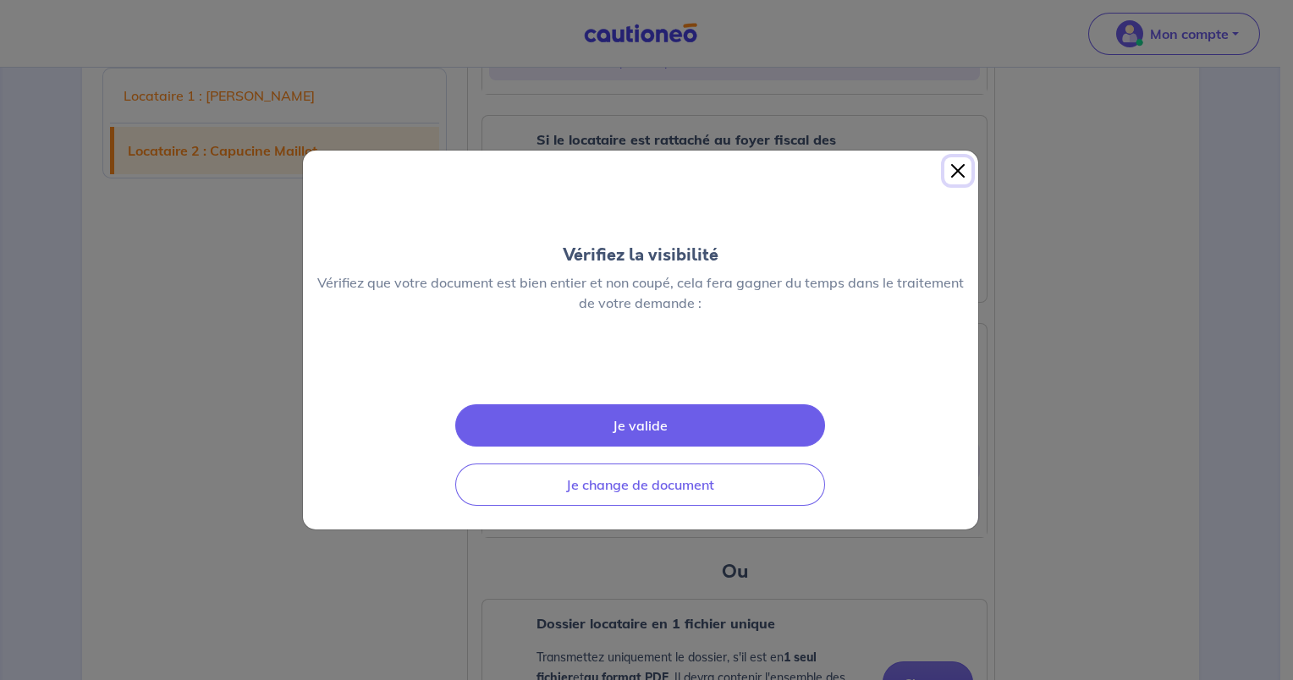
click at [949, 157] on button "Close" at bounding box center [957, 170] width 27 height 27
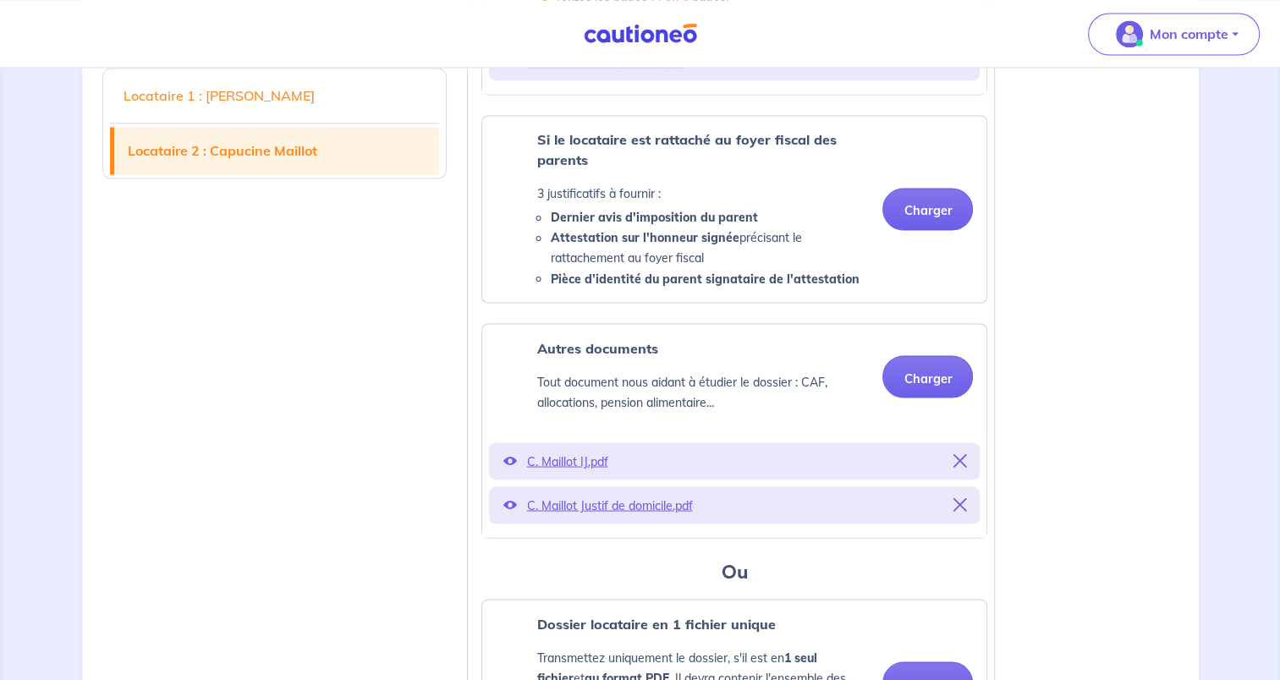
click at [670, 517] on p "C. Maillot Justif de domicile.pdf" at bounding box center [734, 505] width 416 height 24
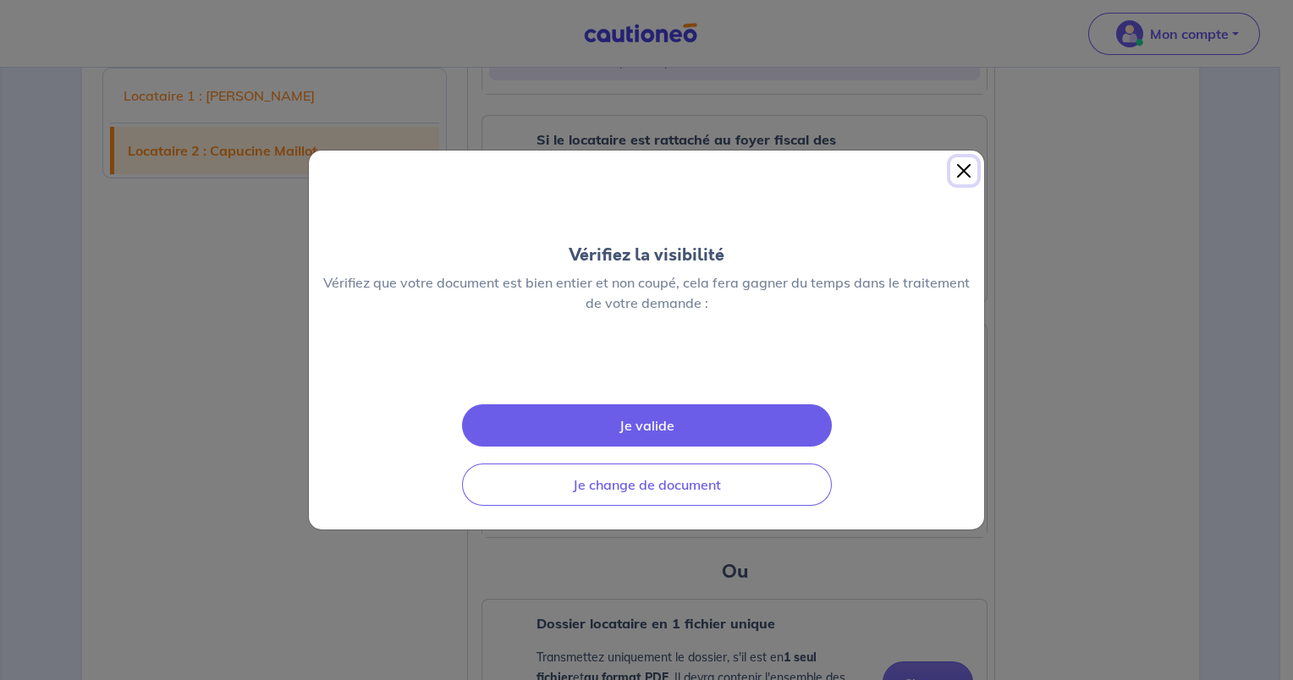
click at [959, 157] on button "Close" at bounding box center [963, 170] width 27 height 27
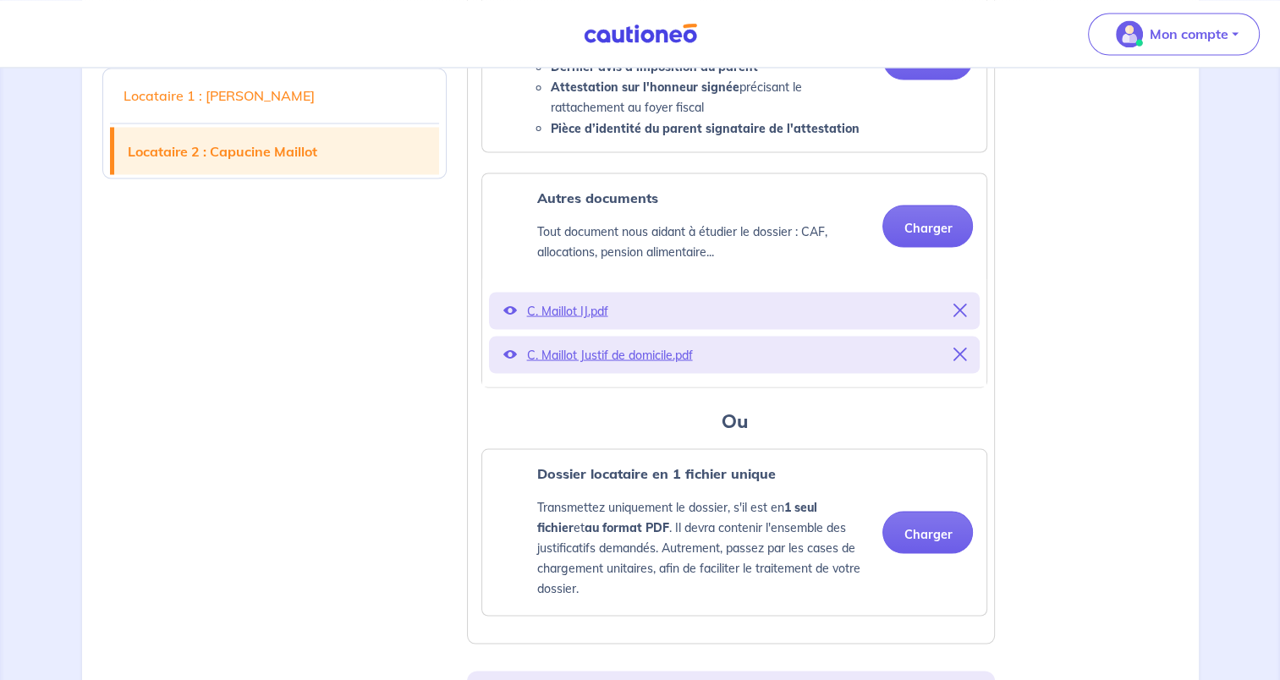
scroll to position [3076, 0]
click at [935, 246] on button "Charger" at bounding box center [927, 225] width 91 height 42
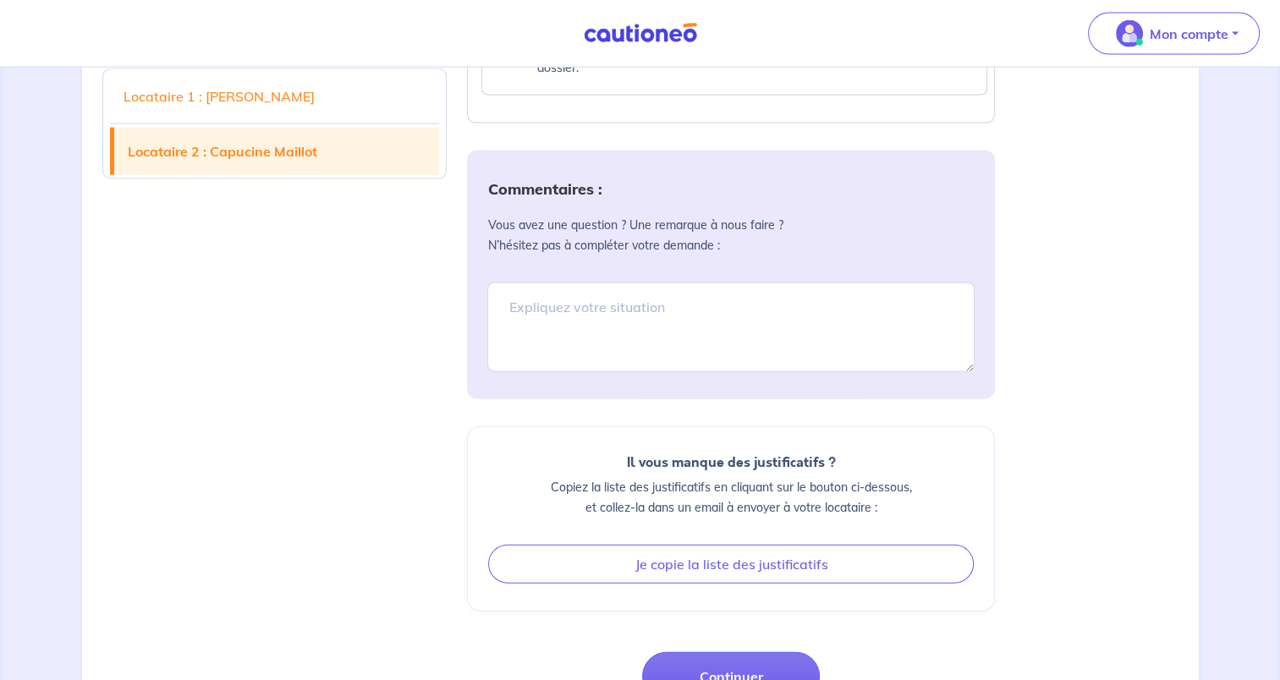
scroll to position [3641, 0]
click at [732, 366] on textarea at bounding box center [730, 327] width 487 height 90
click at [503, 342] on textarea "Merci d'avance pour votre retour rapide, Bien cordialement, Astrid Morlé" at bounding box center [730, 327] width 487 height 90
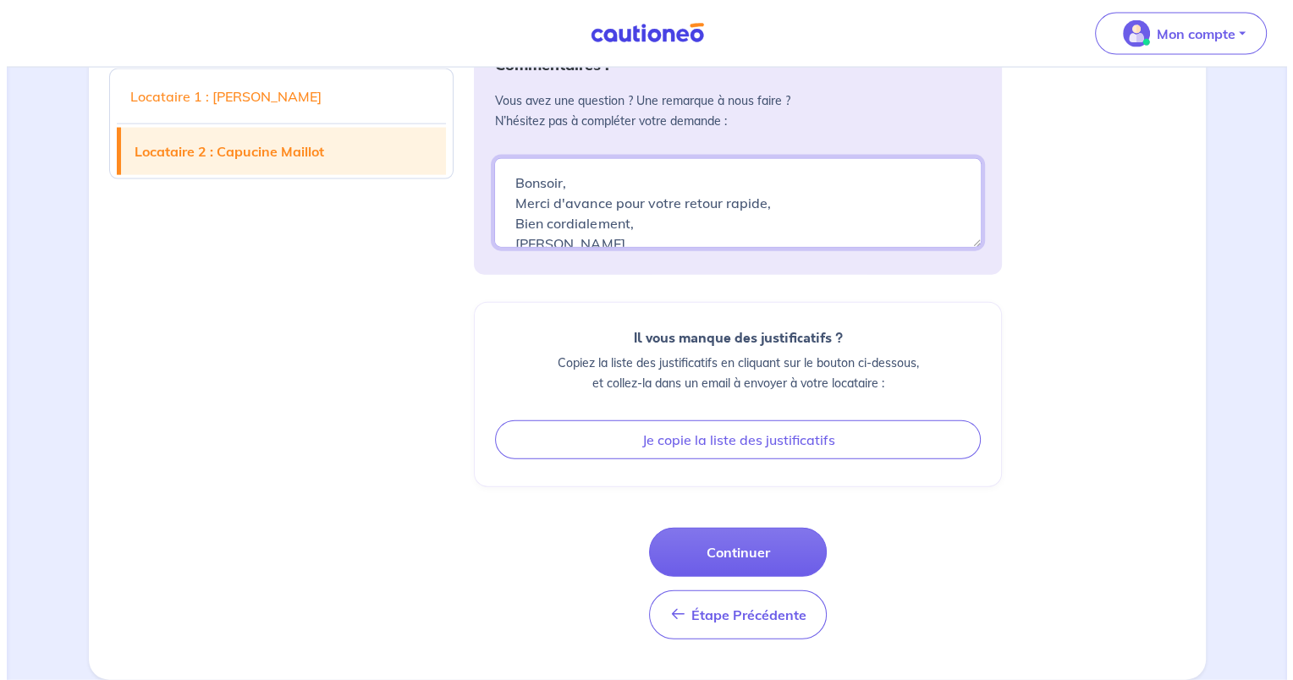
scroll to position [3797, 0]
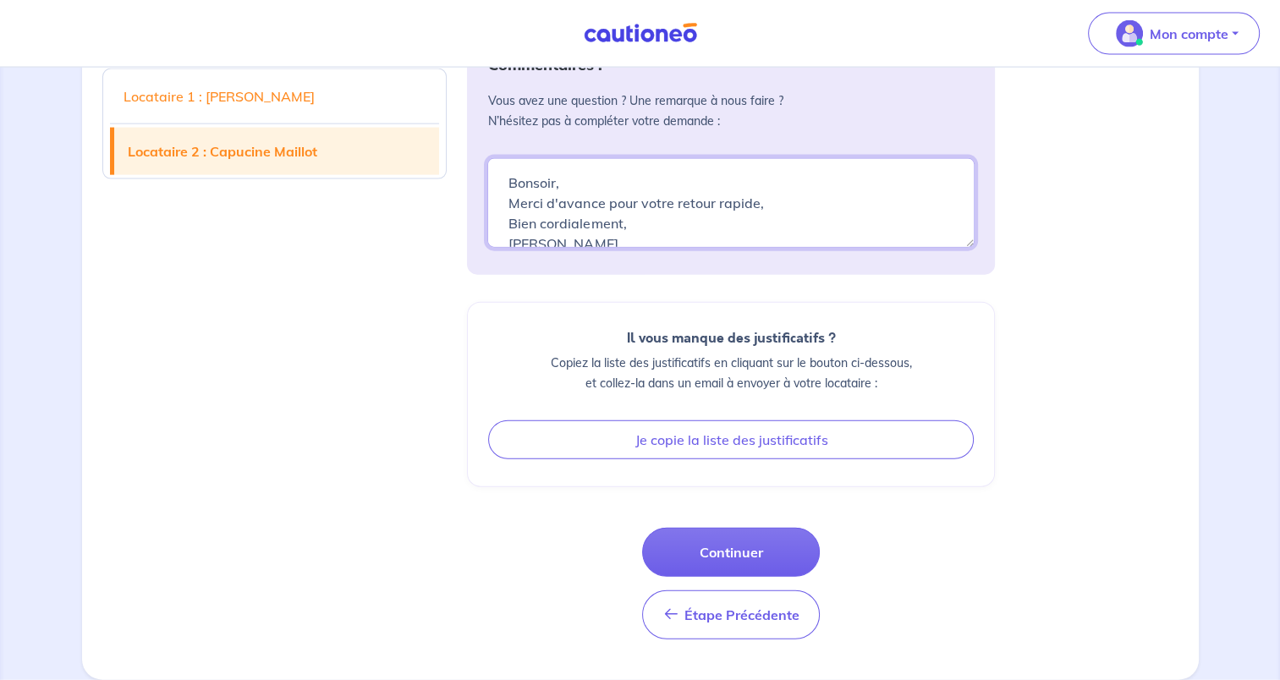
type textarea "Bonsoir, Merci d'avance pour votre retour rapide, Bien cordialement, Astrid Mor…"
click at [771, 552] on button "Continuer" at bounding box center [731, 552] width 178 height 49
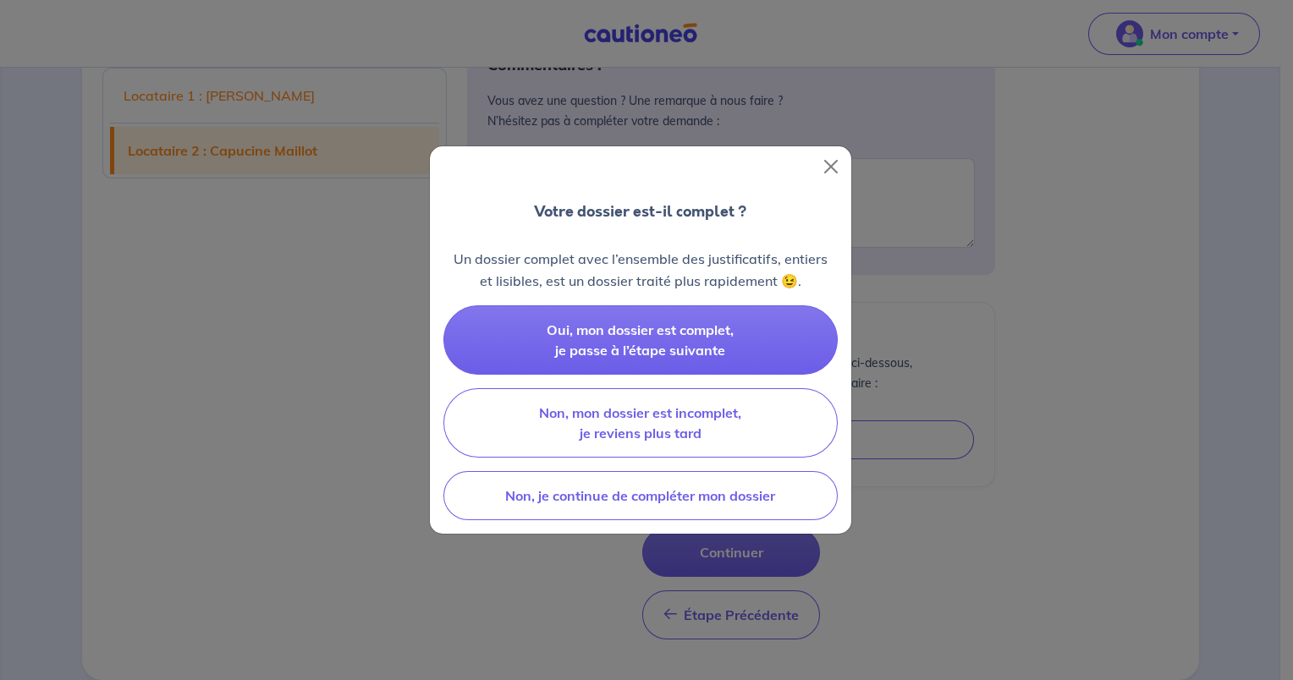
click at [755, 330] on button "Oui, mon dossier est complet, je passe à l’étape suivante" at bounding box center [640, 339] width 394 height 69
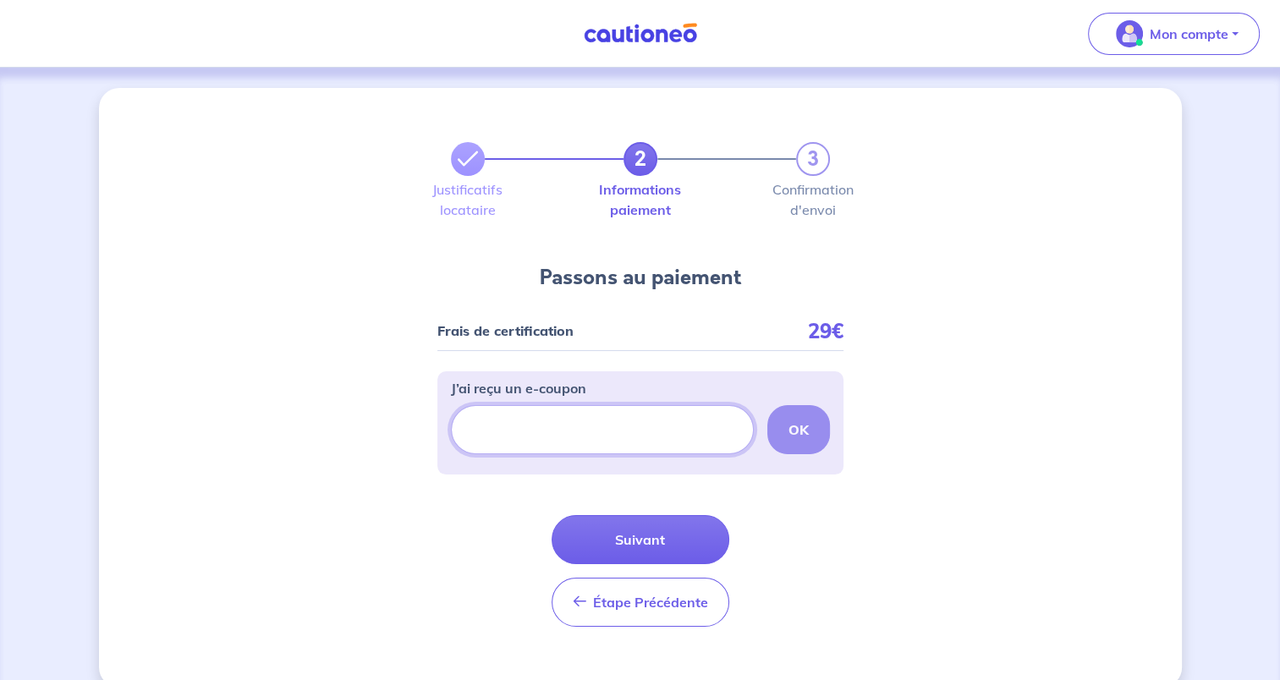
click at [668, 437] on input "J’ai reçu un e-coupon" at bounding box center [602, 429] width 303 height 49
click at [637, 439] on input "J’ai reçu un e-coupon" at bounding box center [602, 429] width 303 height 49
type input "CSFPROMO"
click at [794, 430] on strong "OK" at bounding box center [799, 429] width 20 height 17
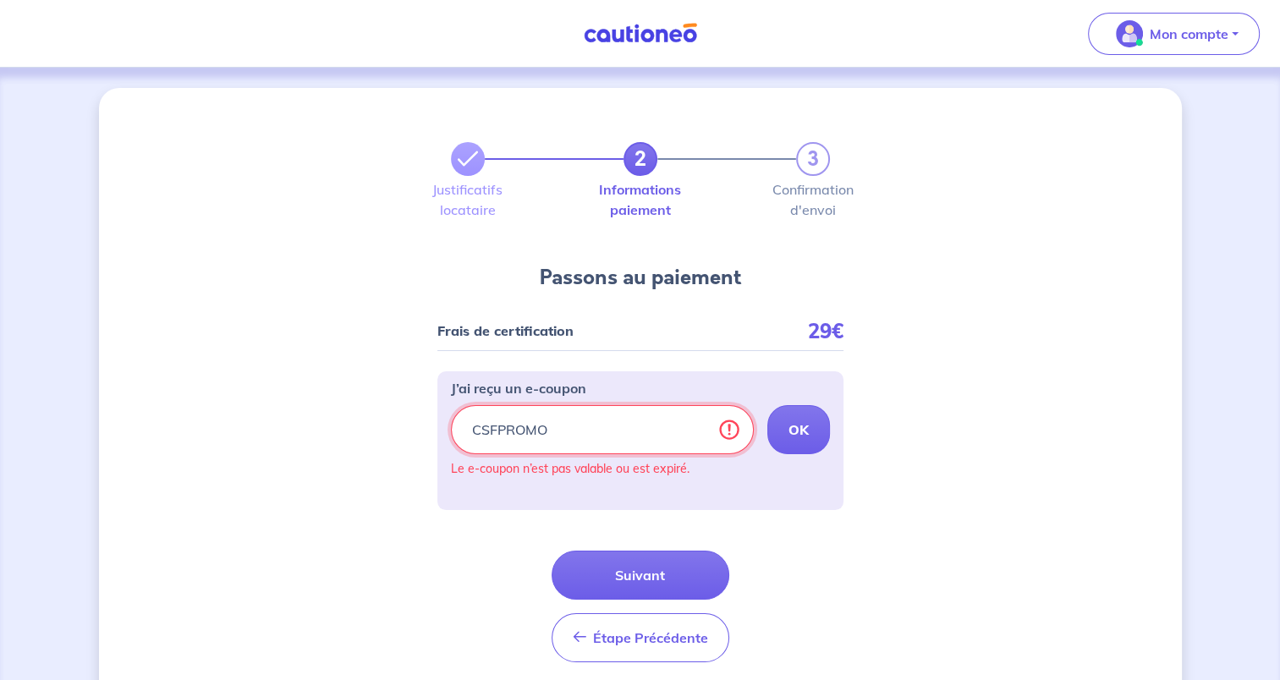
drag, startPoint x: 588, startPoint y: 440, endPoint x: 422, endPoint y: 407, distance: 169.1
click at [422, 407] on div "2 3 Justificatifs locataire Informations paiement Confirmation d'envoi Passons …" at bounding box center [640, 405] width 1083 height 635
type input "OUI"
click at [804, 443] on button "OK" at bounding box center [798, 429] width 63 height 49
click at [674, 568] on button "Suivant" at bounding box center [641, 575] width 178 height 49
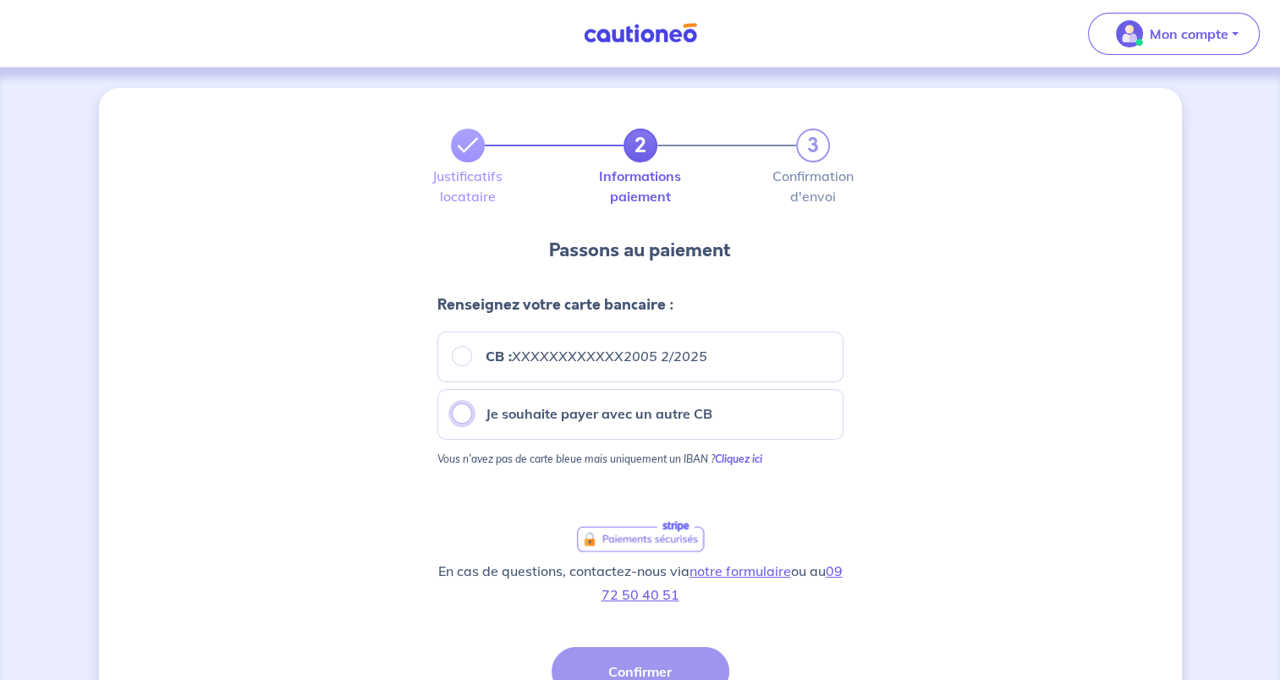
click at [463, 413] on input "Je souhaite payer avec un autre CB" at bounding box center [462, 414] width 20 height 20
radio input "true"
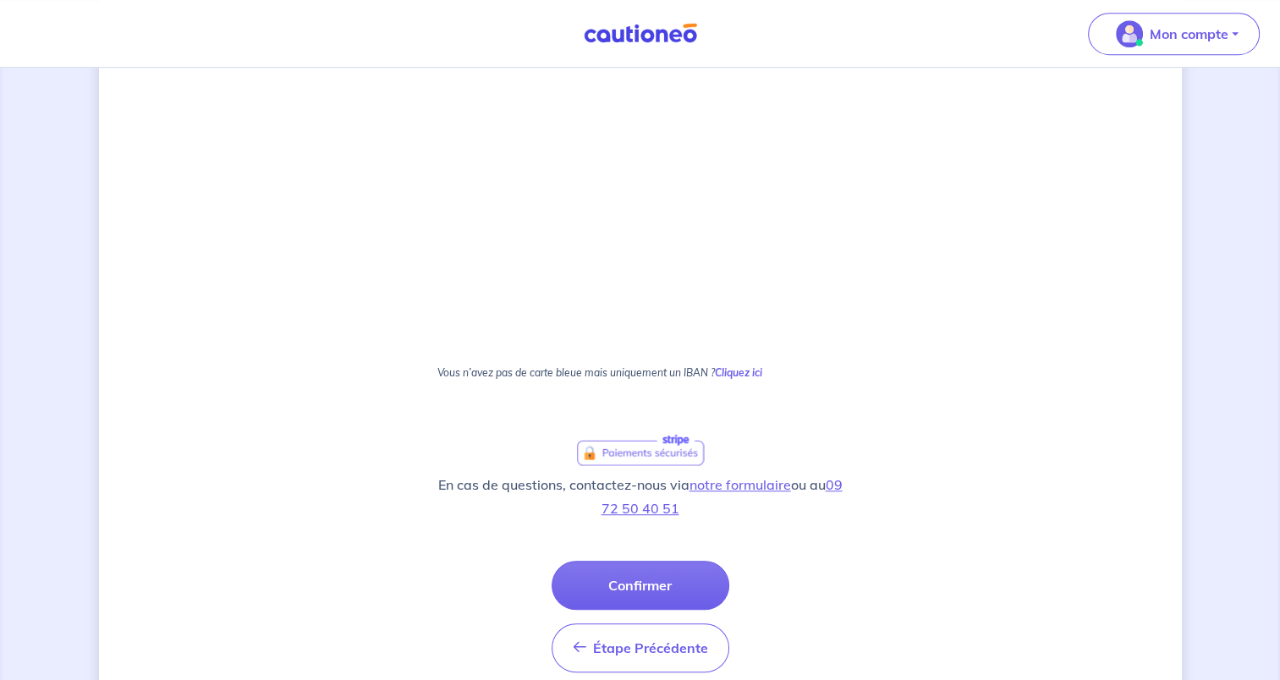
scroll to position [1030, 0]
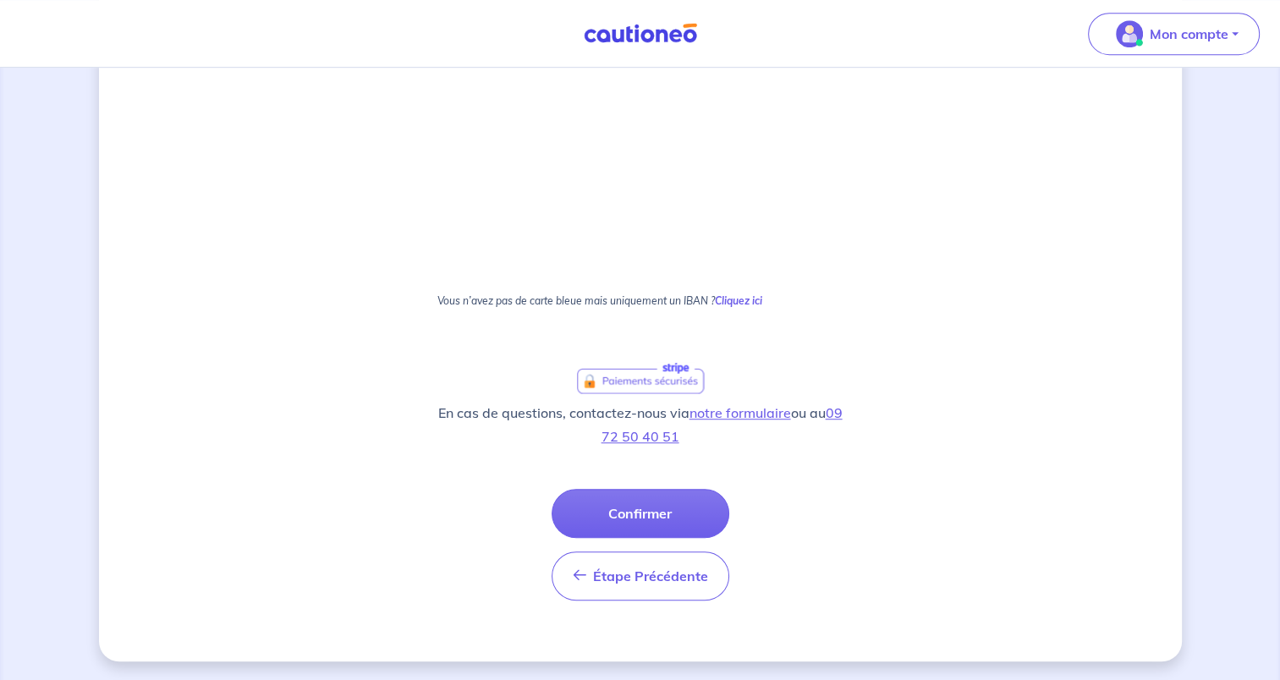
click at [675, 503] on button "Confirmer" at bounding box center [641, 513] width 178 height 49
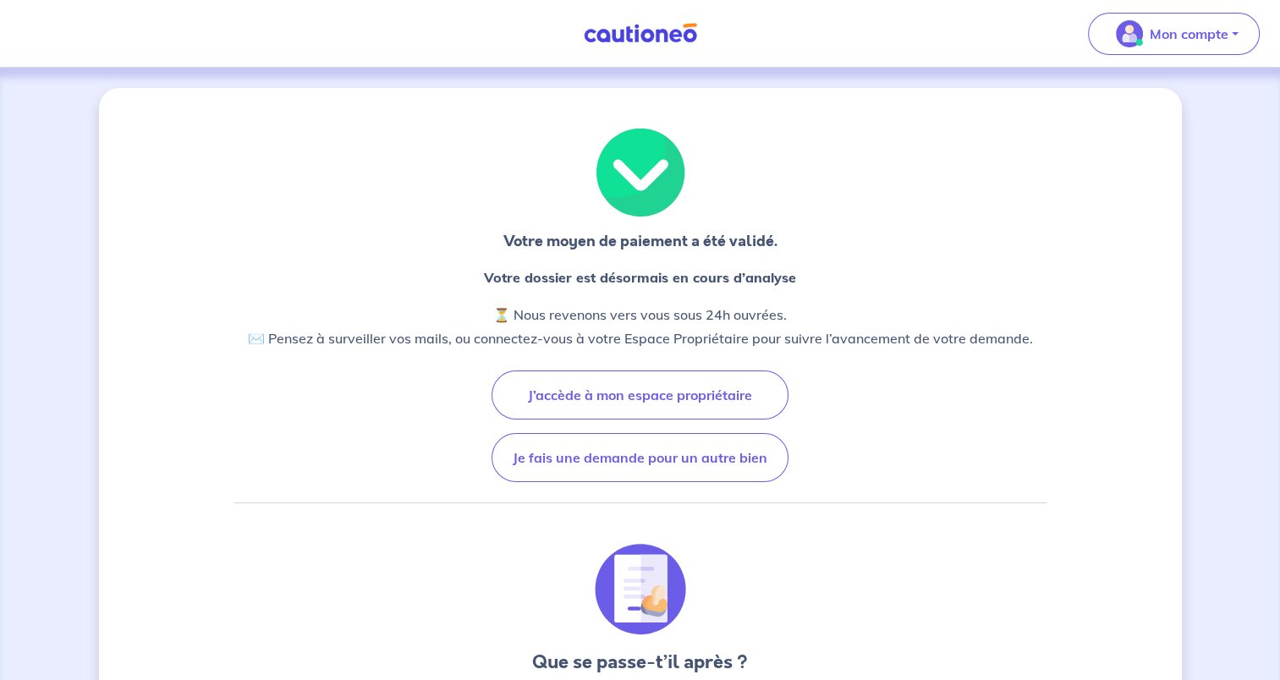
click at [739, 393] on button "J’accède à mon espace propriétaire" at bounding box center [640, 395] width 297 height 49
